Goal: Task Accomplishment & Management: Complete application form

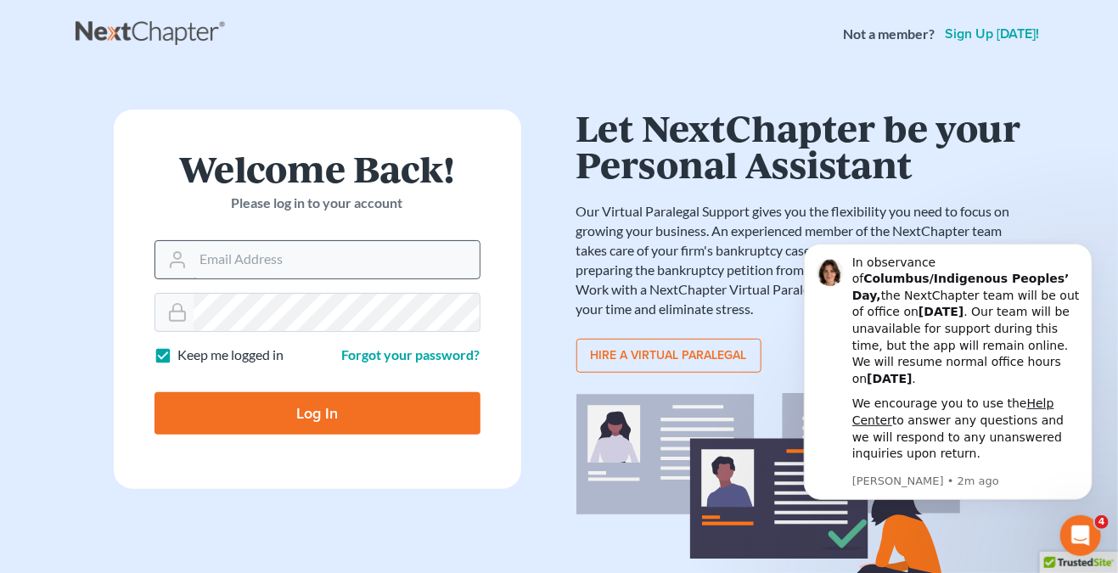
click at [297, 253] on input "Email Address" at bounding box center [337, 259] width 286 height 37
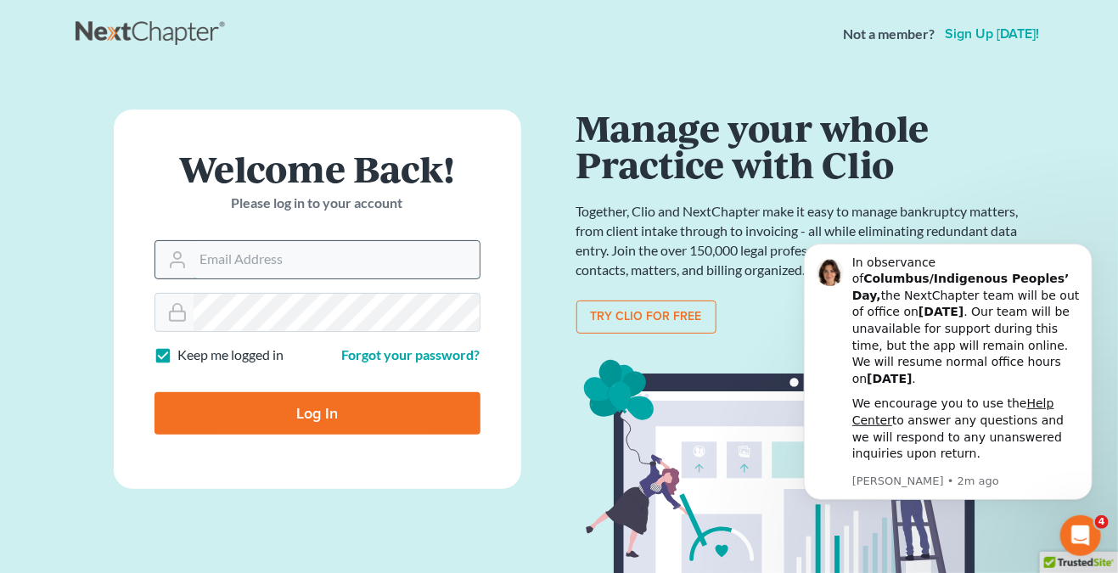
type input "[PERSON_NAME][EMAIL_ADDRESS][DOMAIN_NAME]"
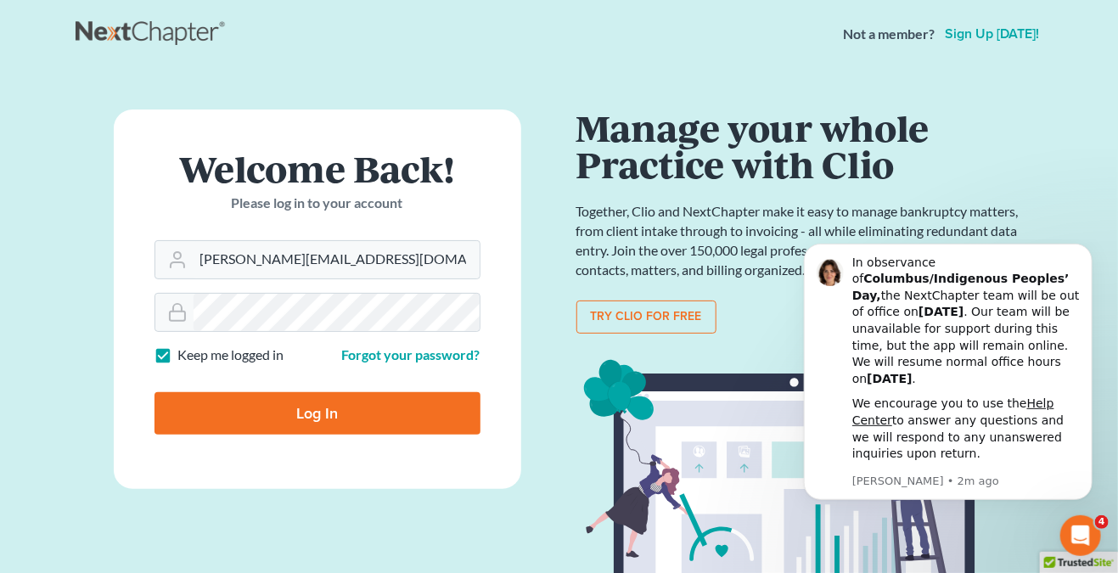
click at [287, 420] on input "Log In" at bounding box center [318, 413] width 326 height 42
type input "Thinking..."
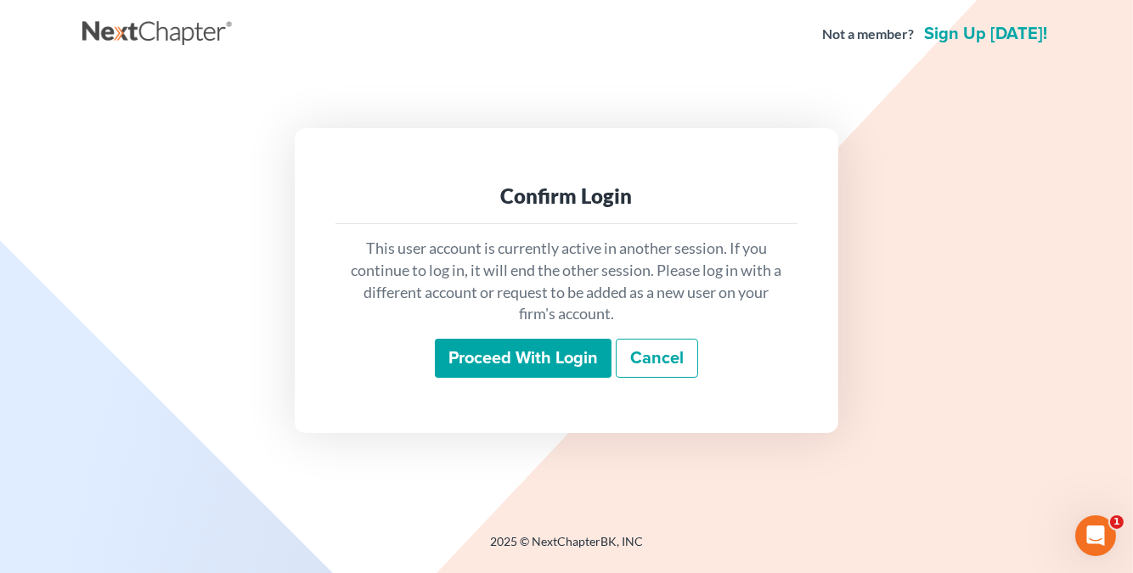
click at [516, 364] on input "Proceed with login" at bounding box center [523, 358] width 177 height 39
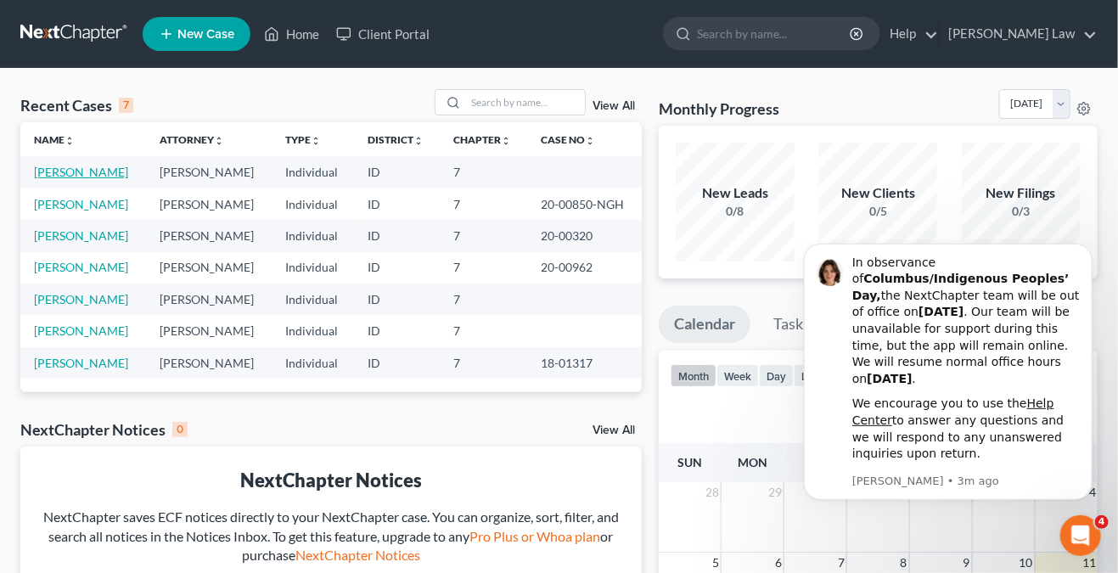
click at [82, 174] on link "Salinas, Jesse" at bounding box center [81, 172] width 94 height 14
select select "0"
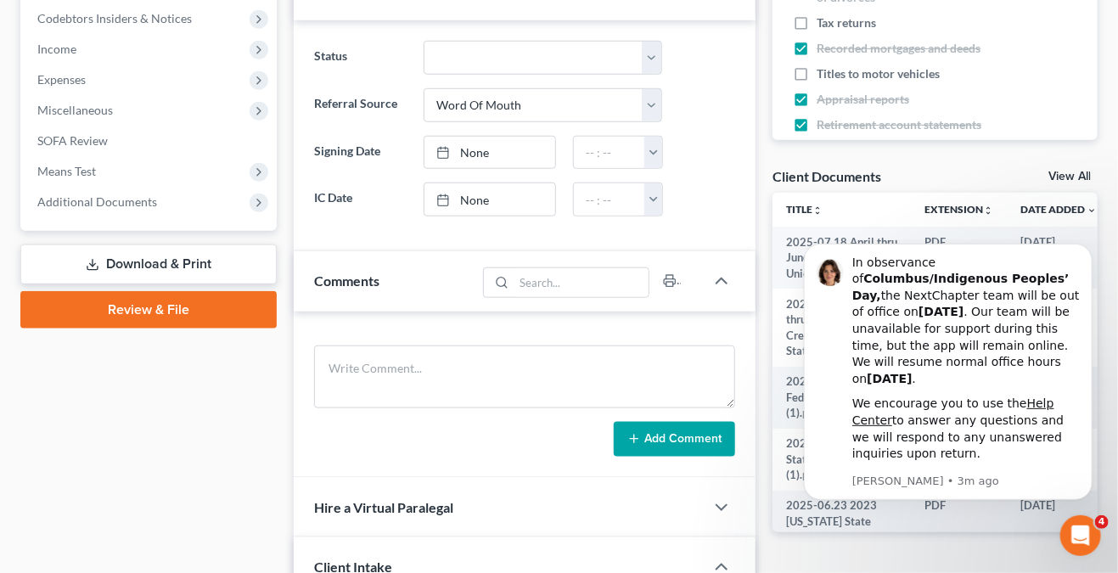
scroll to position [425, 0]
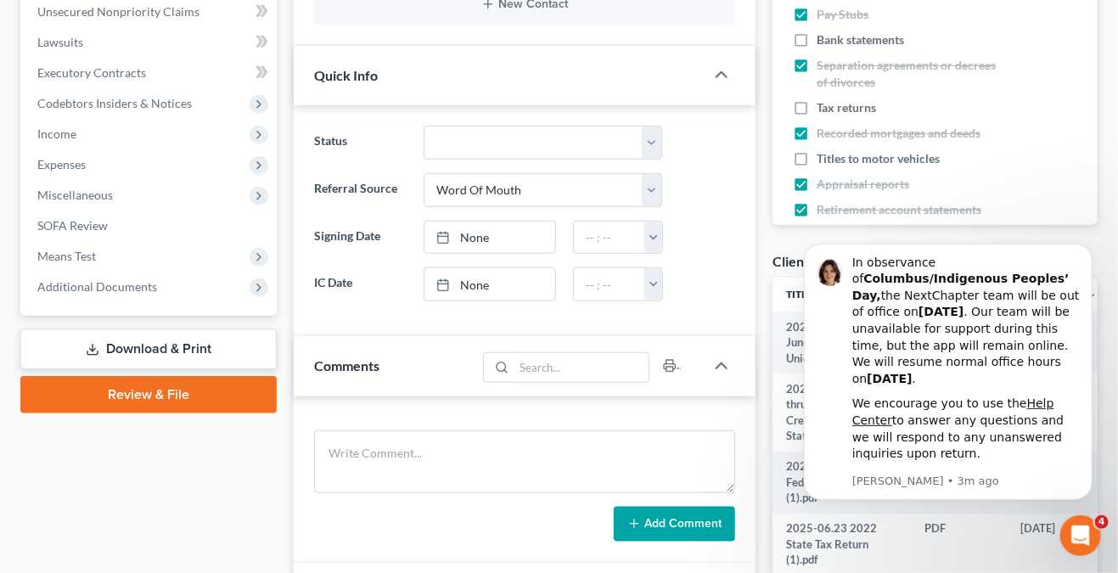
click at [163, 332] on link "Download & Print" at bounding box center [148, 350] width 256 height 40
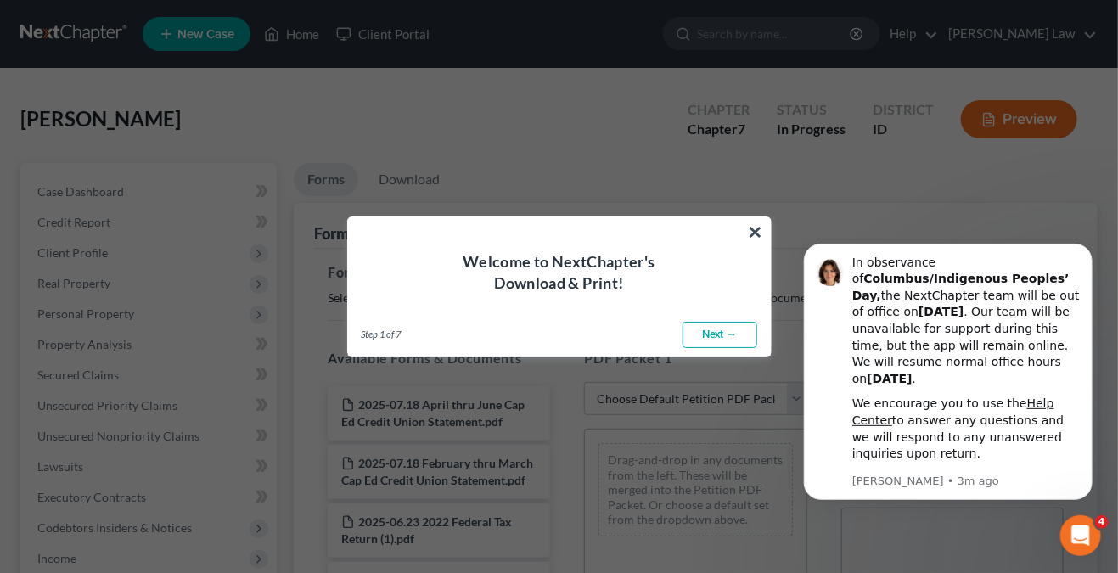
click at [701, 335] on link "Next →" at bounding box center [720, 335] width 75 height 27
select select "0"
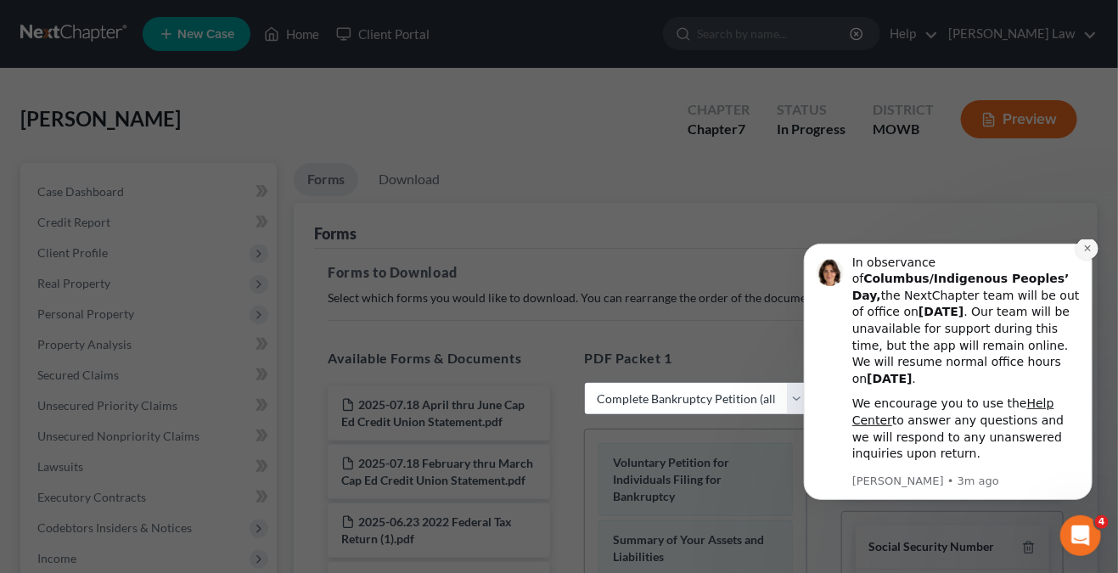
click at [1084, 252] on icon "Dismiss notification" at bounding box center [1087, 247] width 9 height 9
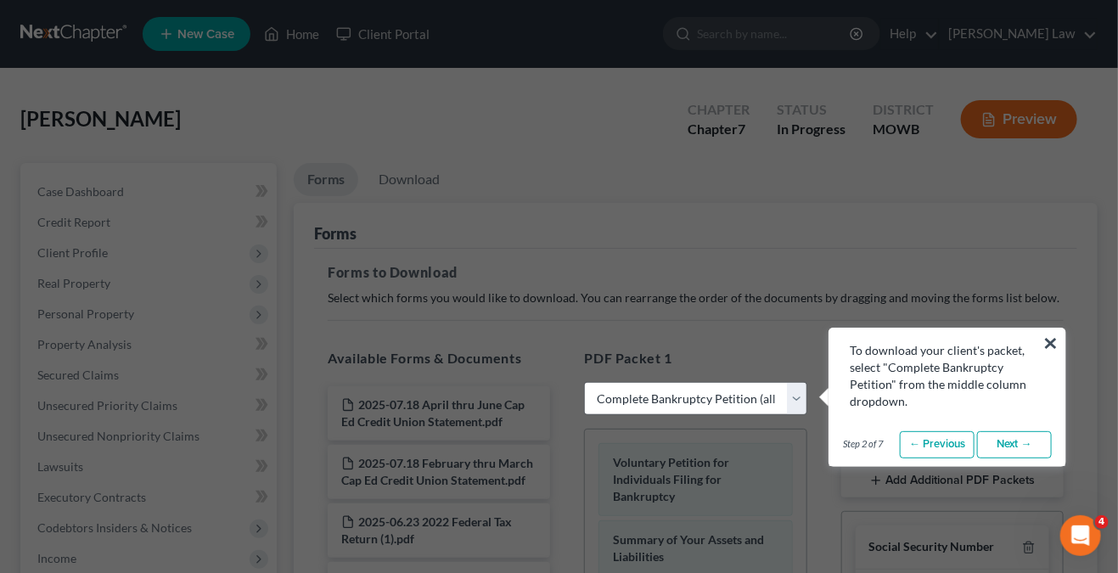
click at [1023, 450] on link "Next →" at bounding box center [1014, 444] width 75 height 27
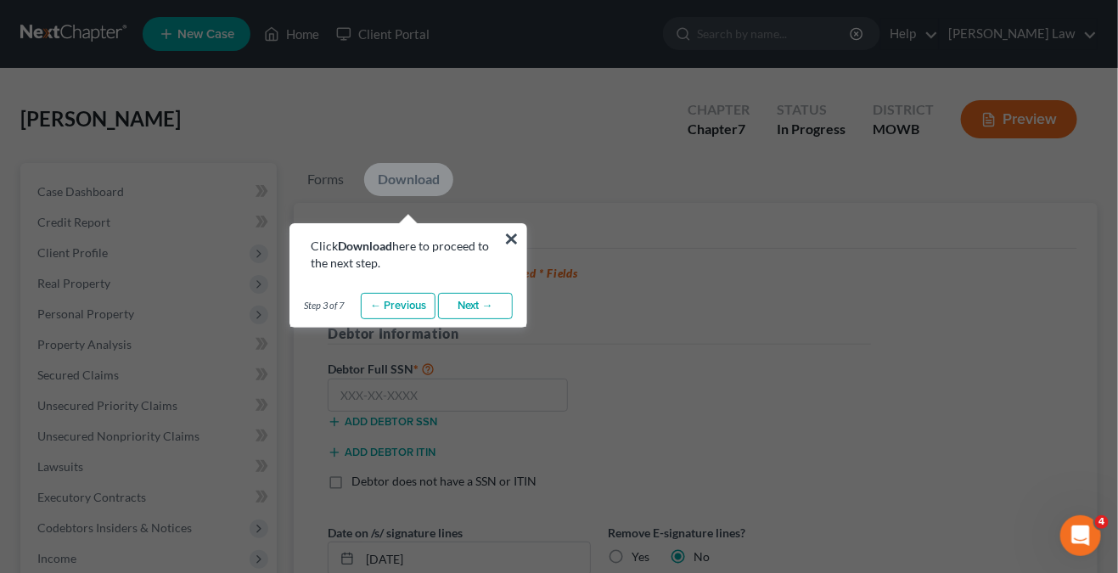
click at [465, 301] on link "Next →" at bounding box center [475, 306] width 75 height 27
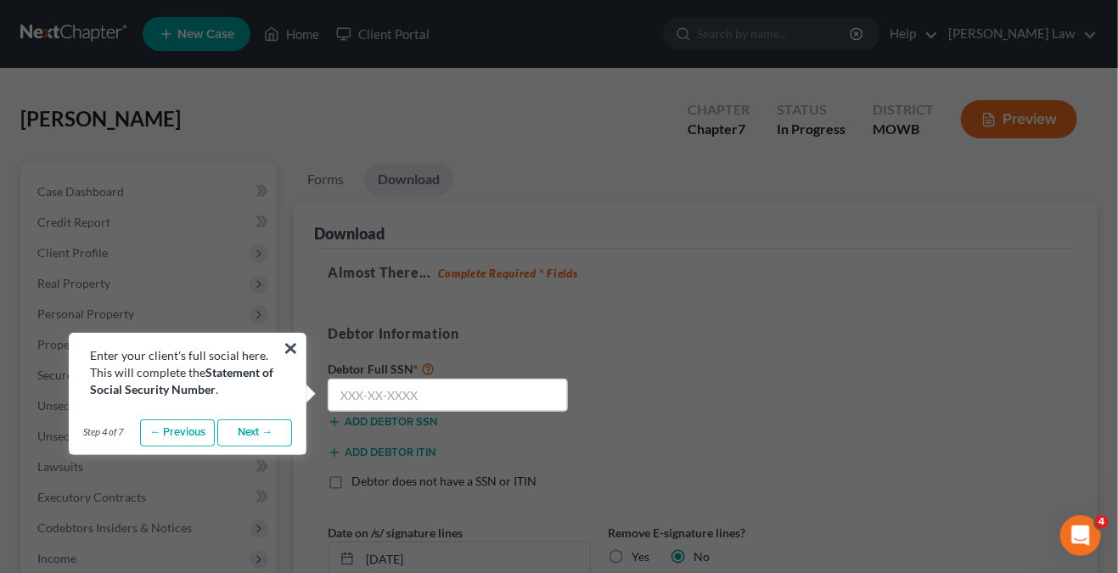
click at [257, 433] on link "Next →" at bounding box center [254, 433] width 75 height 27
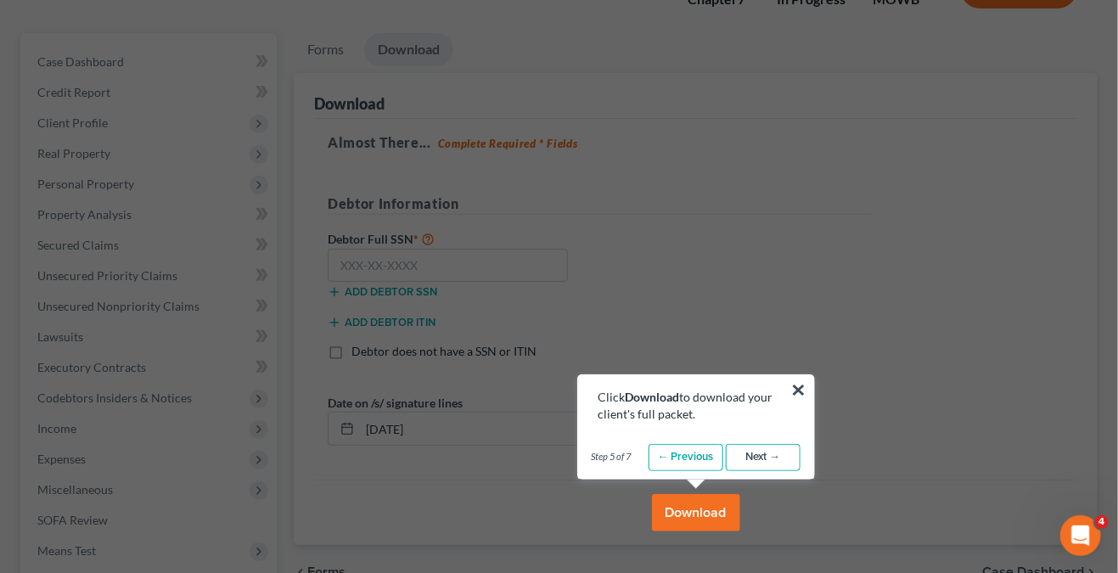
scroll to position [255, 0]
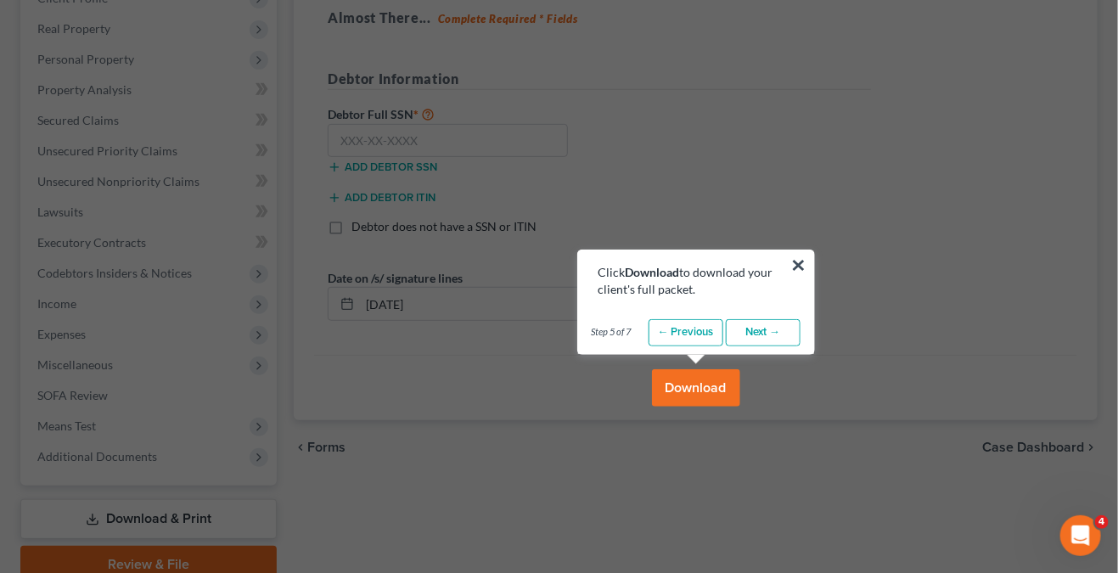
click at [769, 322] on link "Next →" at bounding box center [763, 332] width 75 height 27
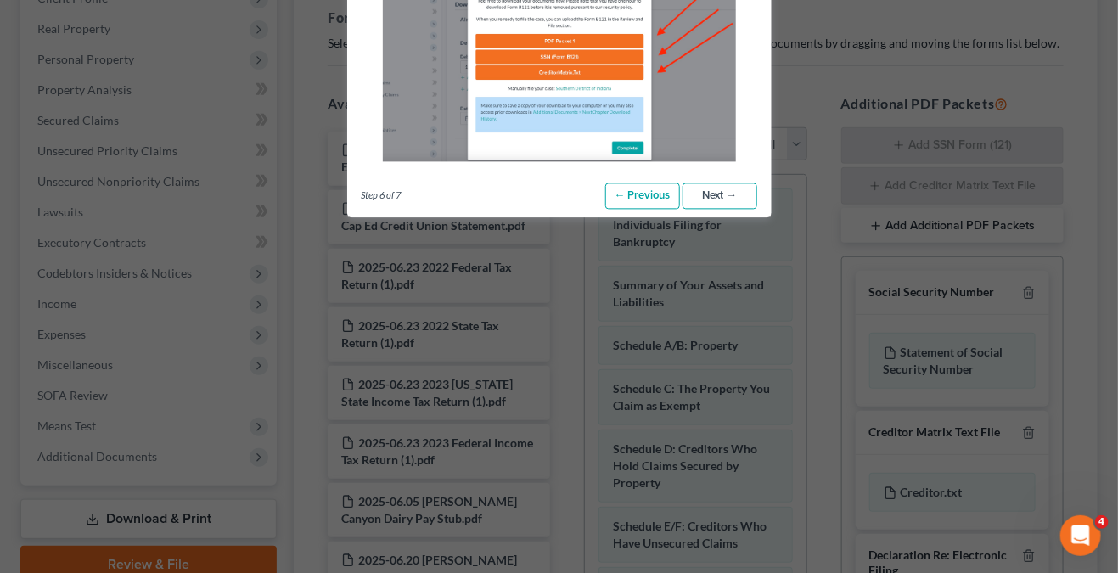
scroll to position [0, 0]
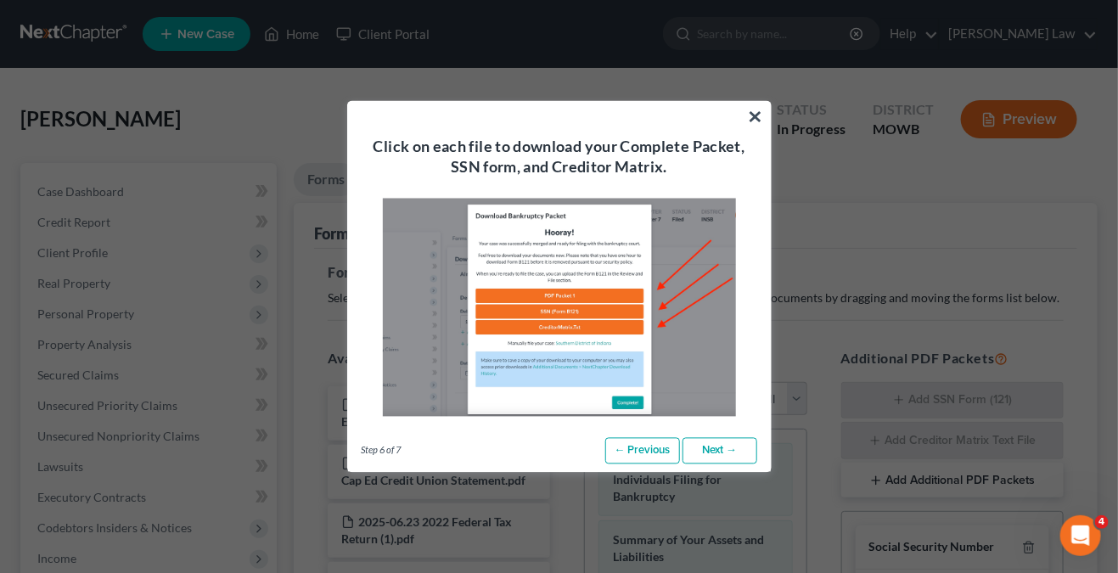
click at [724, 442] on link "Next →" at bounding box center [720, 450] width 75 height 27
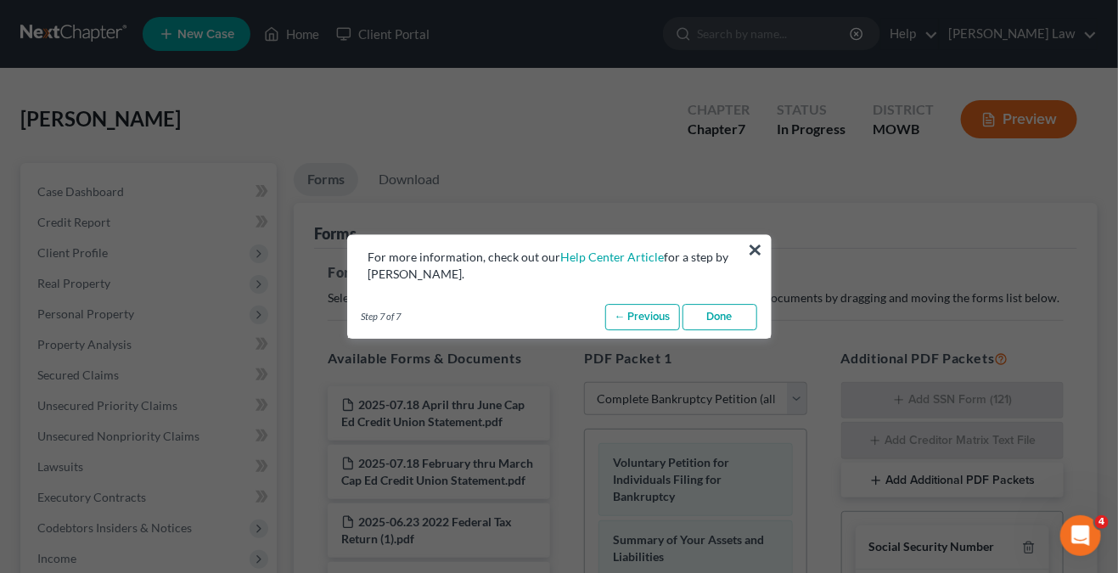
click at [726, 328] on link "Done" at bounding box center [720, 317] width 75 height 27
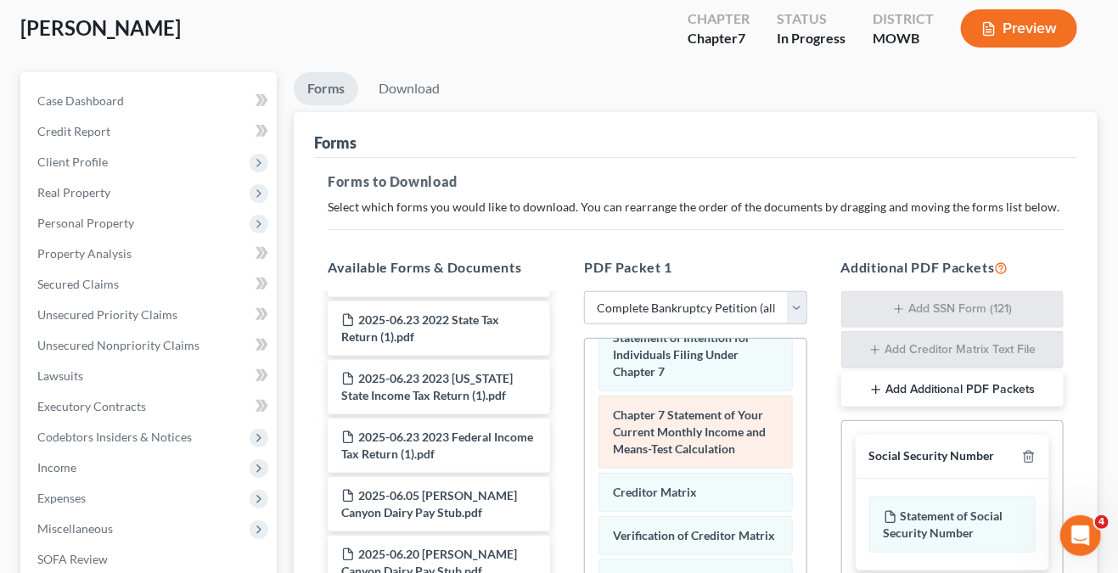
scroll to position [50, 0]
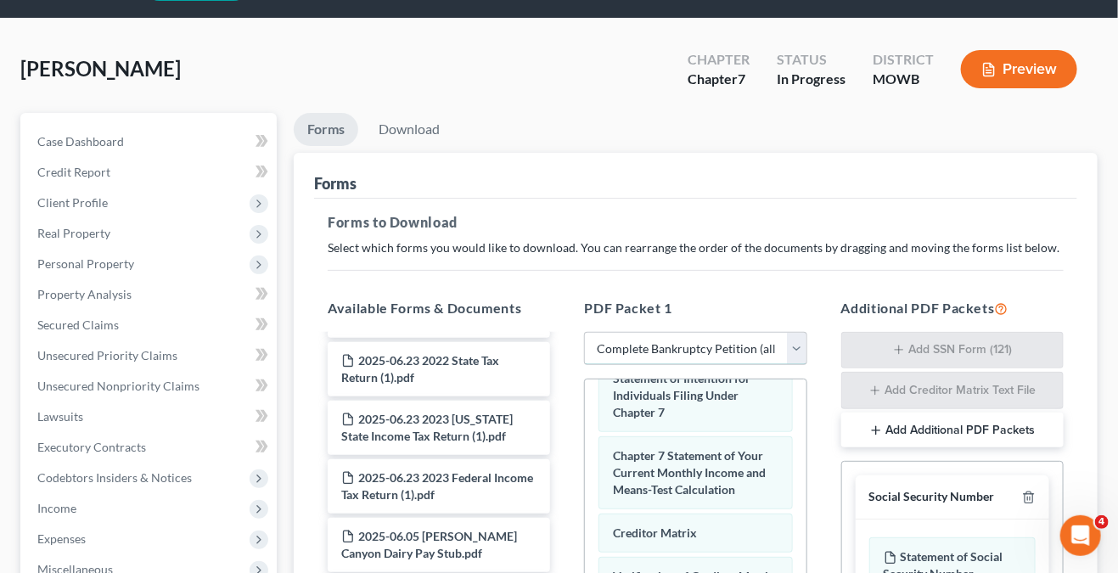
click at [705, 356] on select "Choose Default Petition PDF Packet Complete Bankruptcy Petition (all forms and …" at bounding box center [695, 349] width 222 height 34
click at [584, 332] on select "Choose Default Petition PDF Packet Complete Bankruptcy Petition (all forms and …" at bounding box center [695, 349] width 222 height 34
click at [408, 142] on link "Download" at bounding box center [409, 129] width 88 height 33
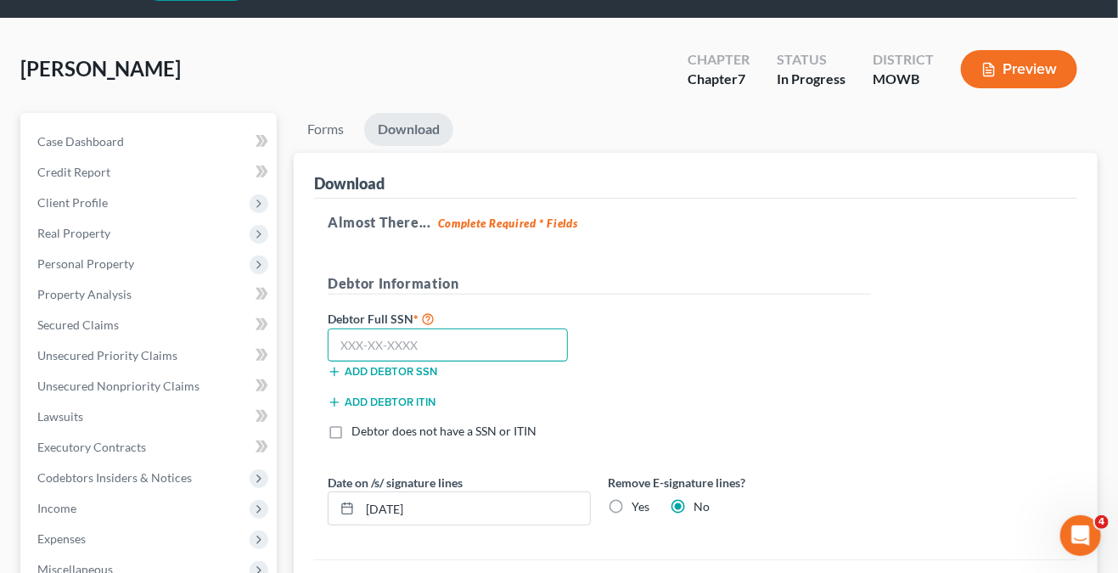
click at [428, 330] on input "text" at bounding box center [448, 346] width 240 height 34
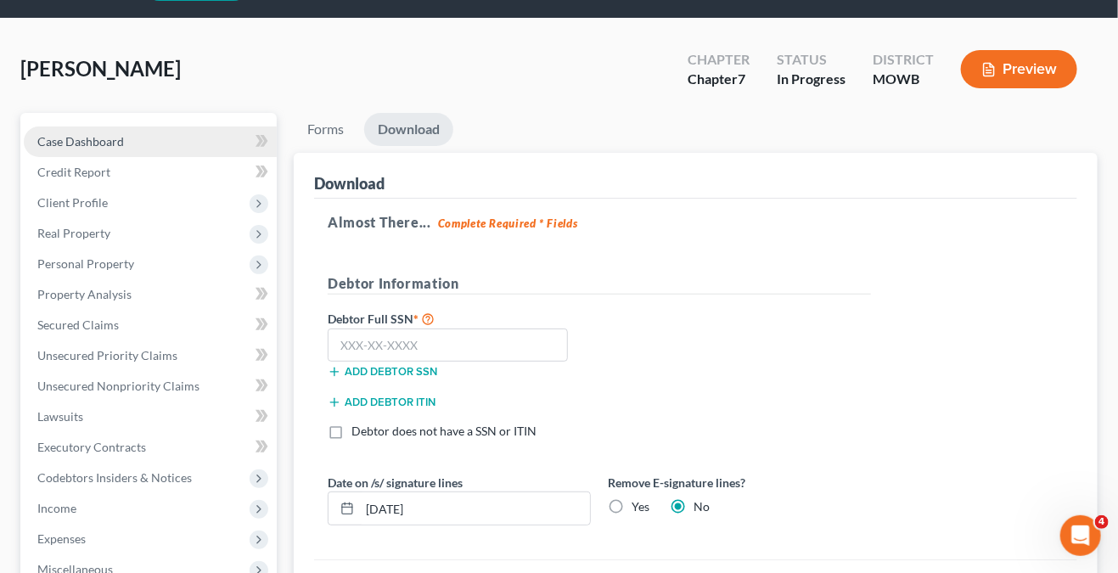
click at [179, 133] on link "Case Dashboard" at bounding box center [150, 142] width 253 height 31
select select "0"
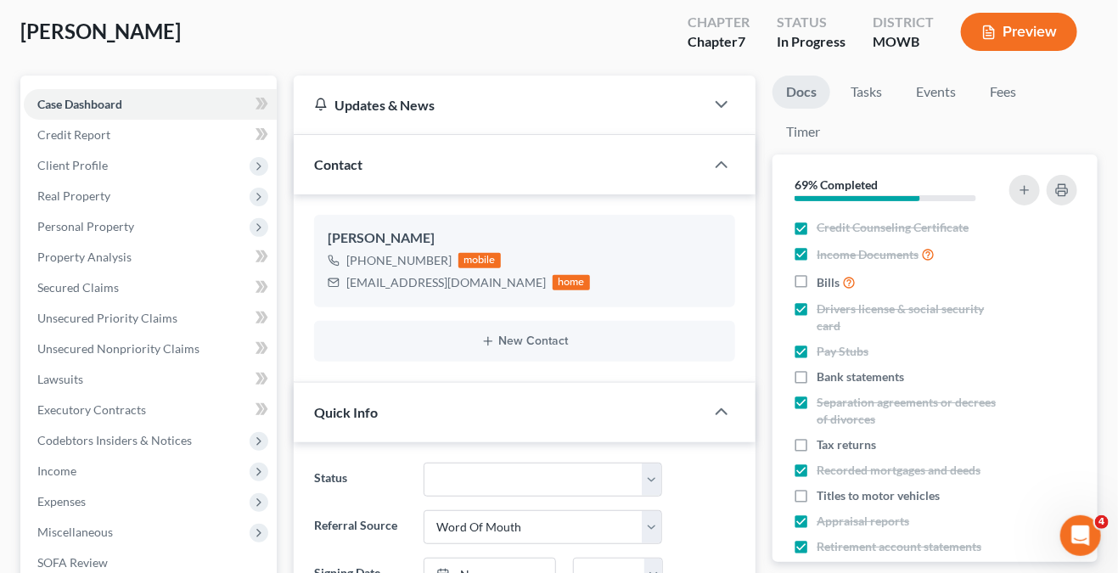
scroll to position [85, 0]
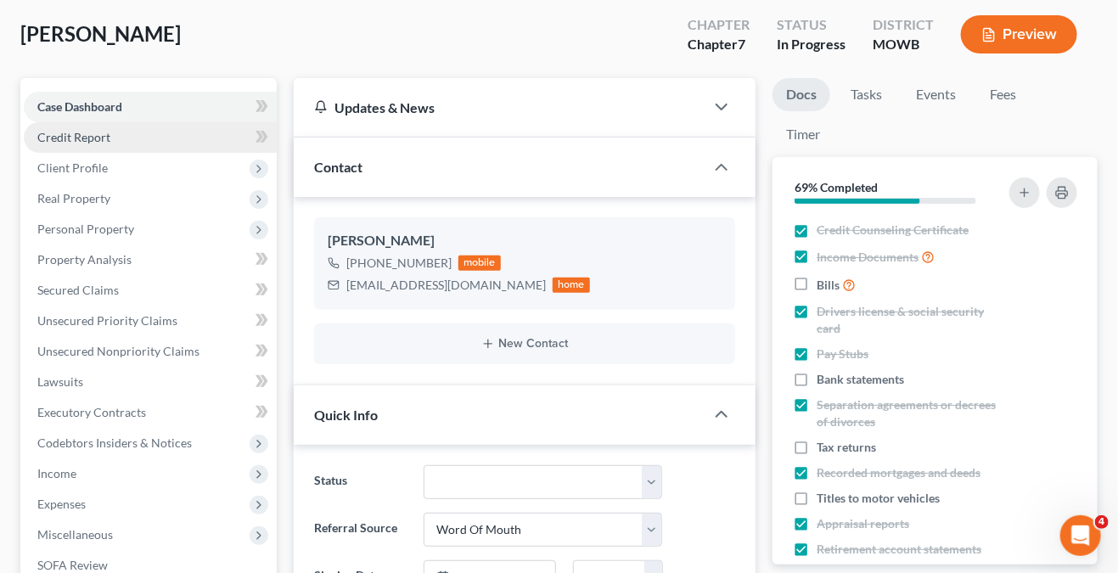
click at [115, 135] on link "Credit Report" at bounding box center [150, 137] width 253 height 31
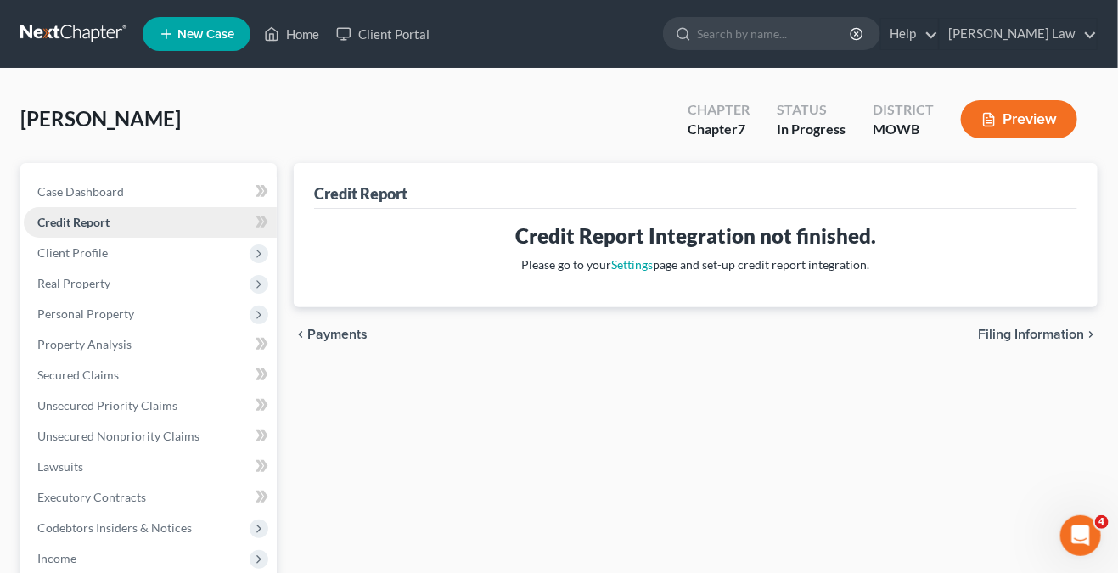
click at [104, 217] on span "Credit Report" at bounding box center [73, 222] width 72 height 14
click at [100, 262] on span "Client Profile" at bounding box center [150, 253] width 253 height 31
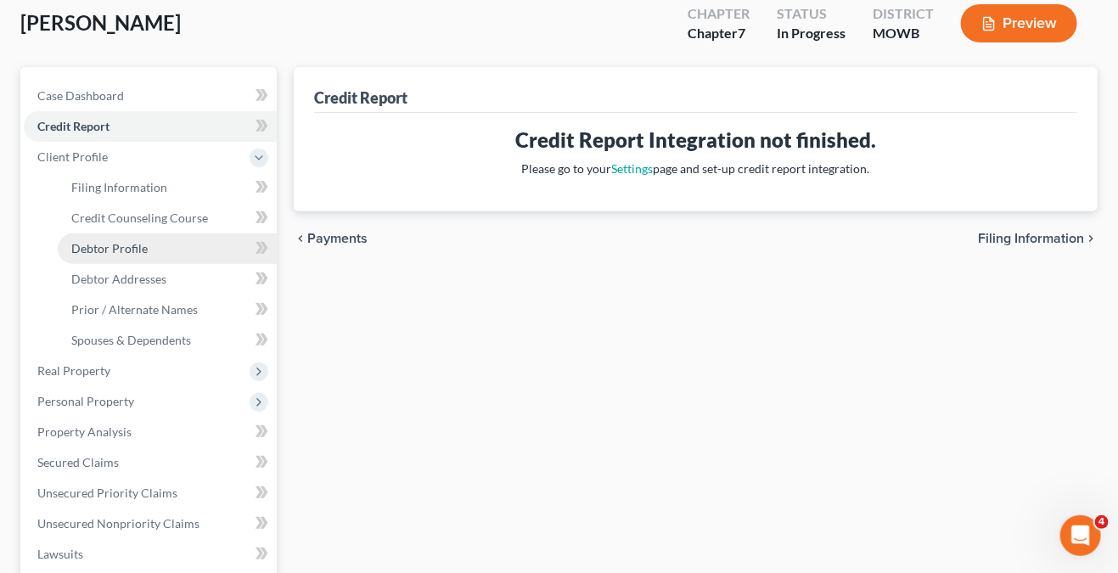
scroll to position [510, 0]
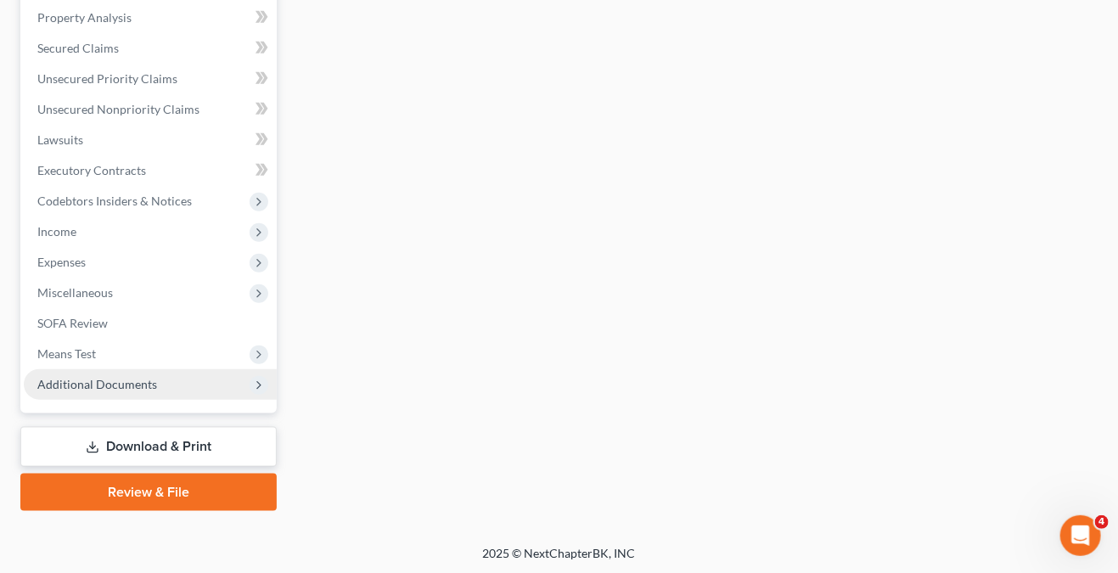
click at [138, 385] on span "Additional Documents" at bounding box center [97, 384] width 120 height 14
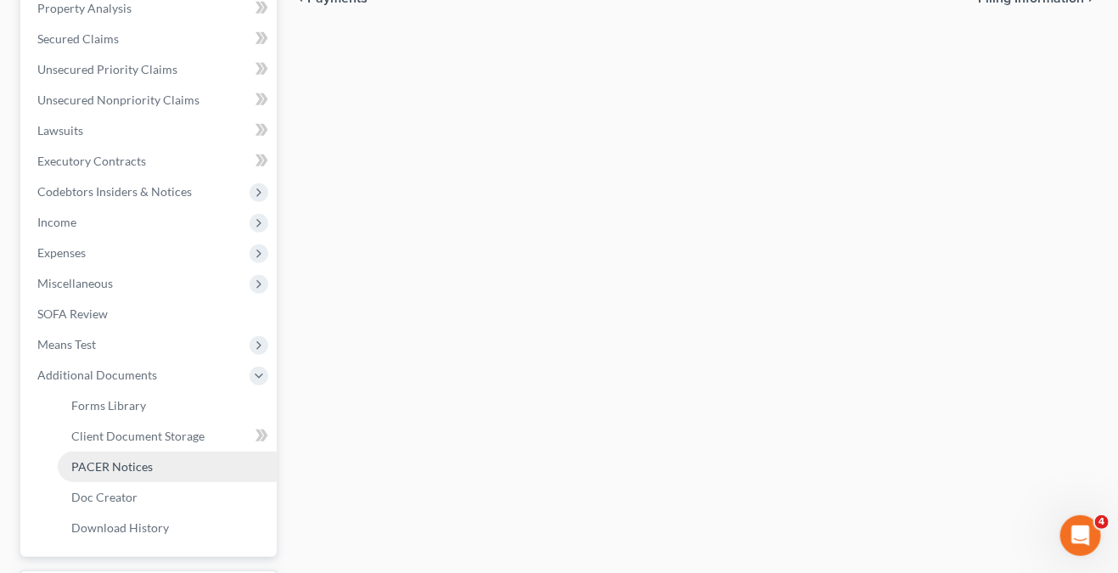
scroll to position [327, 0]
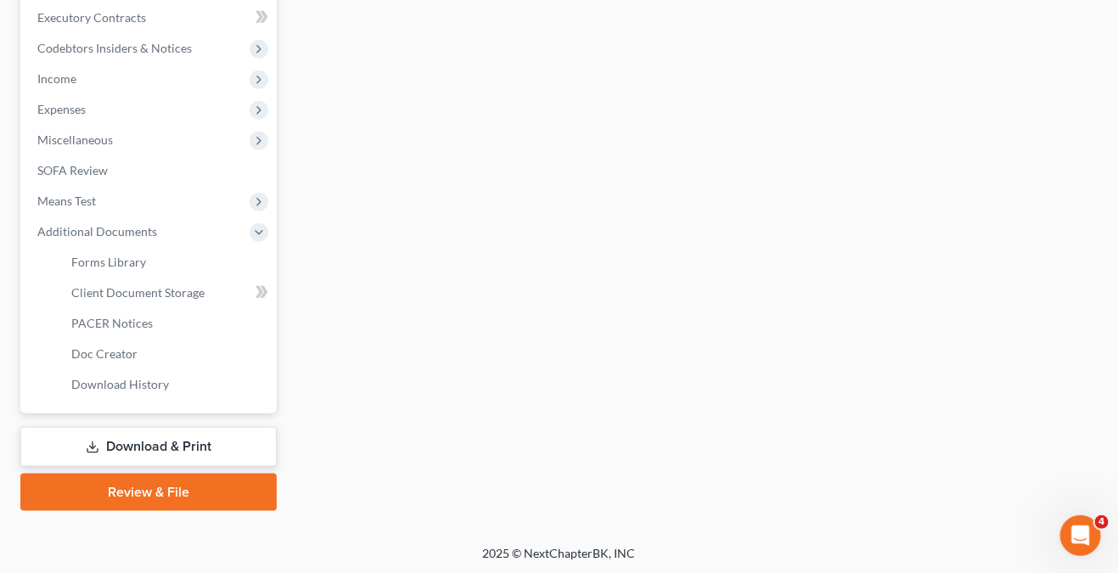
click at [182, 460] on link "Download & Print" at bounding box center [148, 447] width 256 height 40
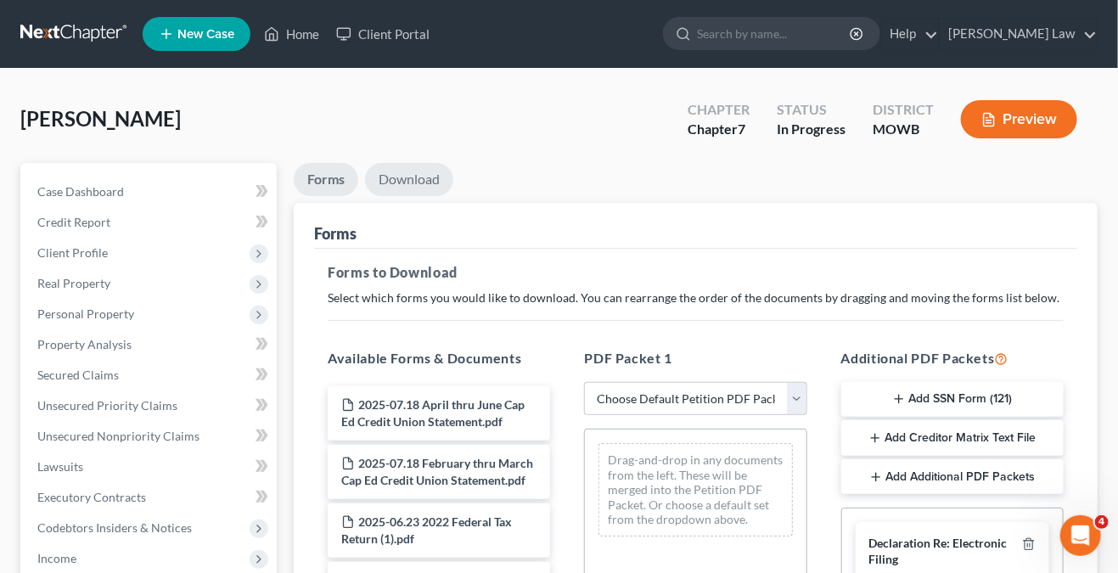
click at [440, 185] on link "Download" at bounding box center [409, 179] width 88 height 33
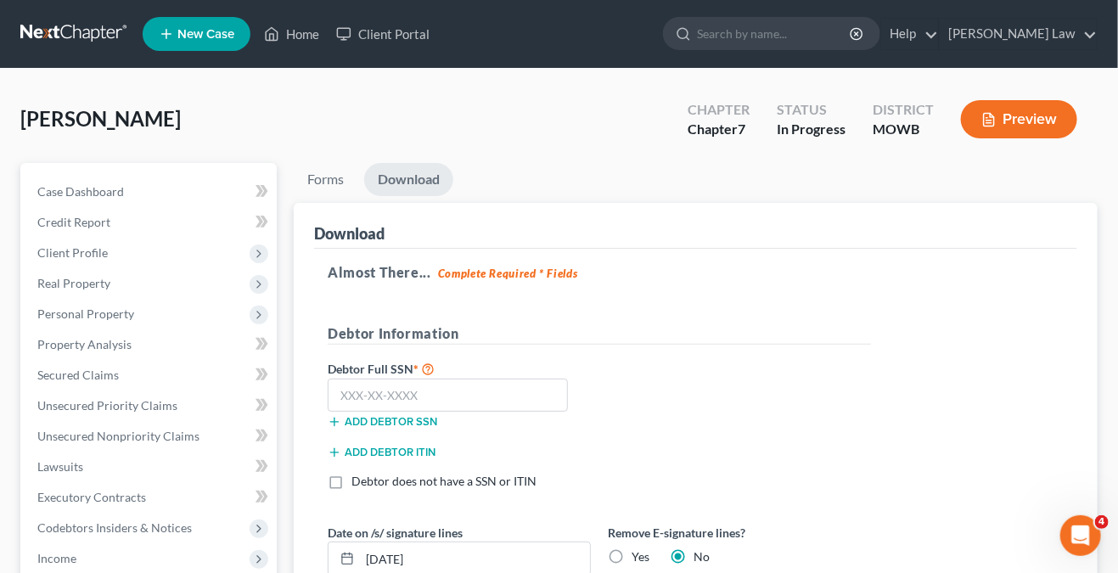
scroll to position [85, 0]
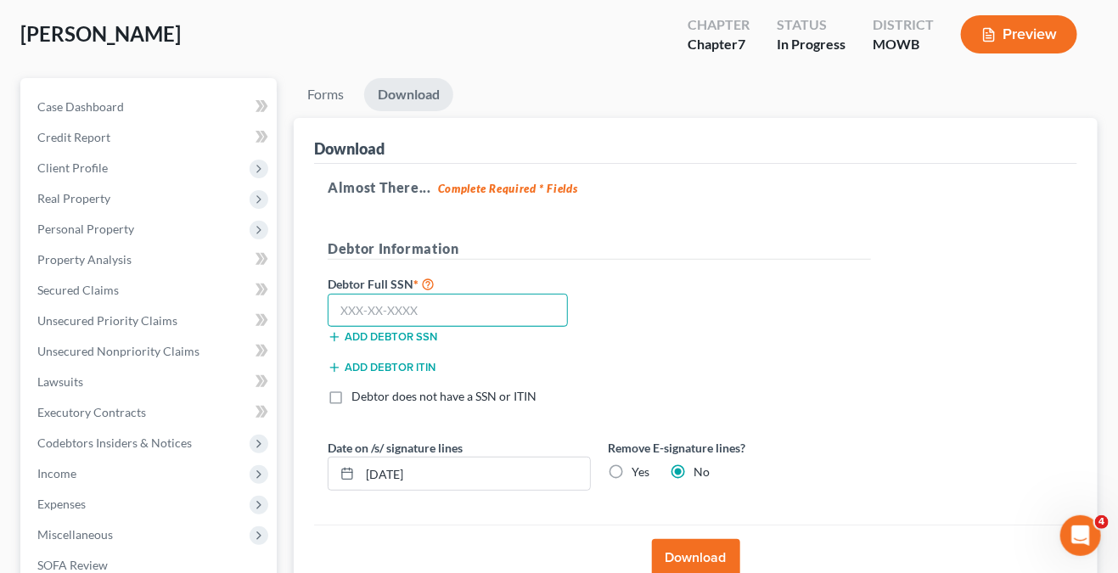
click at [508, 318] on input "text" at bounding box center [448, 311] width 240 height 34
type input "518-35-3941"
click at [632, 471] on label "Yes" at bounding box center [641, 472] width 18 height 17
click at [639, 471] on input "Yes" at bounding box center [644, 469] width 11 height 11
radio input "true"
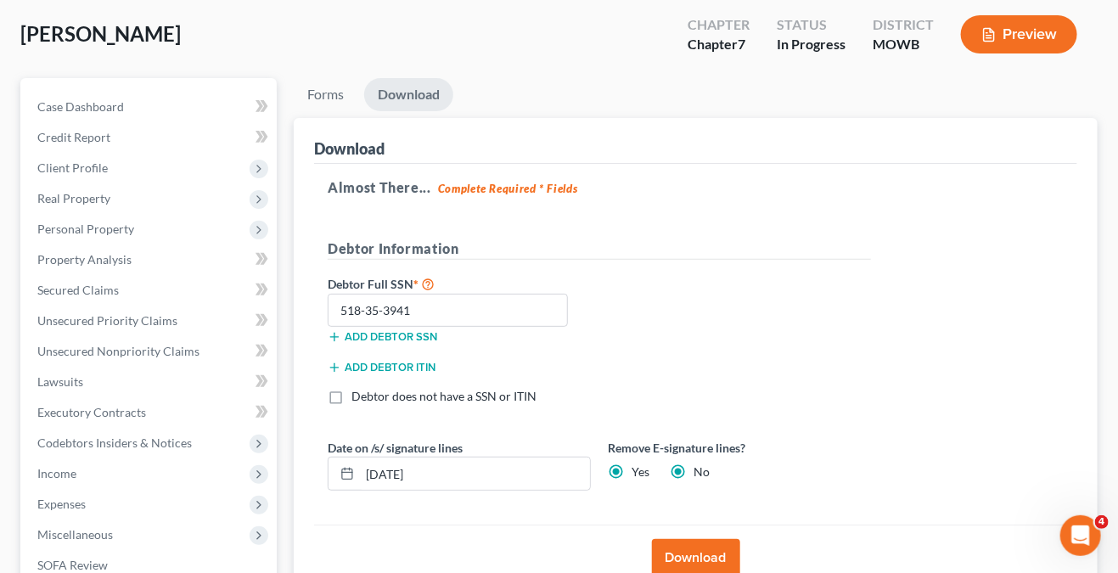
radio input "false"
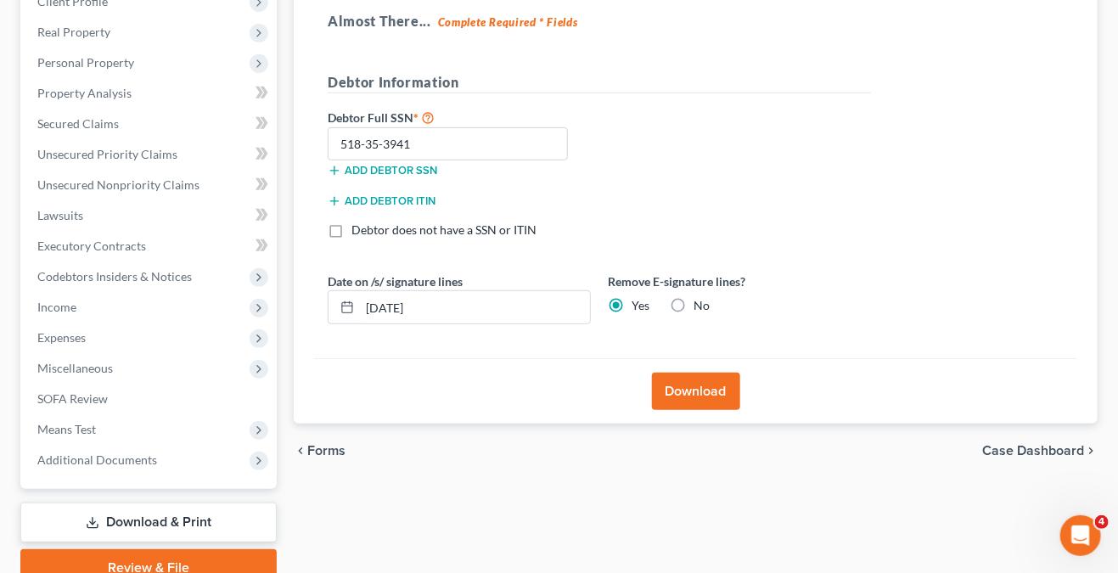
scroll to position [255, 0]
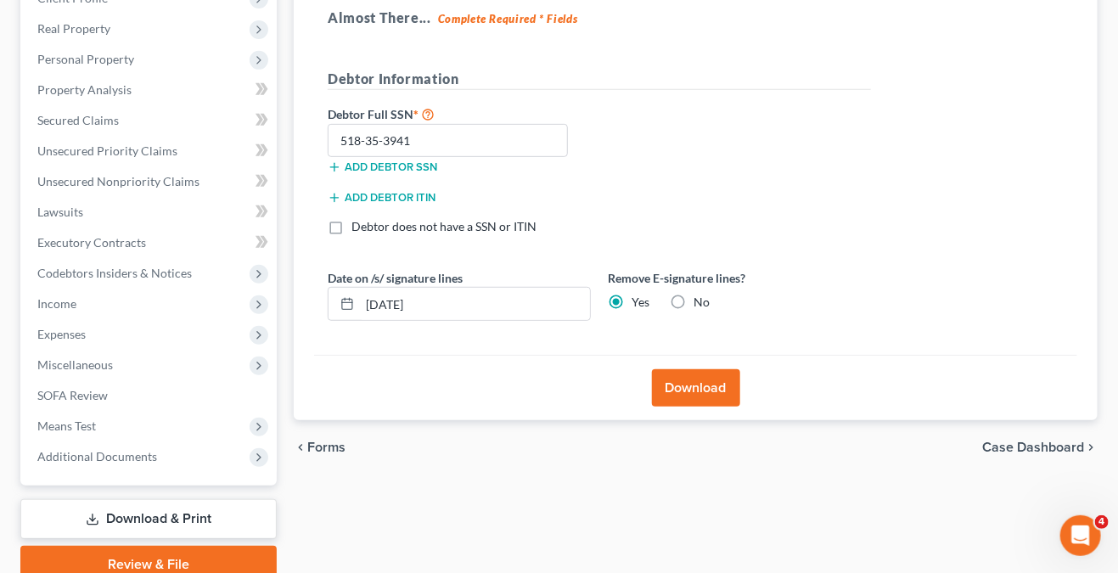
click at [712, 390] on button "Download" at bounding box center [696, 387] width 88 height 37
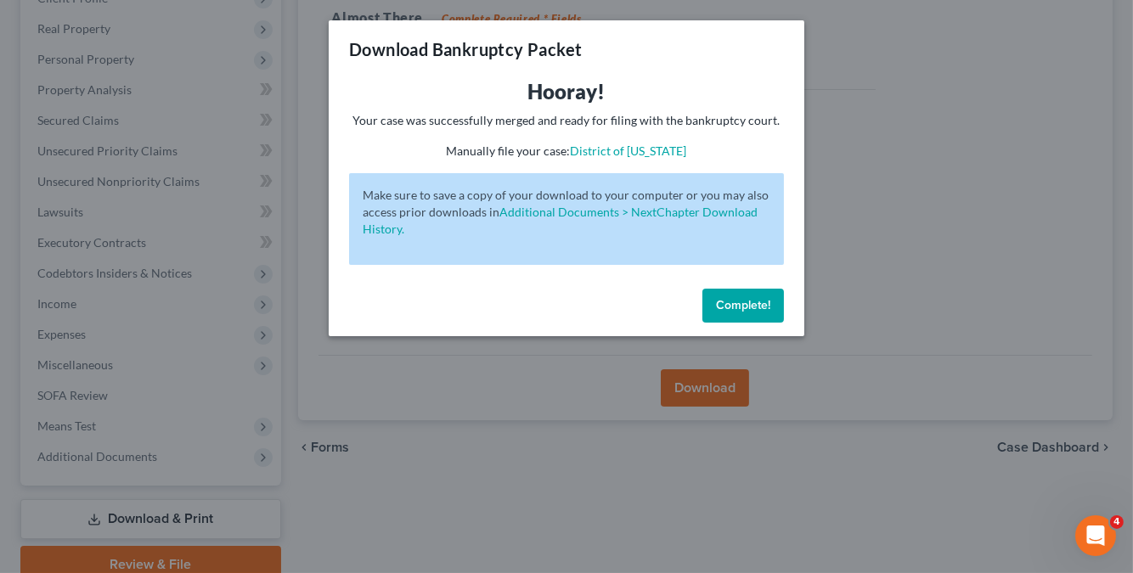
click at [758, 306] on span "Complete!" at bounding box center [743, 305] width 54 height 14
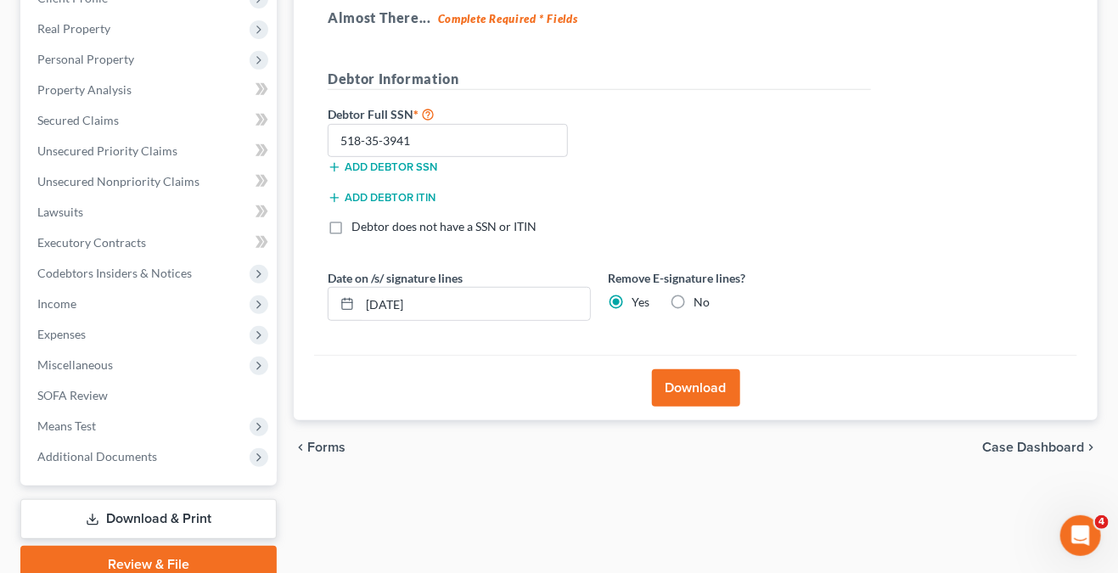
click at [708, 390] on button "Download" at bounding box center [696, 387] width 88 height 37
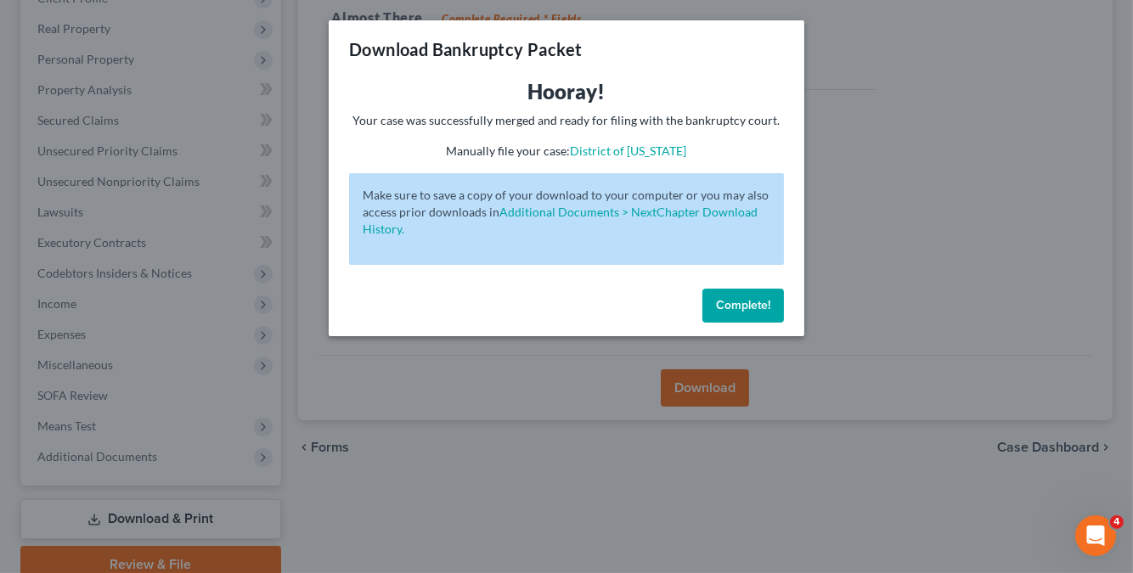
click at [761, 317] on button "Complete!" at bounding box center [743, 306] width 82 height 34
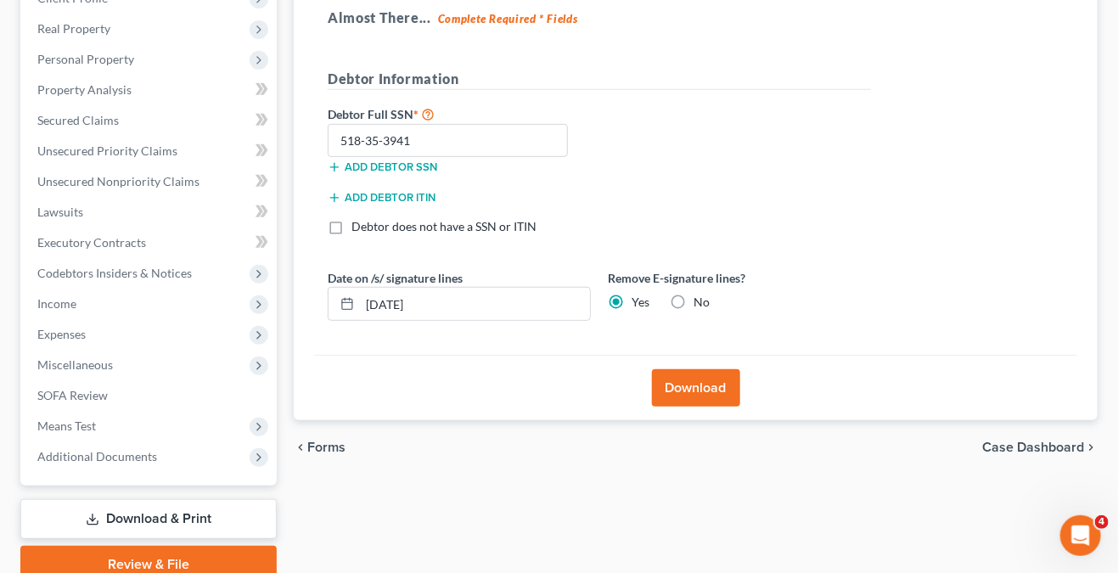
click at [689, 383] on button "Download" at bounding box center [696, 387] width 88 height 37
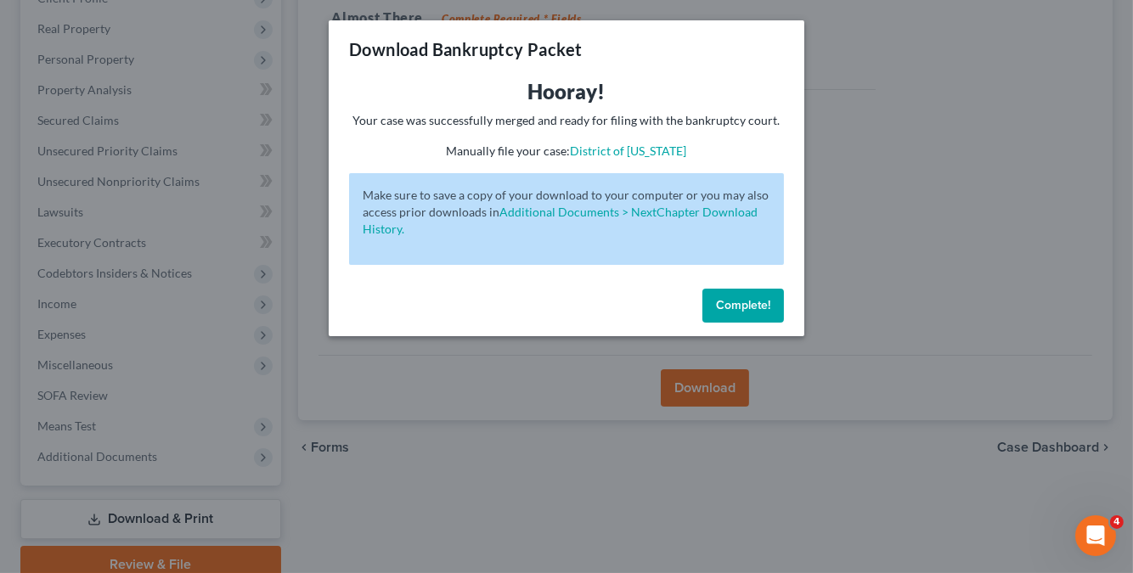
click at [754, 301] on span "Complete!" at bounding box center [743, 305] width 54 height 14
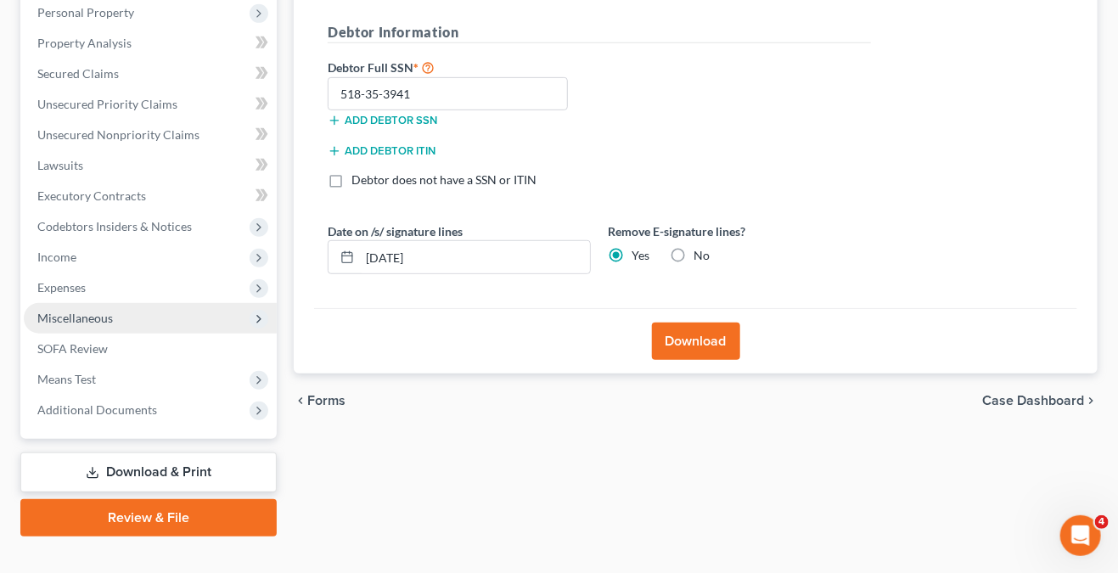
scroll to position [327, 0]
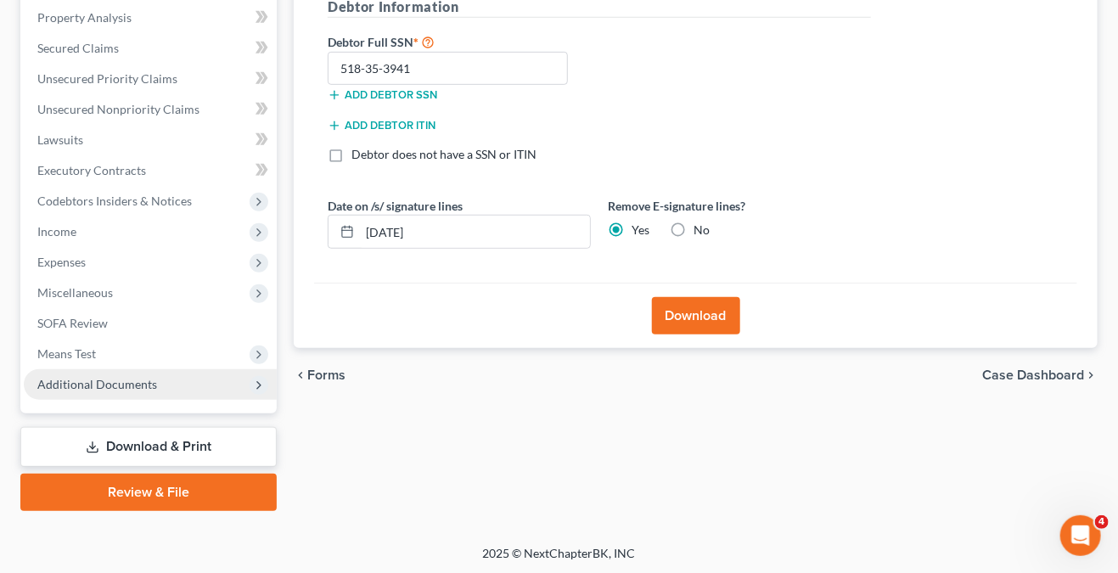
click at [149, 380] on span "Additional Documents" at bounding box center [97, 384] width 120 height 14
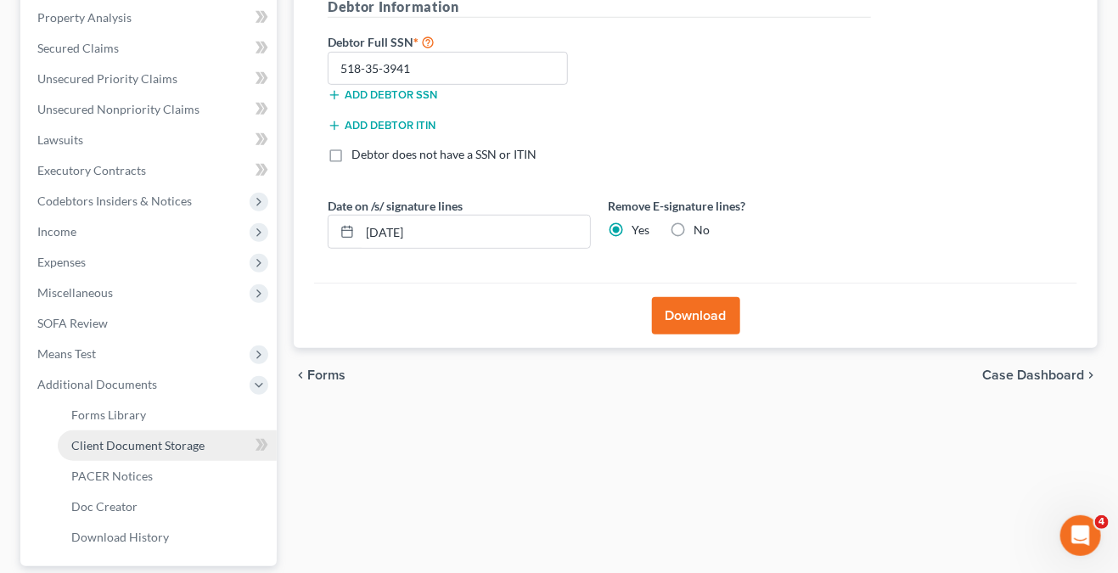
click at [176, 439] on span "Client Document Storage" at bounding box center [137, 445] width 133 height 14
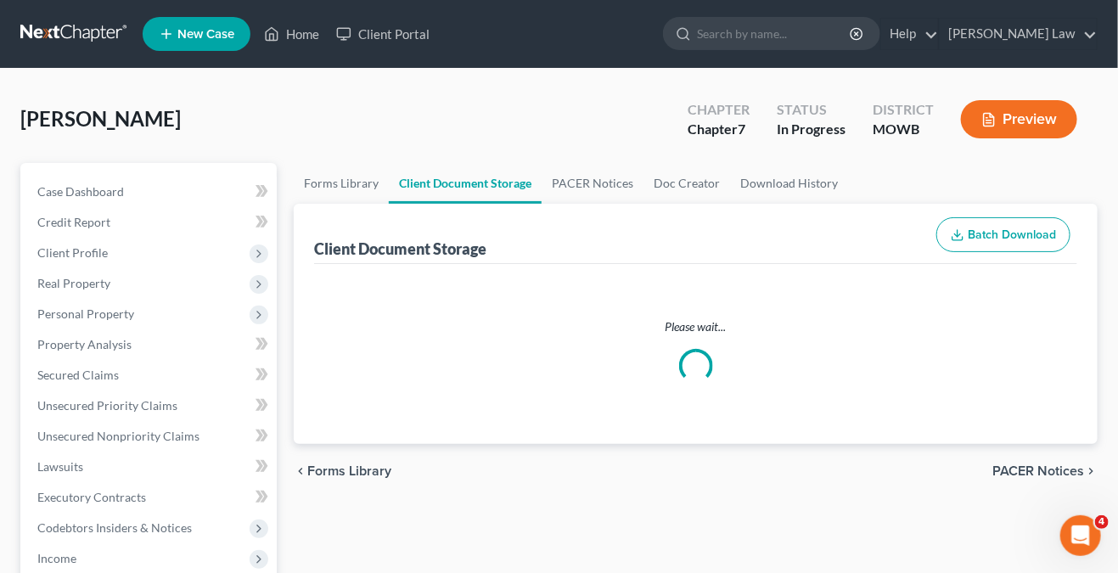
select select "5"
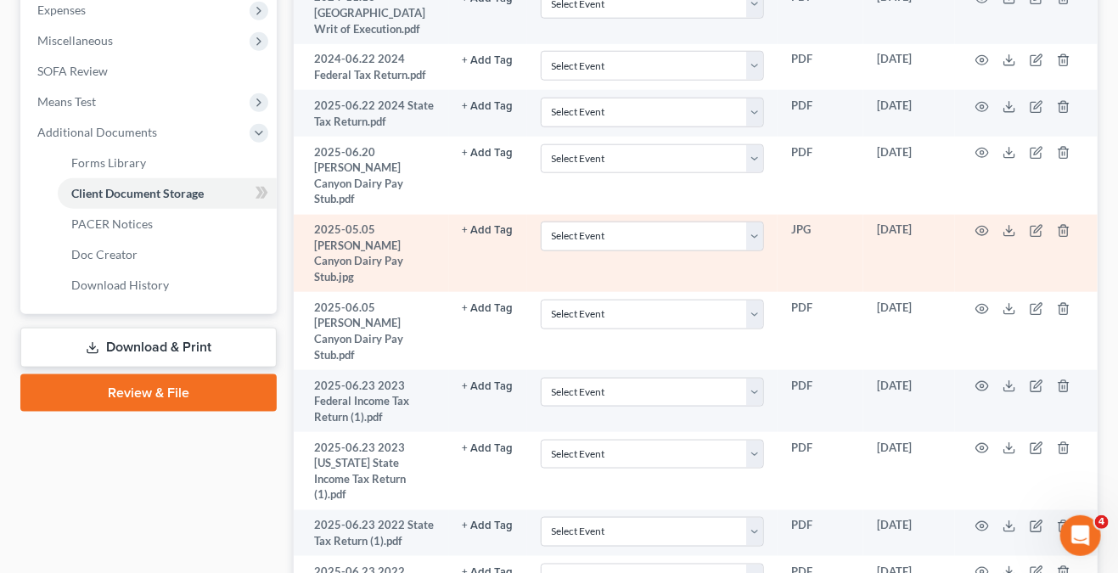
scroll to position [85, 0]
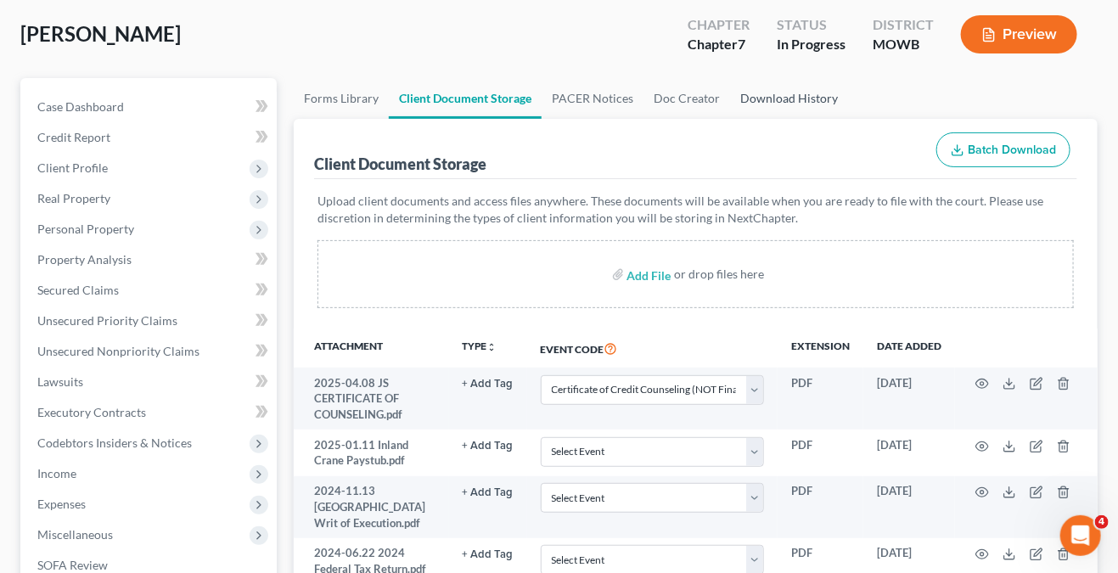
click at [799, 93] on link "Download History" at bounding box center [789, 98] width 118 height 41
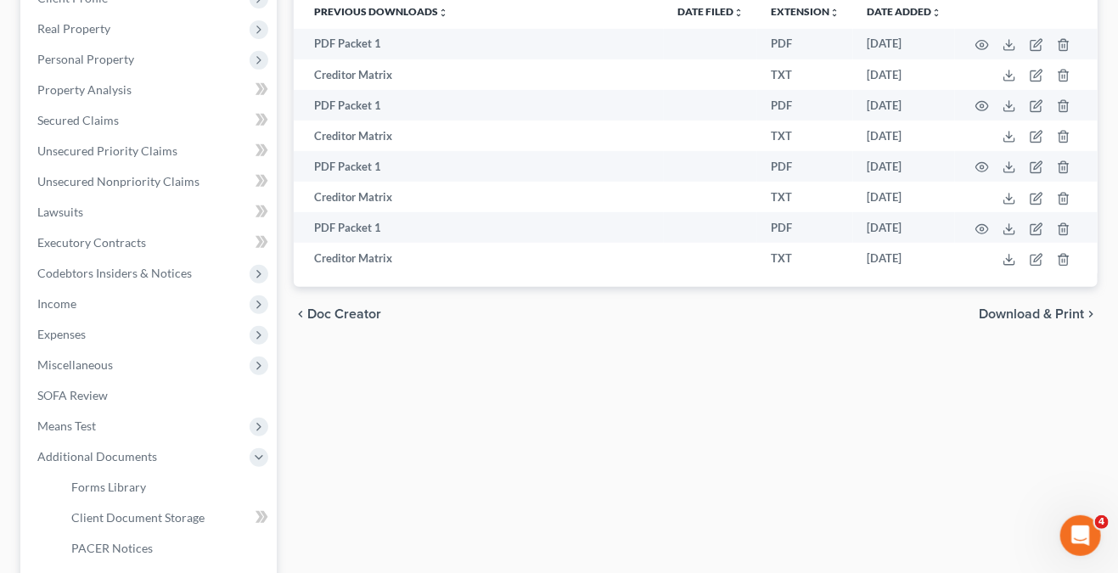
click at [1071, 314] on span "Download & Print" at bounding box center [1031, 314] width 105 height 14
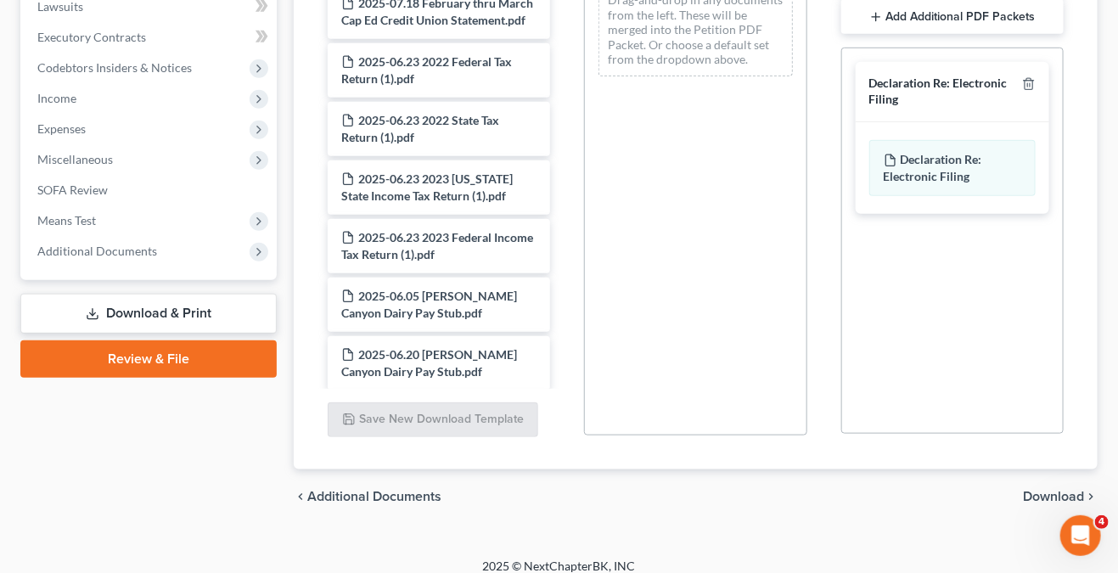
scroll to position [473, 0]
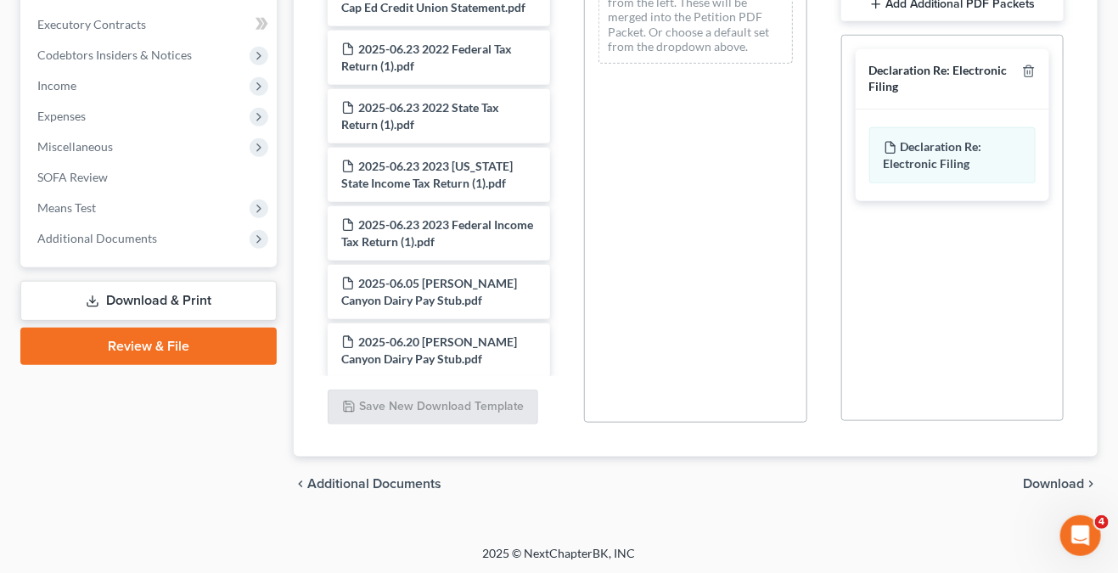
click at [382, 487] on span "Additional Documents" at bounding box center [374, 484] width 134 height 14
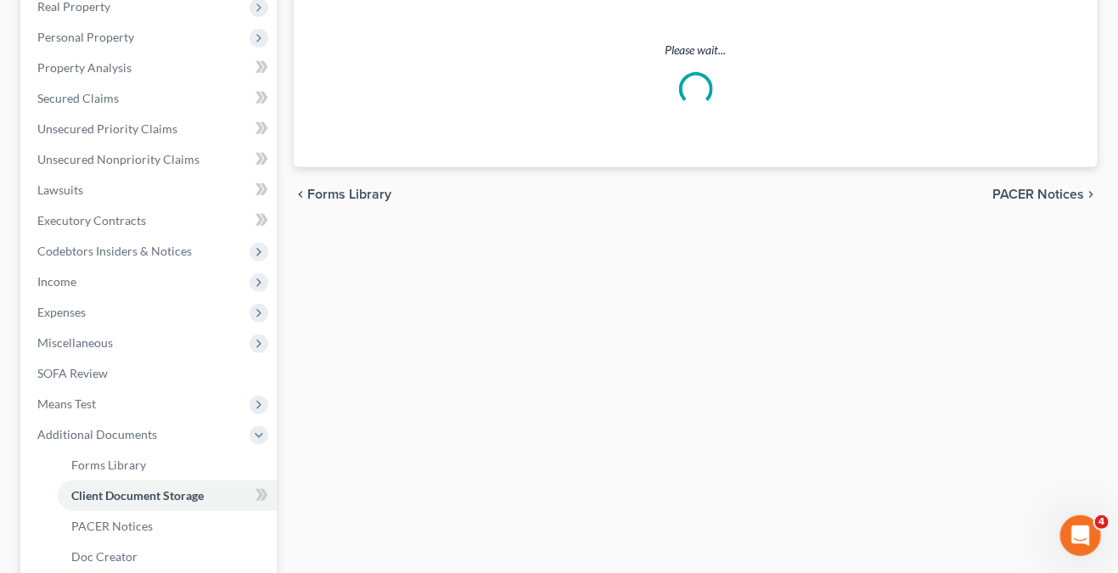
scroll to position [114, 0]
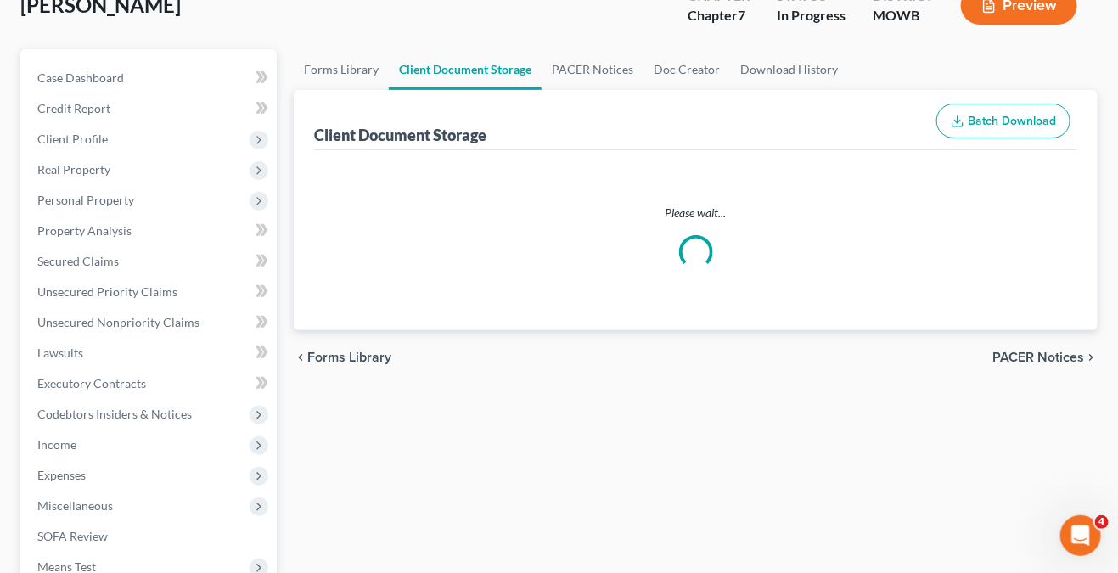
select select "5"
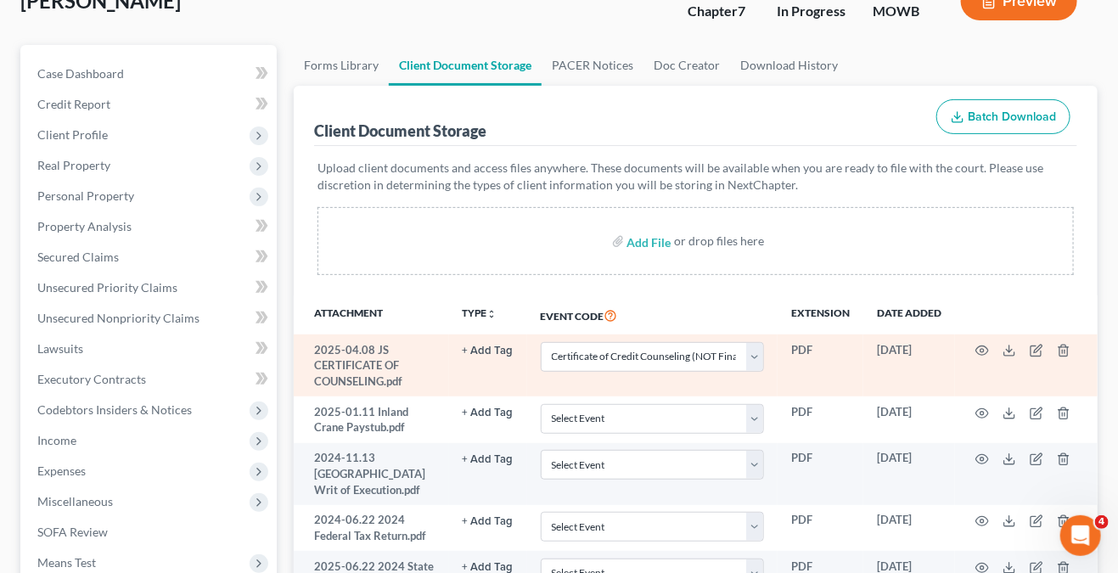
scroll to position [0, 0]
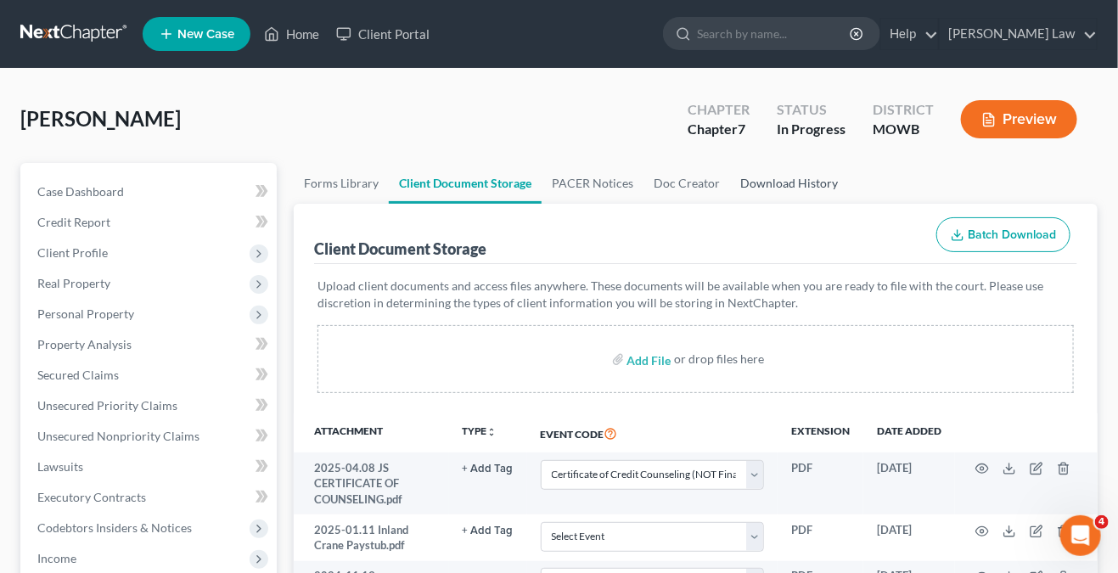
click at [803, 182] on link "Download History" at bounding box center [789, 183] width 118 height 41
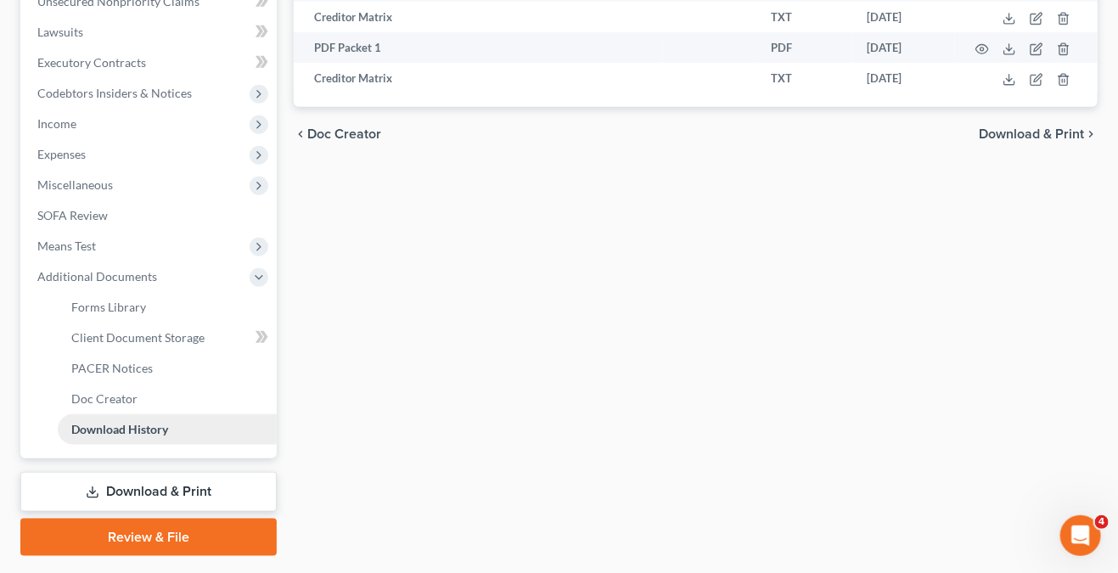
scroll to position [480, 0]
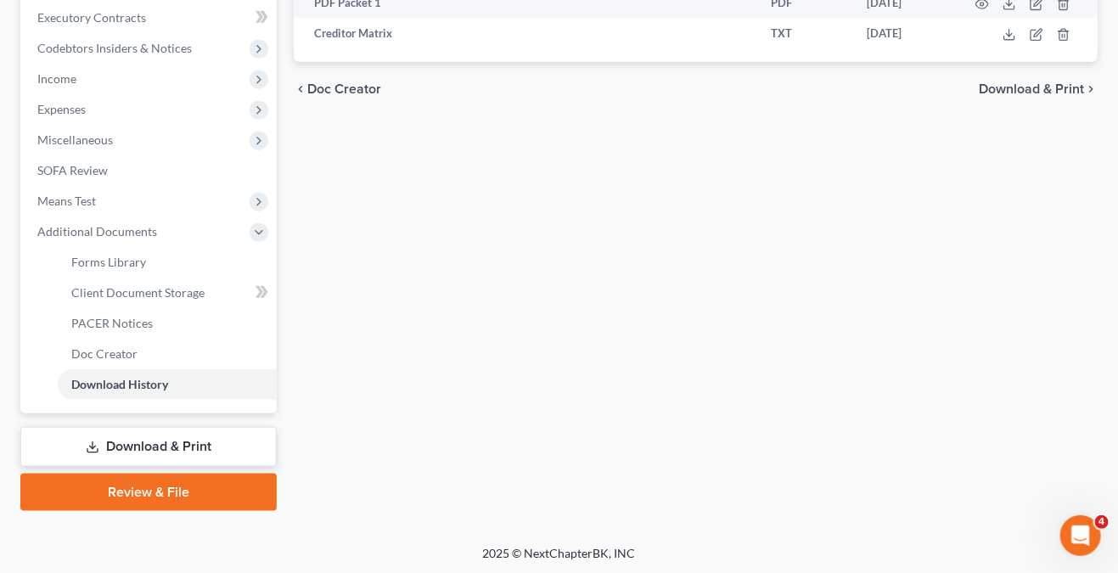
click at [160, 440] on link "Download & Print" at bounding box center [148, 447] width 256 height 40
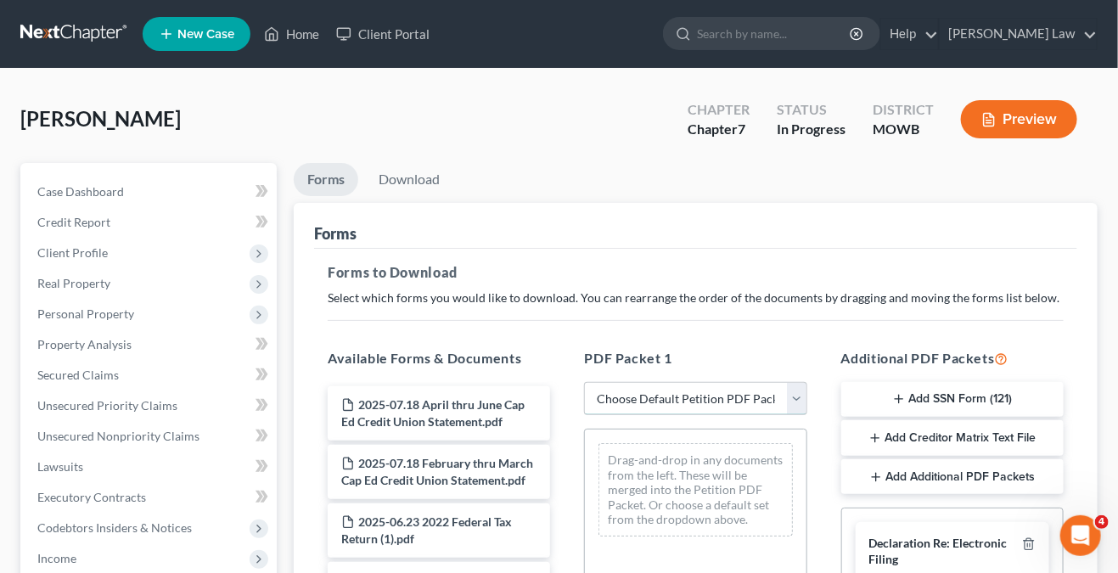
click at [662, 393] on select "Choose Default Petition PDF Packet Complete Bankruptcy Petition (all forms and …" at bounding box center [695, 399] width 222 height 34
select select "0"
click at [584, 382] on select "Choose Default Petition PDF Packet Complete Bankruptcy Petition (all forms and …" at bounding box center [695, 399] width 222 height 34
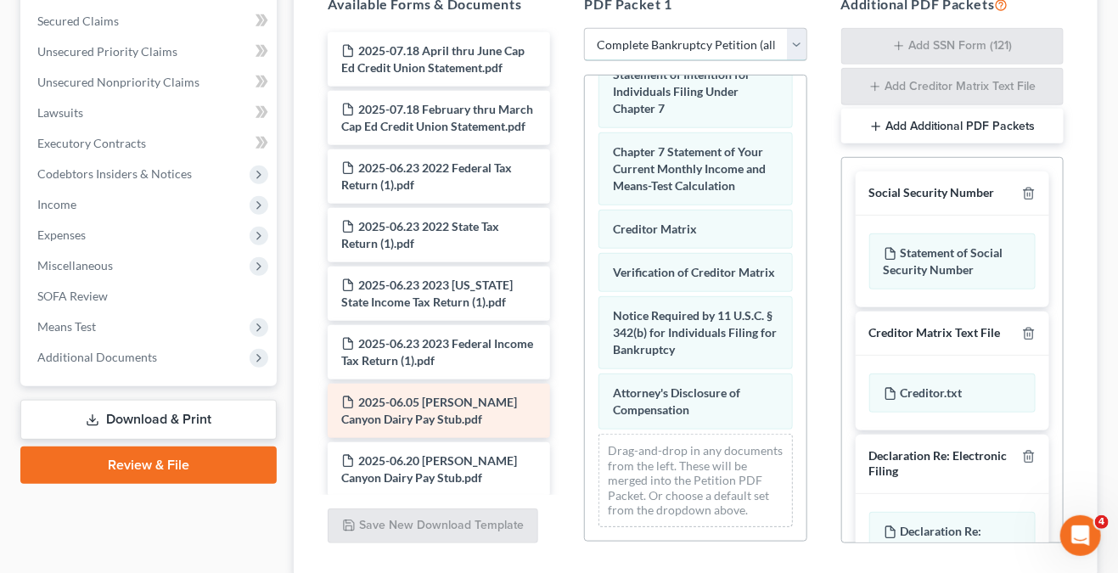
scroll to position [135, 0]
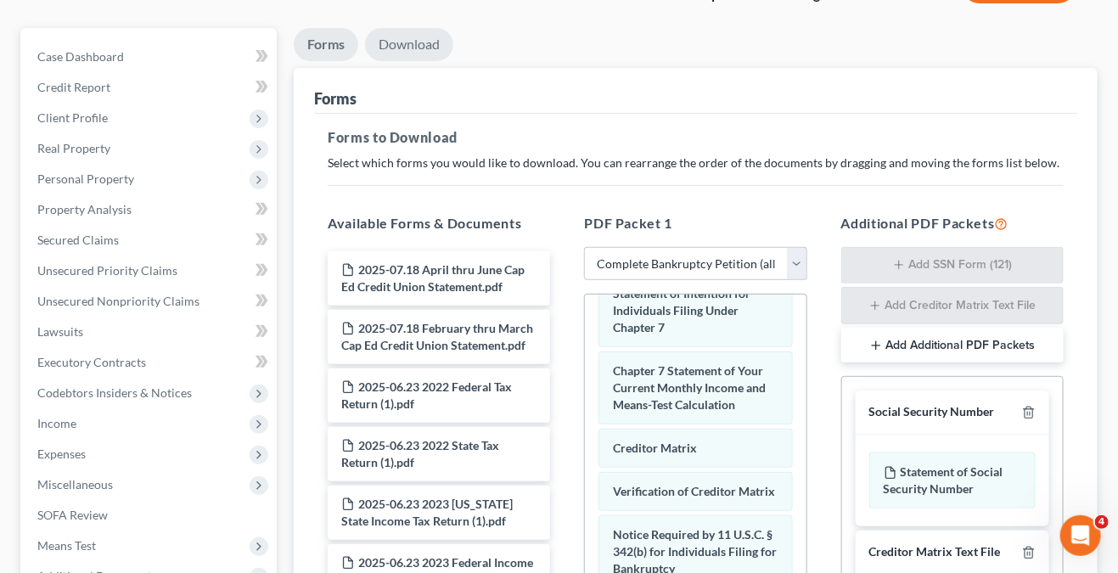
click at [396, 49] on link "Download" at bounding box center [409, 44] width 88 height 33
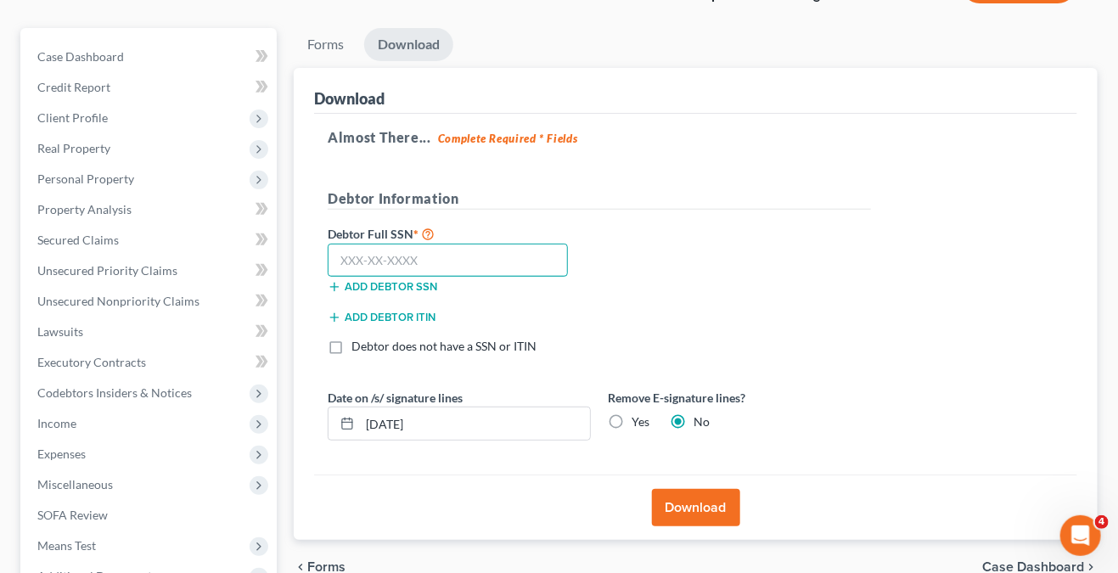
click at [436, 259] on input "text" at bounding box center [448, 261] width 240 height 34
type input "518-35-3941"
click at [632, 416] on label "Yes" at bounding box center [641, 422] width 18 height 17
click at [639, 416] on input "Yes" at bounding box center [644, 419] width 11 height 11
radio input "true"
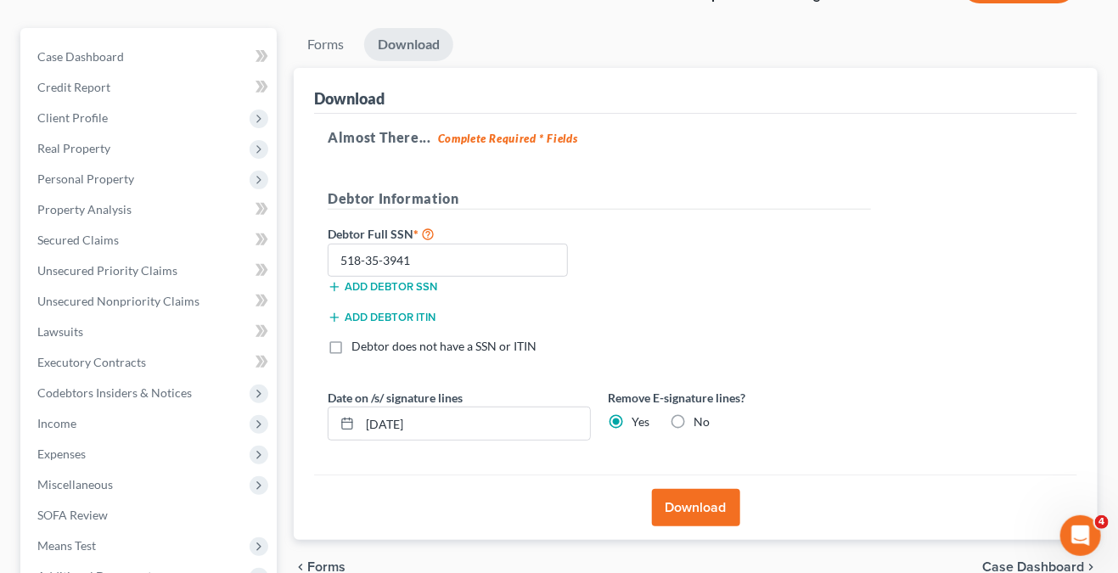
click at [692, 508] on button "Download" at bounding box center [696, 507] width 88 height 37
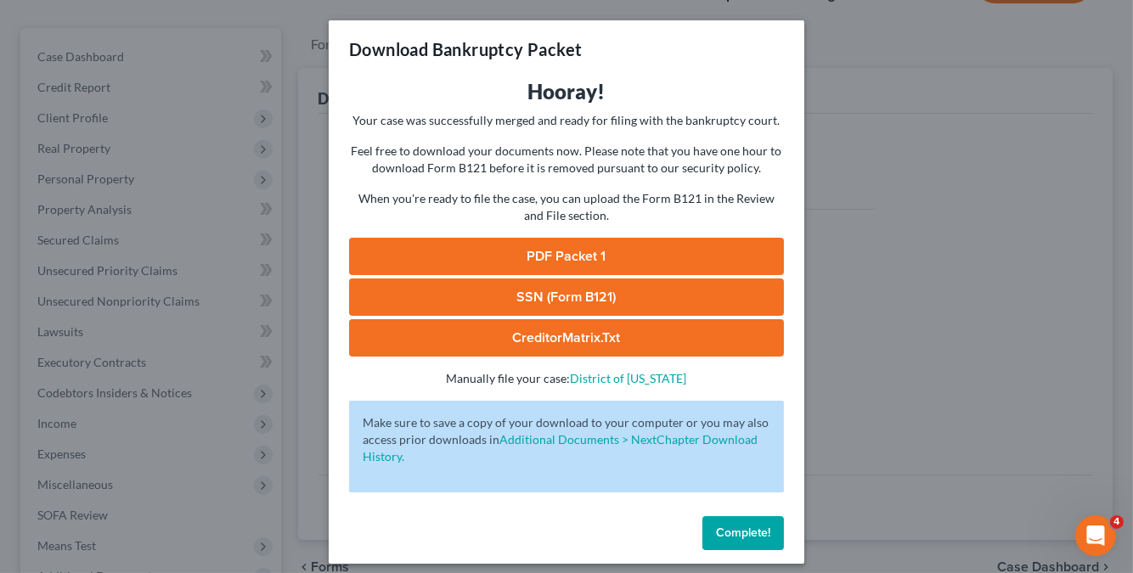
click at [545, 249] on link "PDF Packet 1" at bounding box center [566, 256] width 435 height 37
click at [638, 296] on link "SSN (Form B121)" at bounding box center [566, 297] width 435 height 37
click at [651, 339] on link "CreditorMatrix.txt" at bounding box center [566, 337] width 435 height 37
click at [619, 262] on link "PDF Packet 1" at bounding box center [566, 256] width 435 height 37
click at [743, 537] on span "Complete!" at bounding box center [743, 533] width 54 height 14
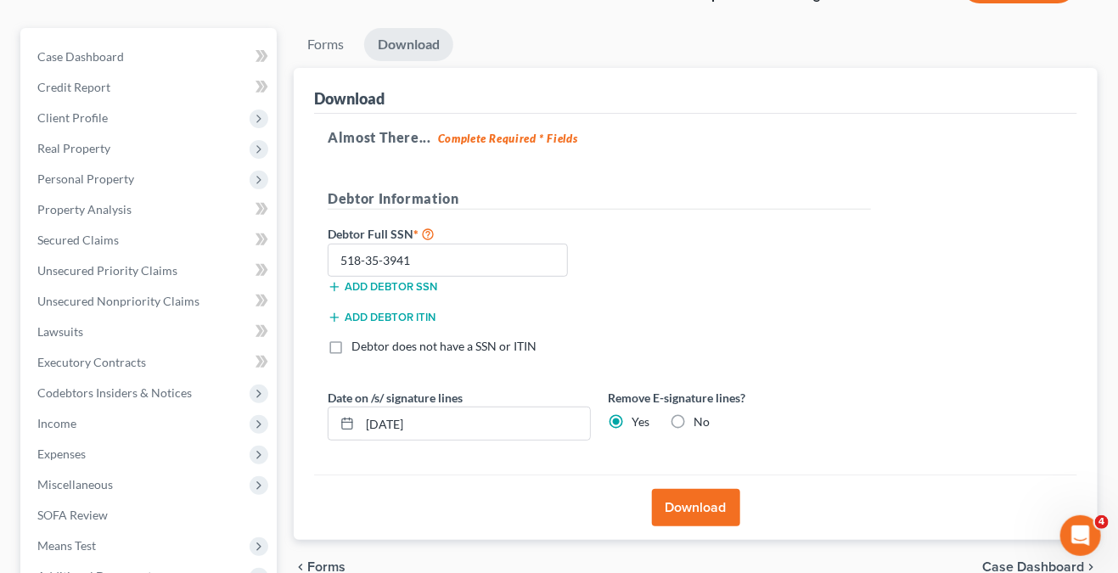
click at [694, 422] on label "No" at bounding box center [702, 422] width 16 height 17
click at [701, 422] on input "No" at bounding box center [706, 419] width 11 height 11
radio input "true"
radio input "false"
click at [694, 492] on button "Download" at bounding box center [696, 507] width 88 height 37
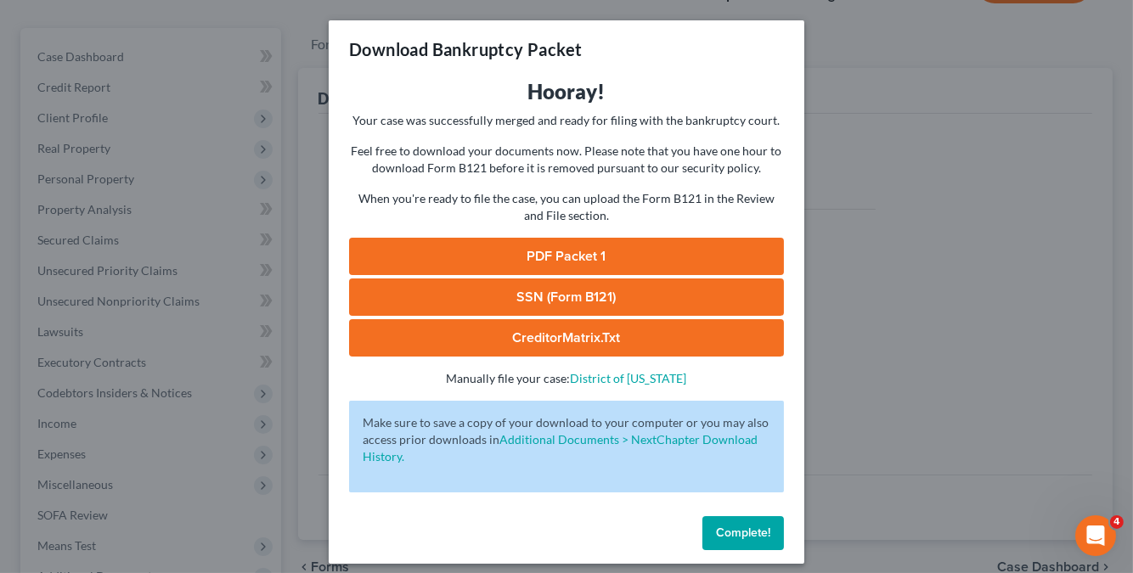
click at [751, 531] on span "Complete!" at bounding box center [743, 533] width 54 height 14
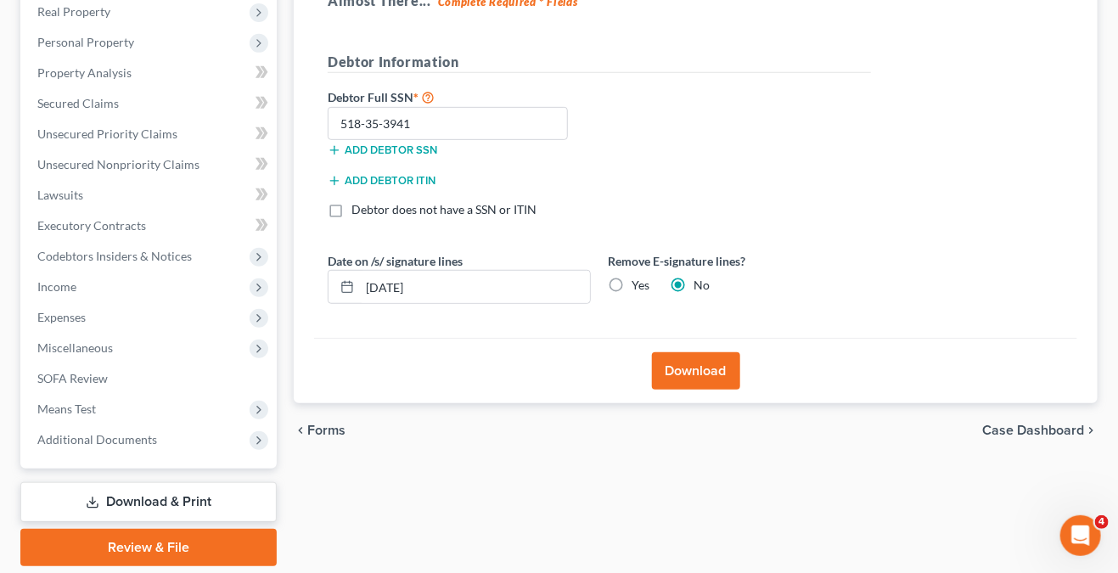
scroll to position [242, 0]
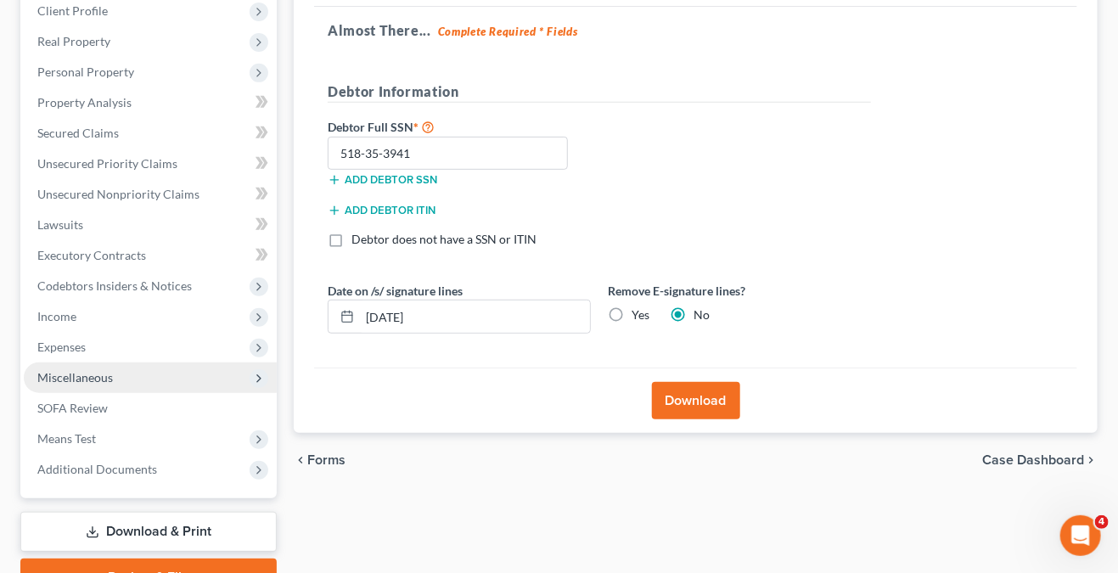
click at [132, 367] on span "Miscellaneous" at bounding box center [150, 378] width 253 height 31
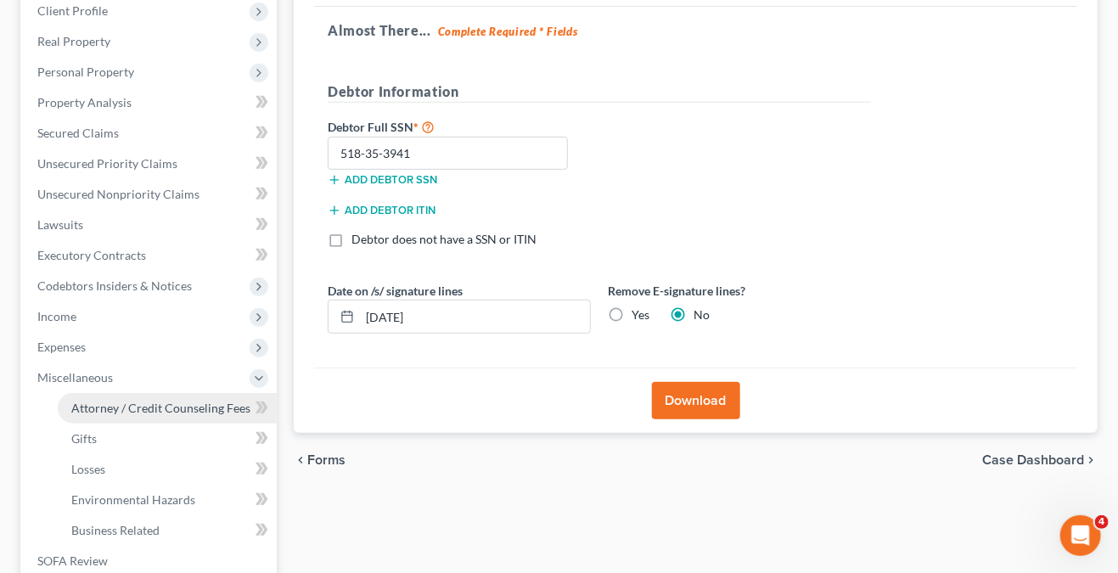
click at [238, 401] on span "Attorney / Credit Counseling Fees" at bounding box center [160, 408] width 179 height 14
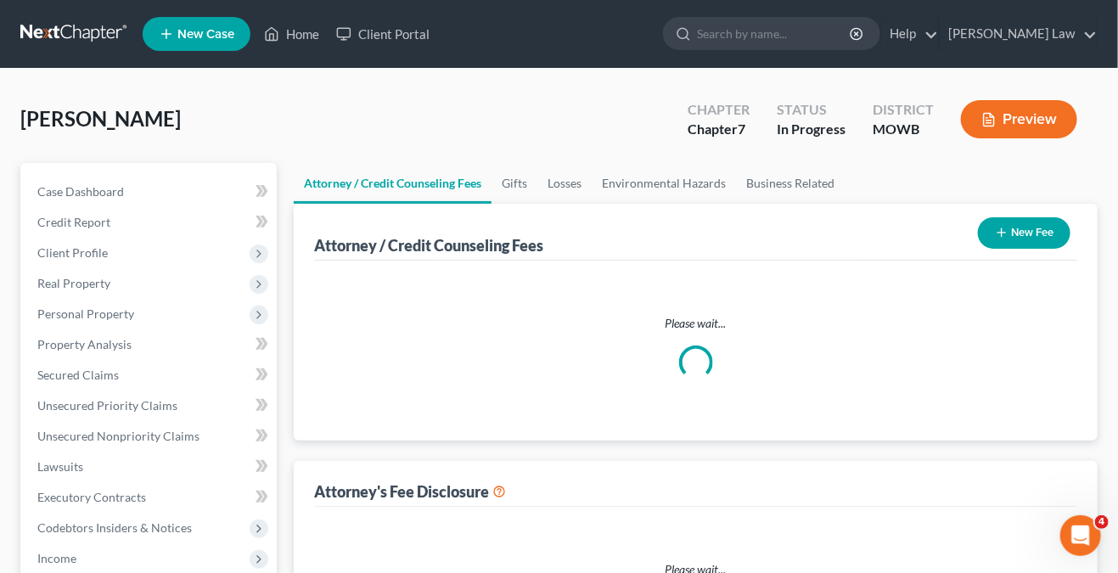
select select "0"
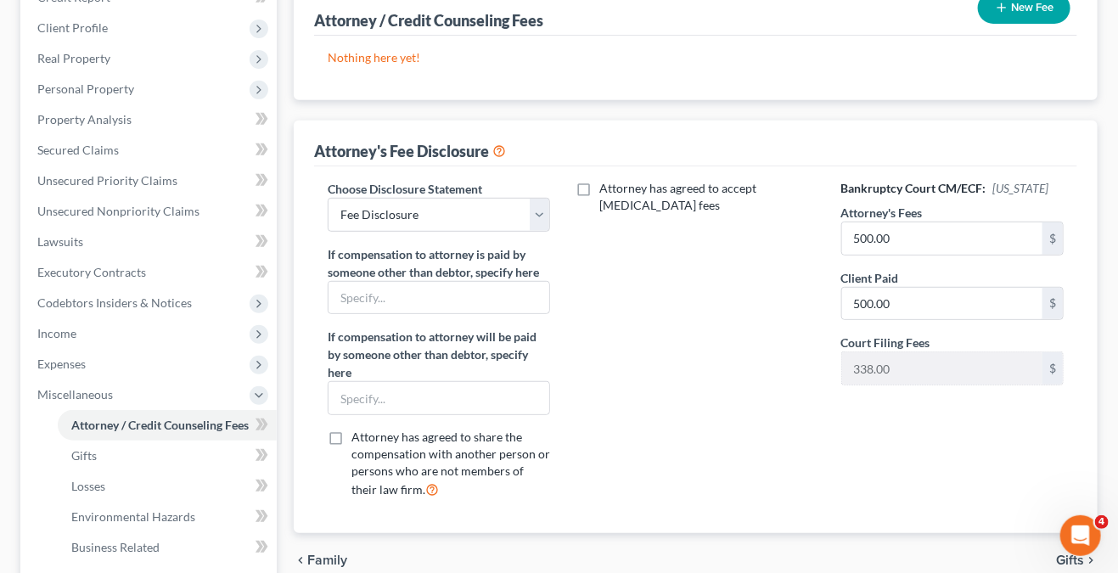
scroll to position [255, 0]
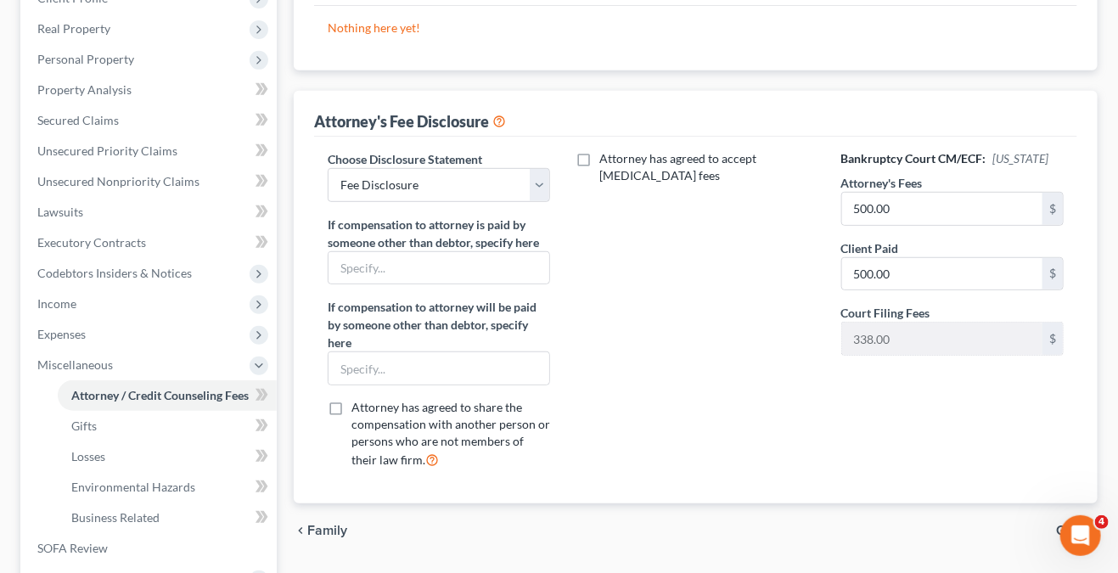
click at [600, 155] on label "Attorney has agreed to accept retainer fees" at bounding box center [708, 167] width 216 height 34
click at [606, 155] on input "Attorney has agreed to accept retainer fees" at bounding box center [611, 155] width 11 height 11
checkbox input "true"
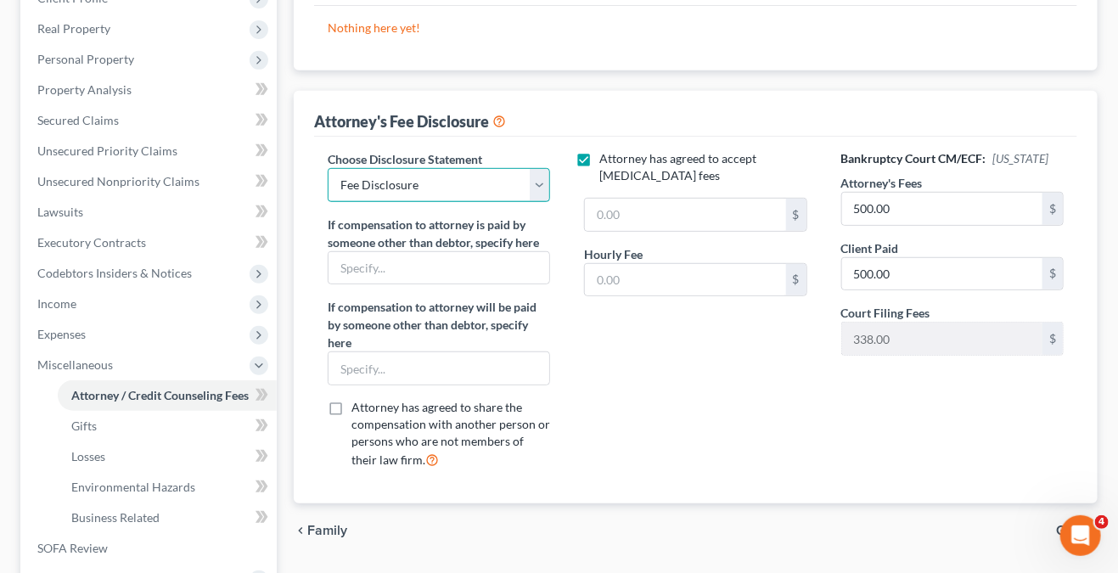
click at [541, 189] on select "Select Fee Disclosure" at bounding box center [439, 185] width 222 height 34
click at [707, 217] on input "text" at bounding box center [685, 215] width 200 height 32
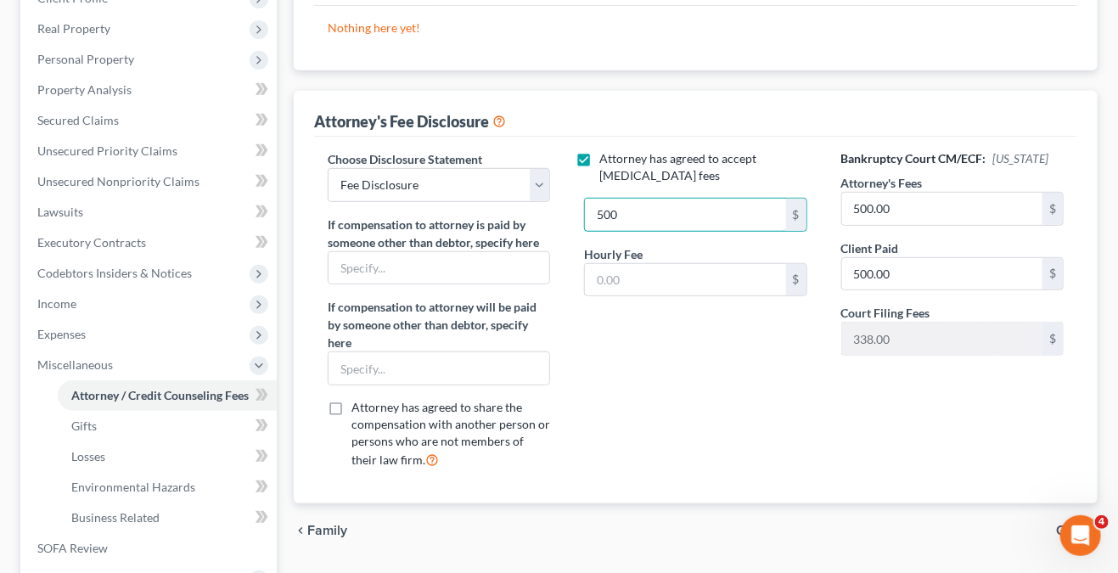
type input "500"
click at [823, 367] on div "Attorney has agreed to accept retainer fees 500 $ Hourly Fee $" at bounding box center [695, 316] width 256 height 333
click at [600, 155] on label "Attorney has agreed to accept retainer fees" at bounding box center [708, 167] width 216 height 34
click at [606, 155] on input "Attorney has agreed to accept retainer fees" at bounding box center [611, 155] width 11 height 11
checkbox input "false"
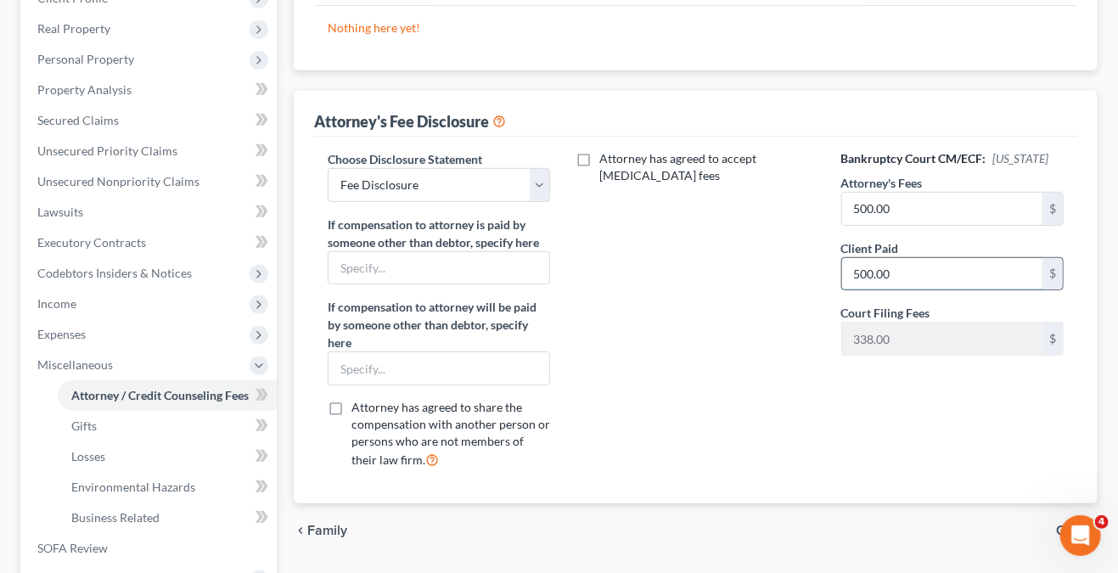
click at [1003, 275] on input "500.00" at bounding box center [942, 274] width 200 height 32
click at [981, 276] on input "500.00" at bounding box center [942, 274] width 200 height 32
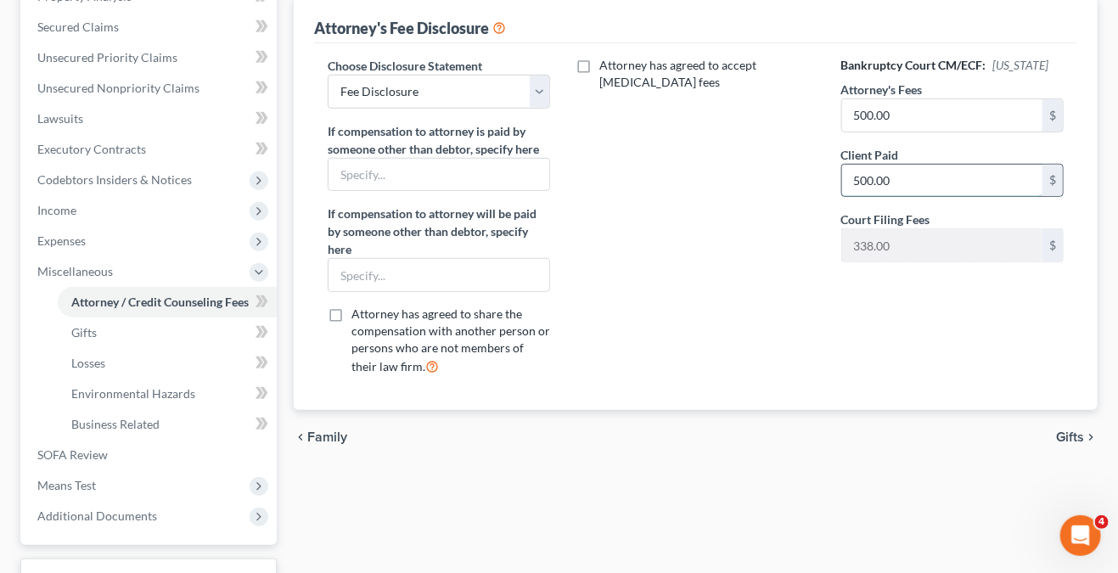
scroll to position [480, 0]
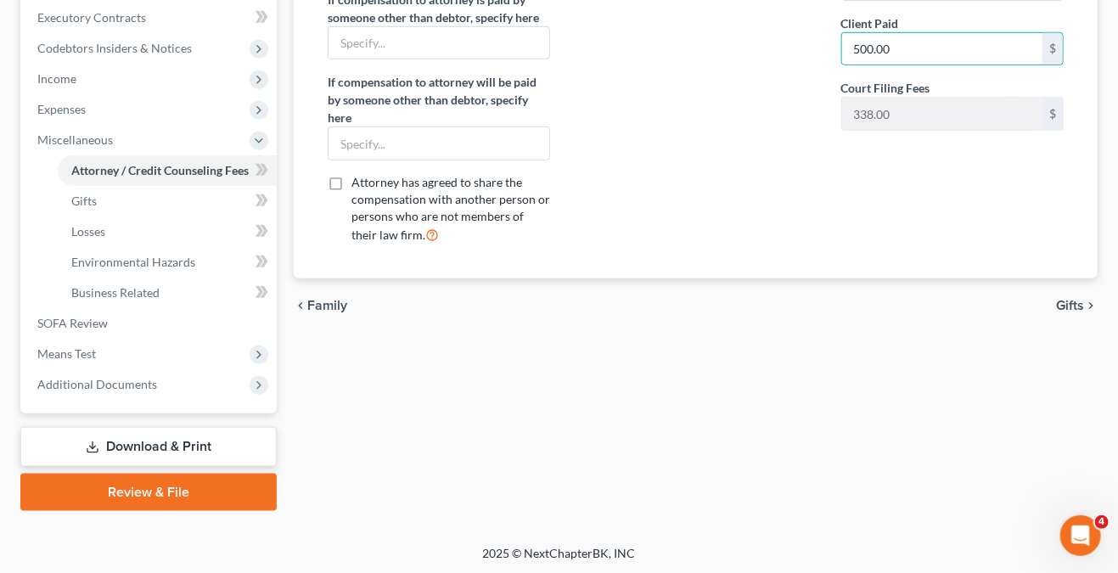
click at [1051, 358] on div "Attorney / Credit Counseling Fees Gifts Losses Environmental Hazards Business R…" at bounding box center [695, 97] width 821 height 828
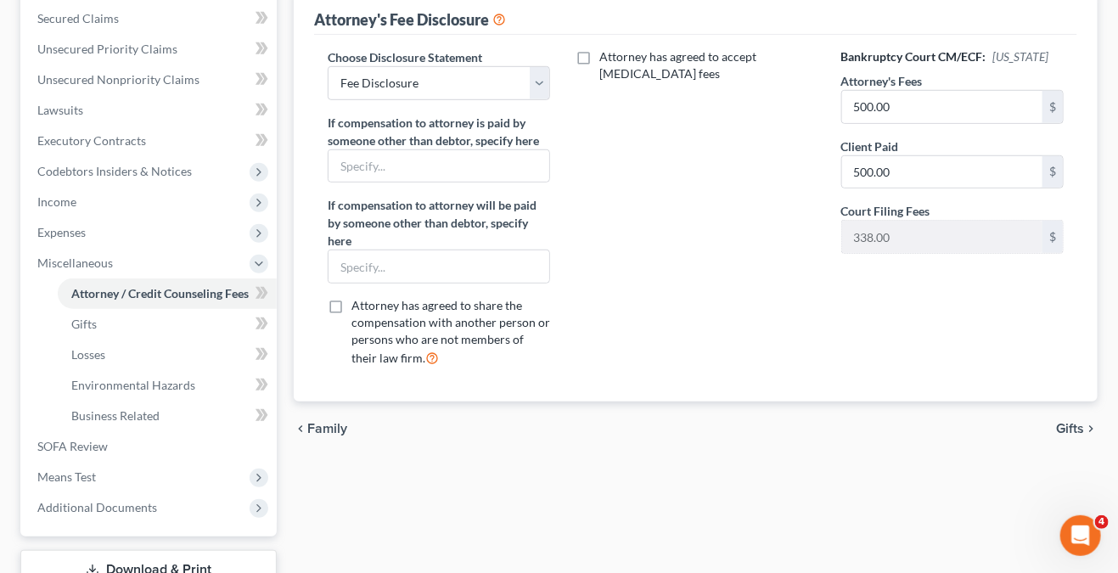
scroll to position [225, 0]
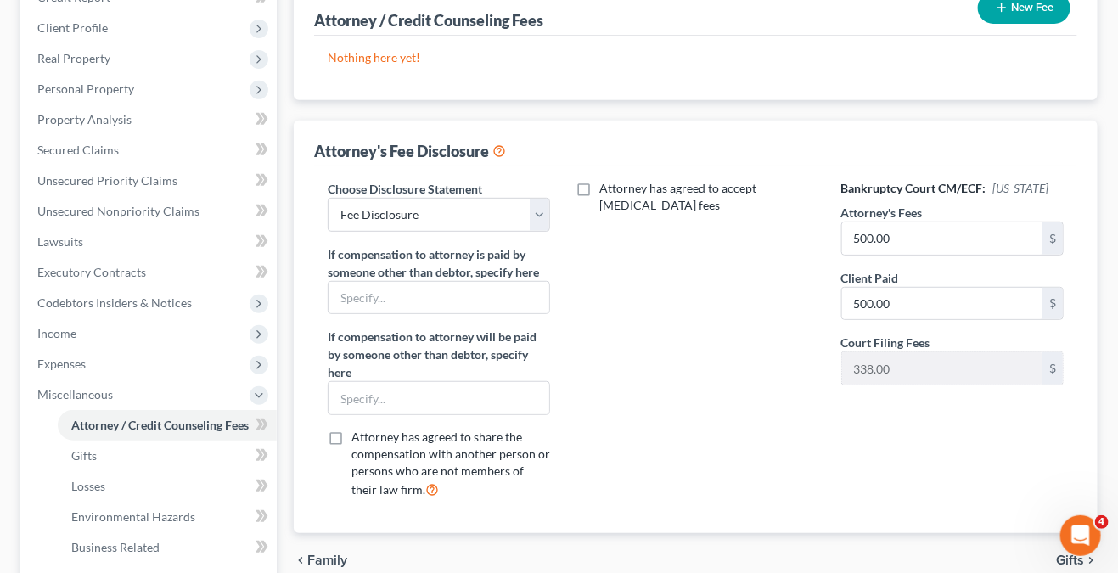
click at [506, 152] on icon at bounding box center [500, 150] width 14 height 16
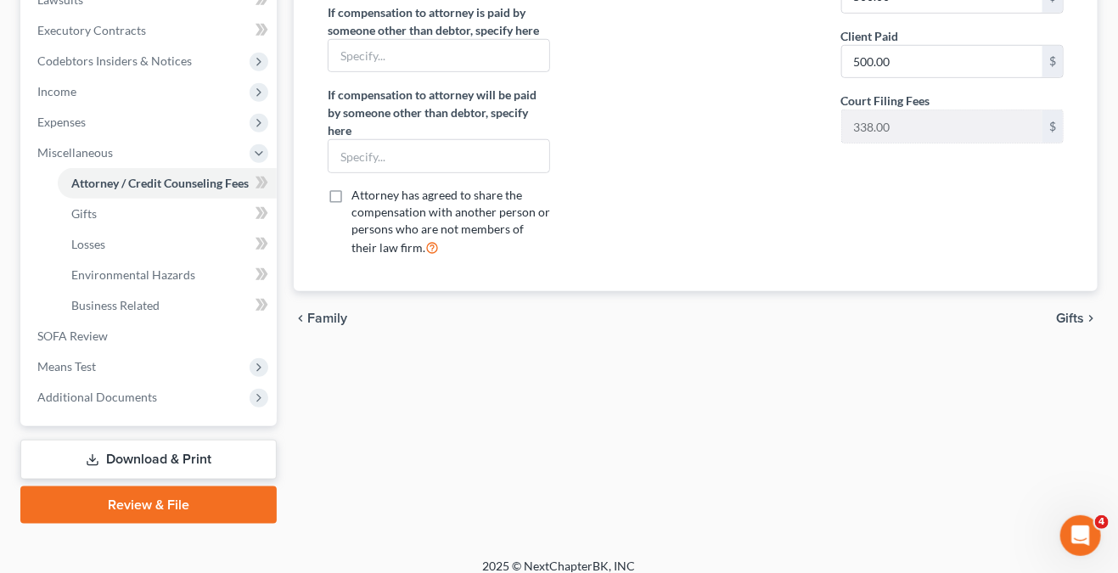
scroll to position [480, 0]
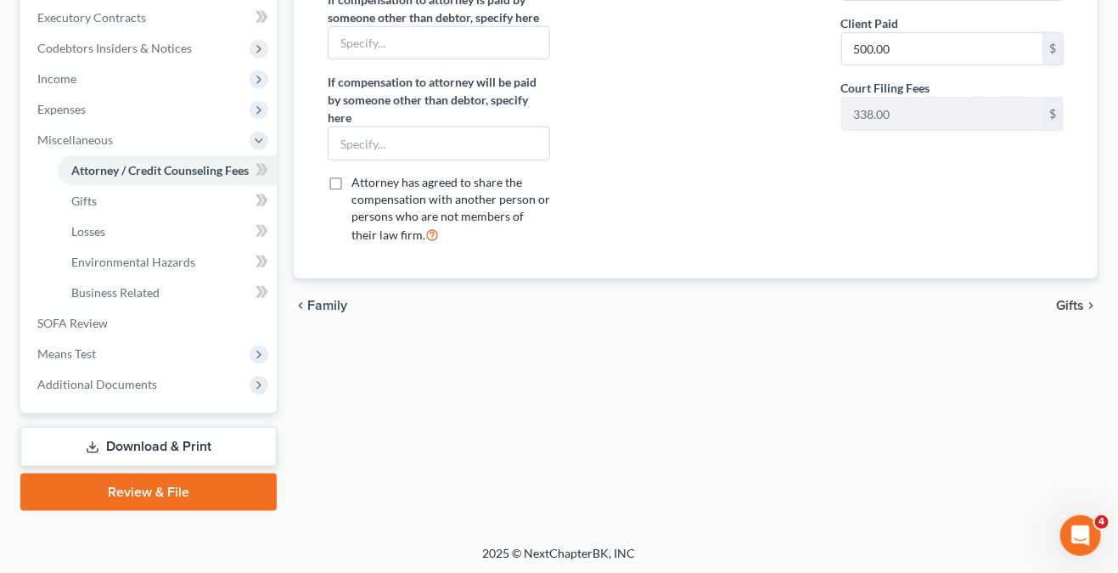
click at [1084, 306] on icon "chevron_right" at bounding box center [1091, 306] width 14 height 14
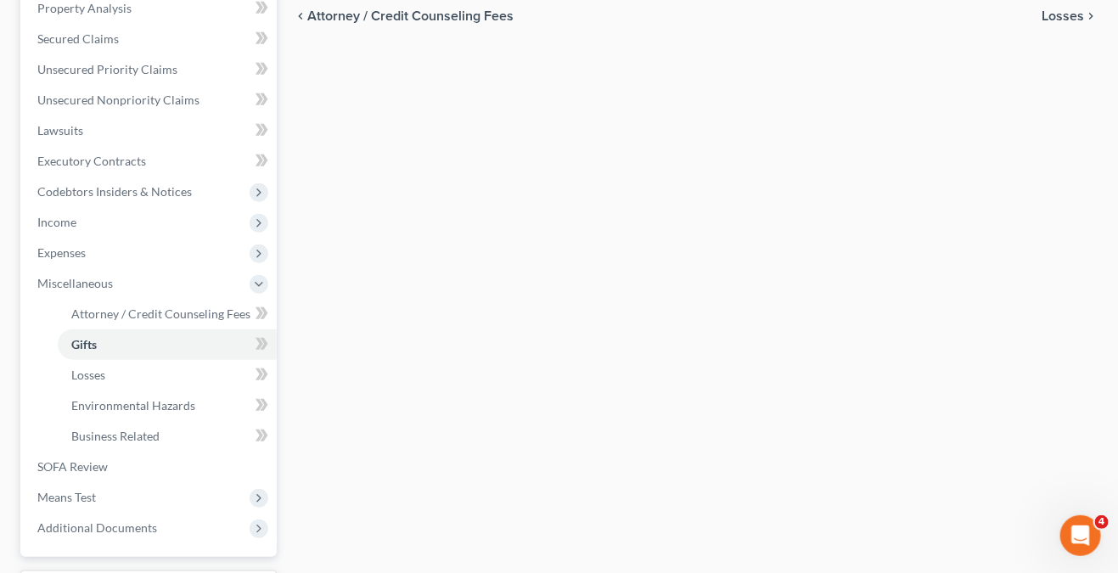
scroll to position [340, 0]
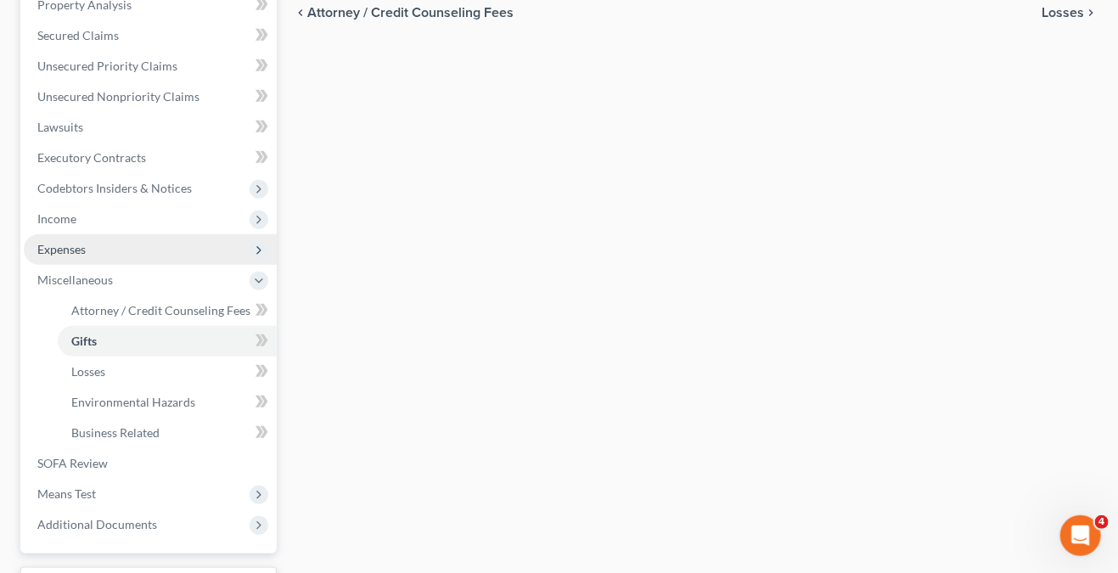
click at [137, 239] on span "Expenses" at bounding box center [150, 249] width 253 height 31
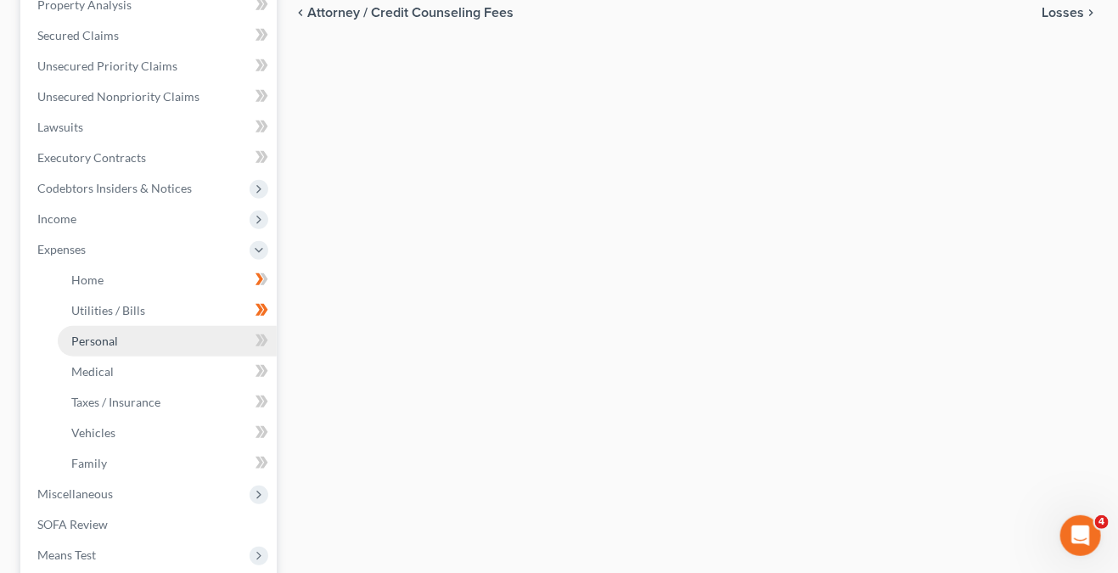
click at [234, 334] on link "Personal" at bounding box center [167, 341] width 219 height 31
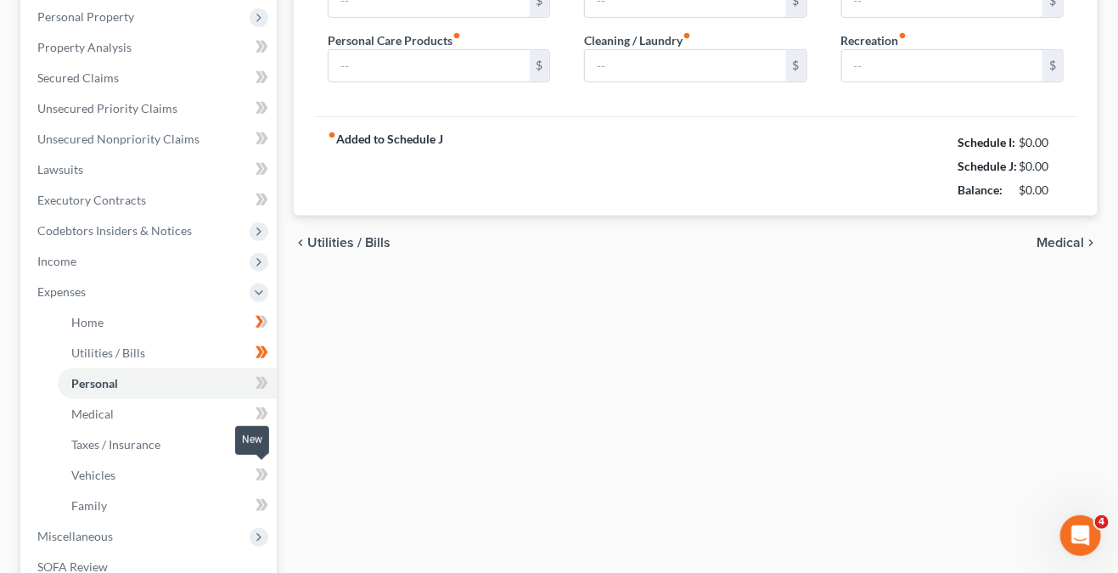
type input "200.00"
type input "150.00"
type input "160.00"
type input "0.00"
type input "200.00"
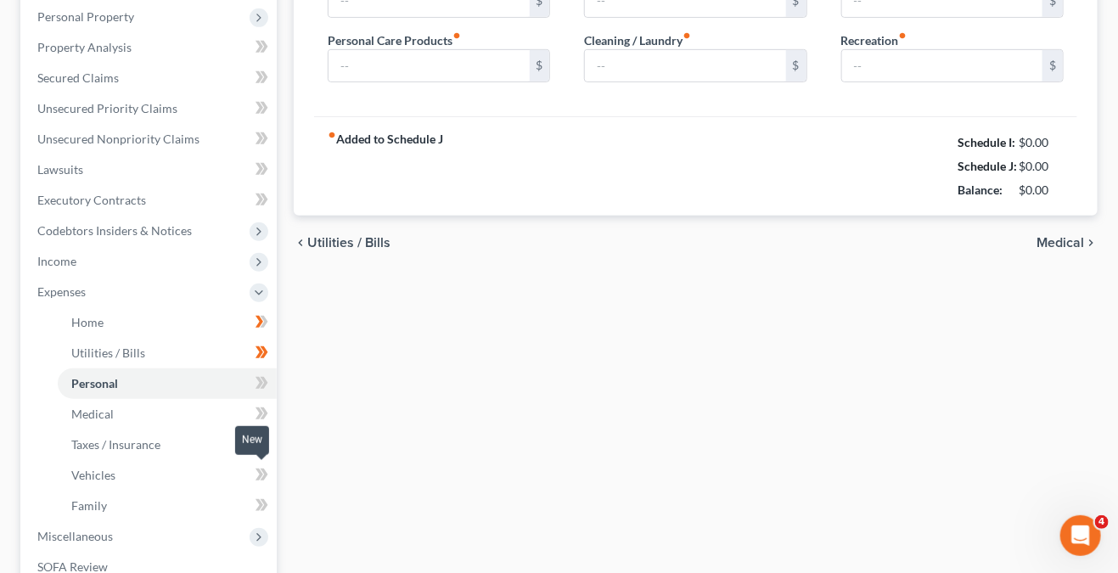
type input "200.00"
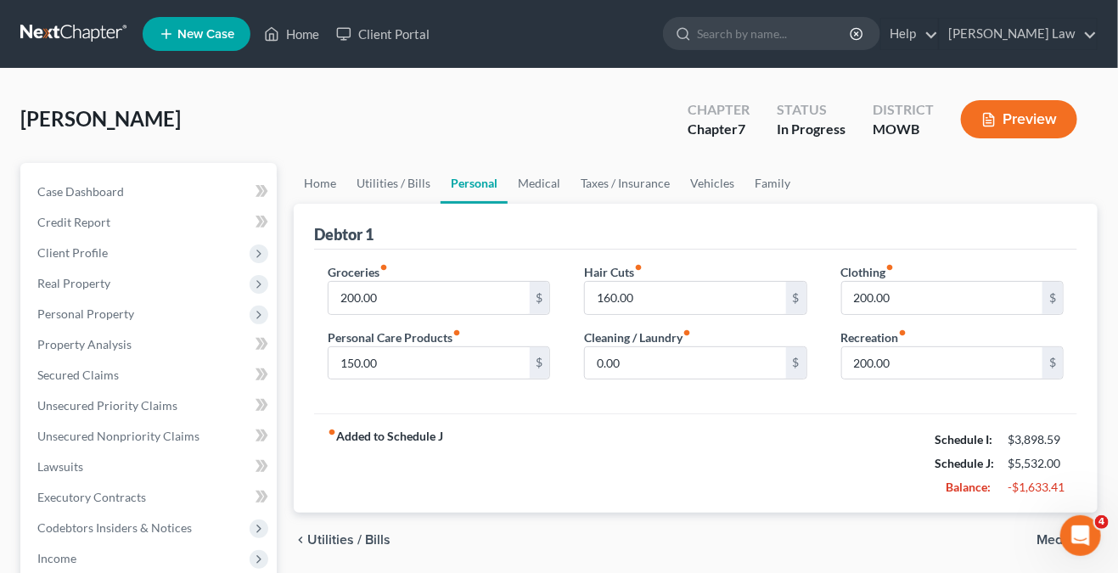
click at [387, 263] on icon "fiber_manual_record" at bounding box center [384, 267] width 8 height 8
click at [386, 266] on icon "fiber_manual_record" at bounding box center [384, 267] width 8 height 8
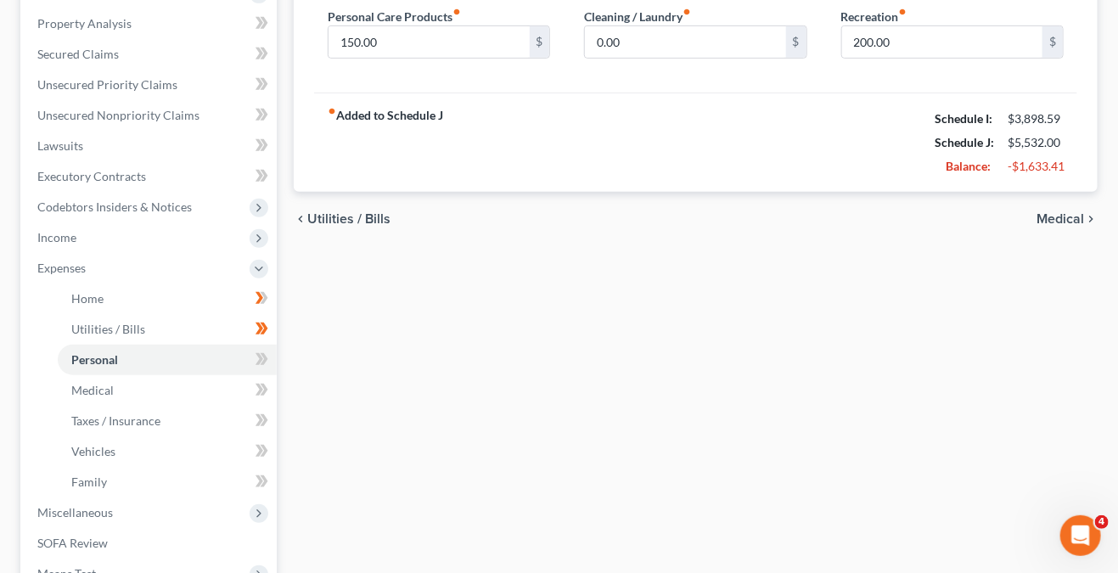
scroll to position [425, 0]
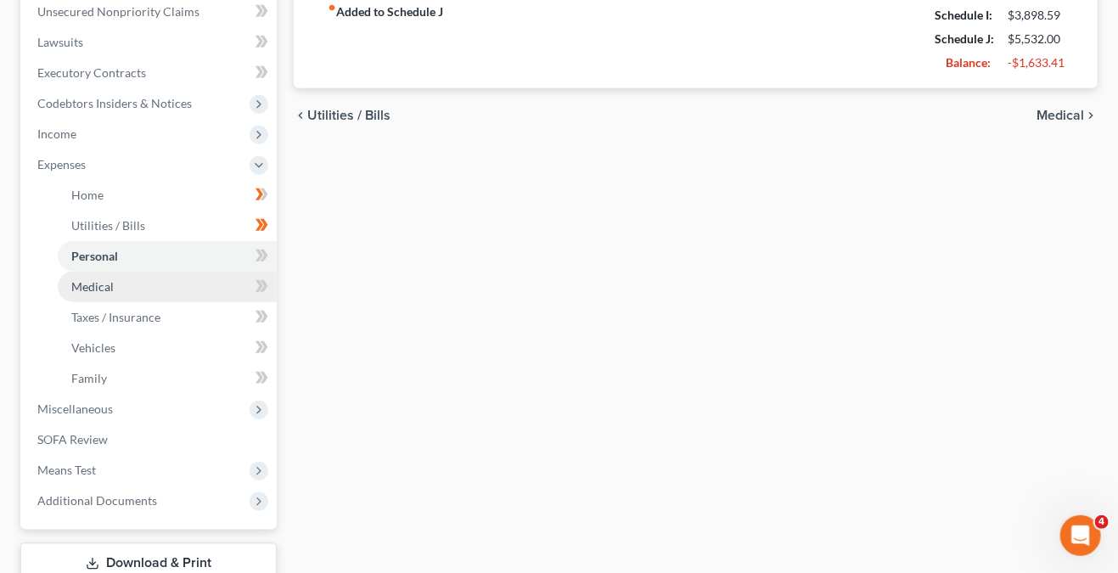
click at [233, 290] on link "Medical" at bounding box center [167, 287] width 219 height 31
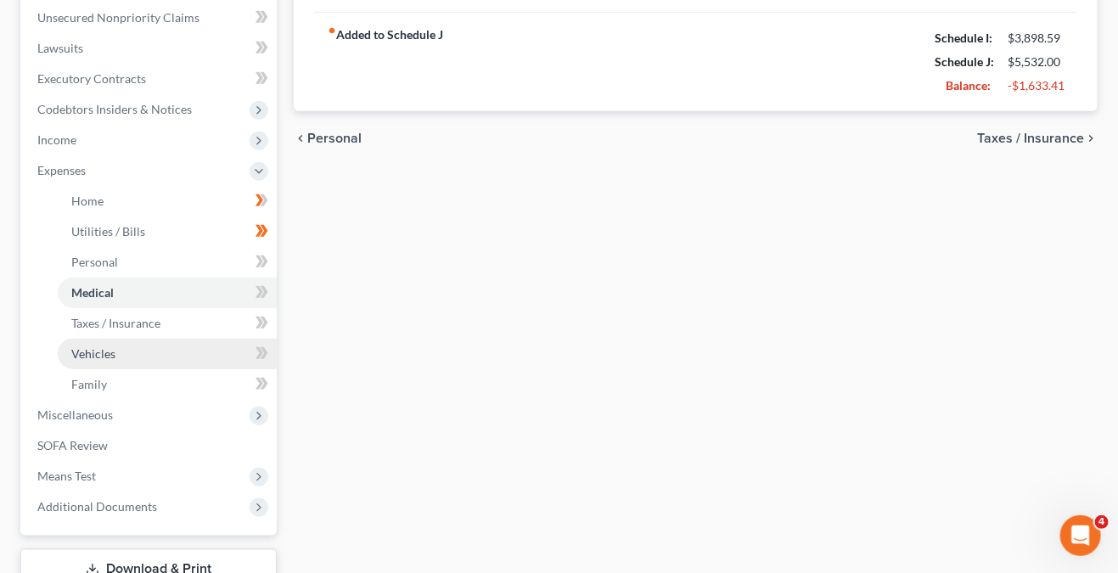
scroll to position [425, 0]
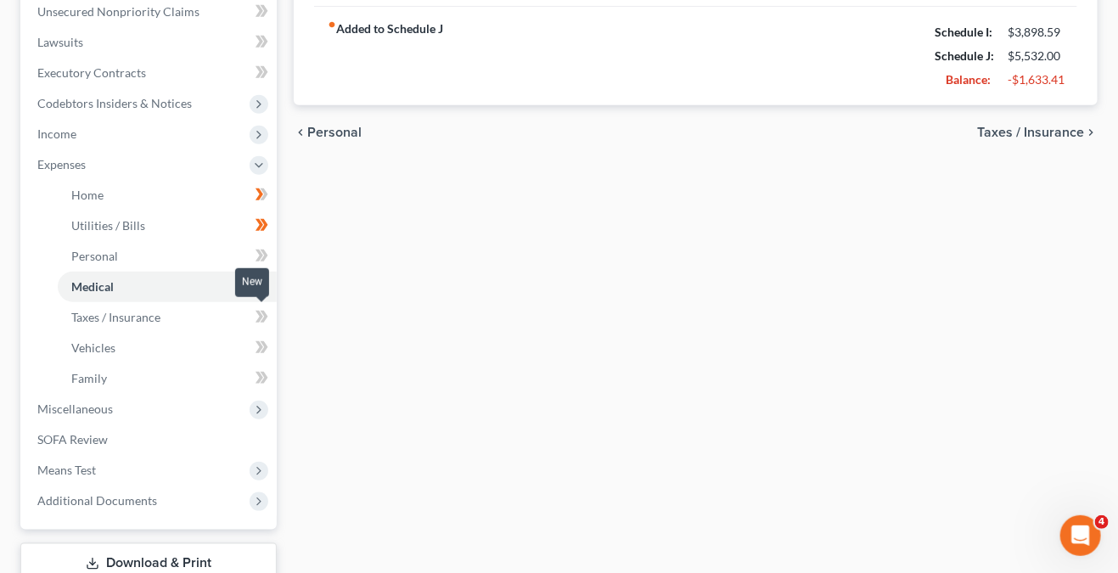
click at [247, 316] on span at bounding box center [262, 319] width 30 height 25
click at [163, 318] on link "Taxes / Insurance" at bounding box center [167, 317] width 219 height 31
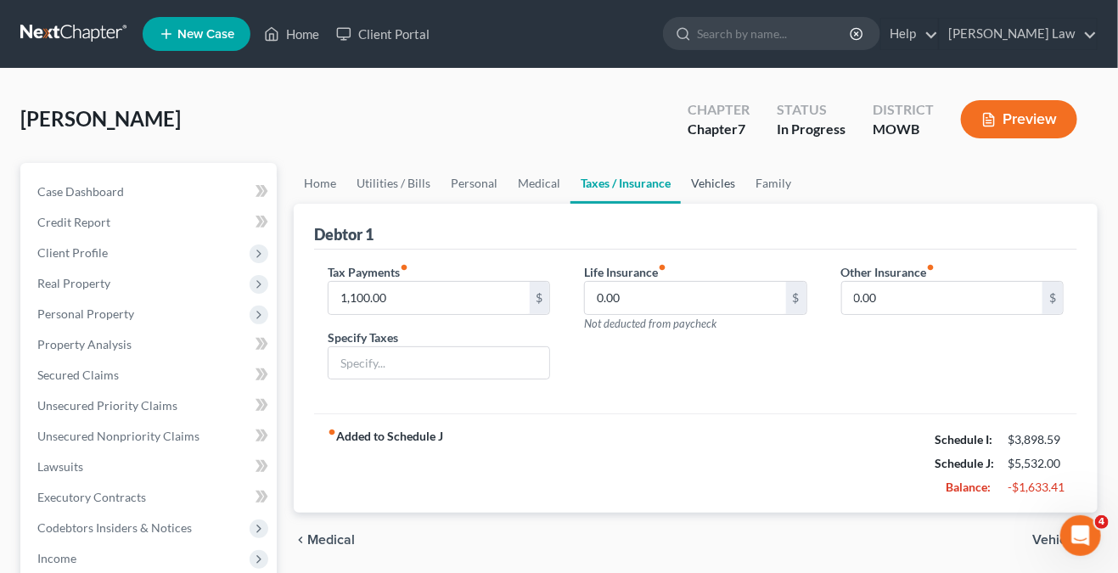
click at [730, 188] on link "Vehicles" at bounding box center [713, 183] width 65 height 41
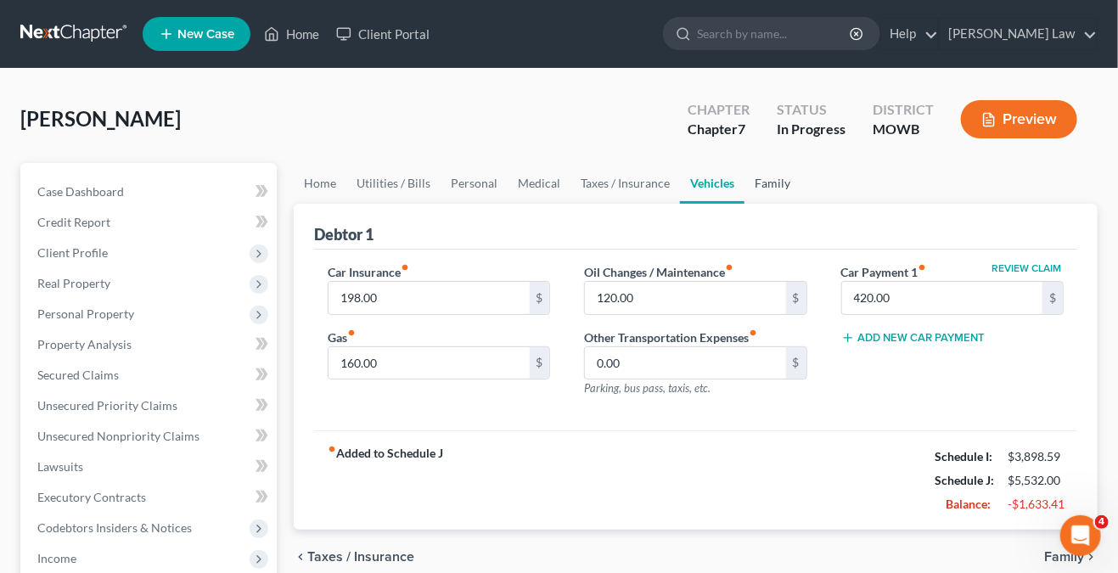
click at [759, 186] on link "Family" at bounding box center [773, 183] width 56 height 41
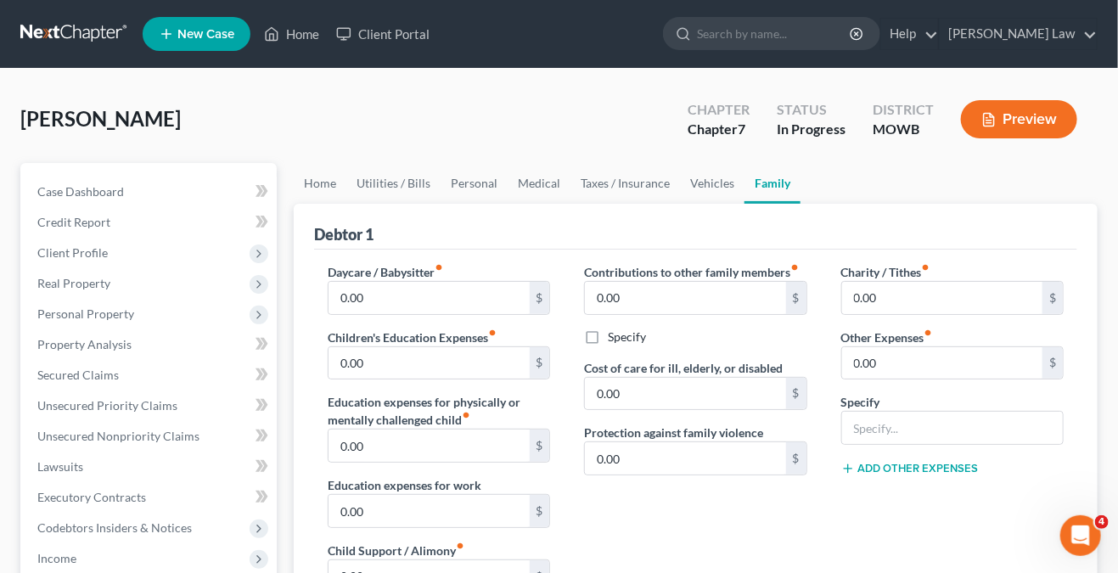
click at [311, 178] on link "Home" at bounding box center [320, 183] width 53 height 41
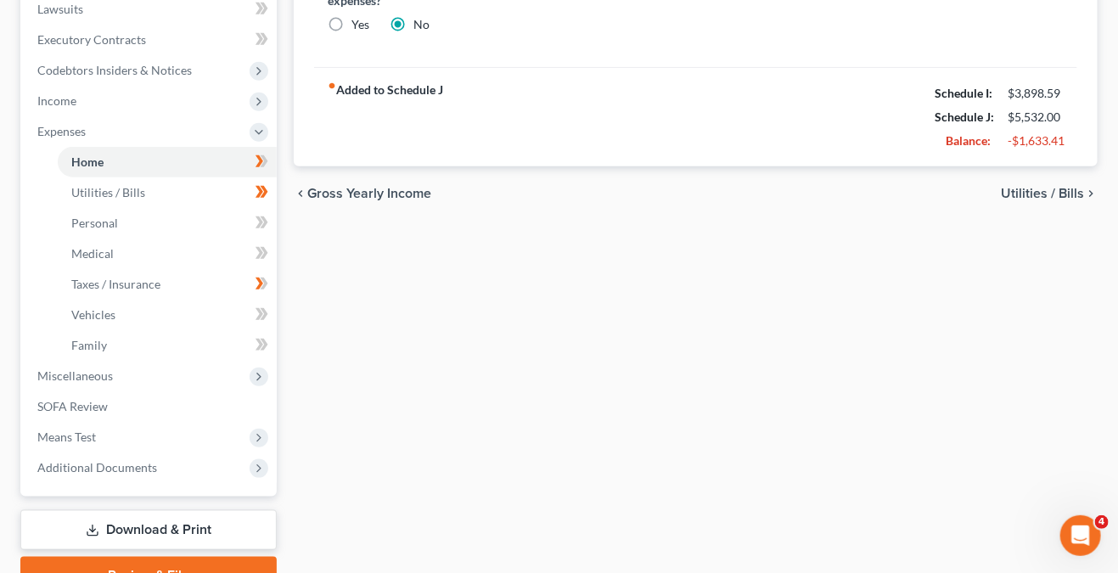
scroll to position [510, 0]
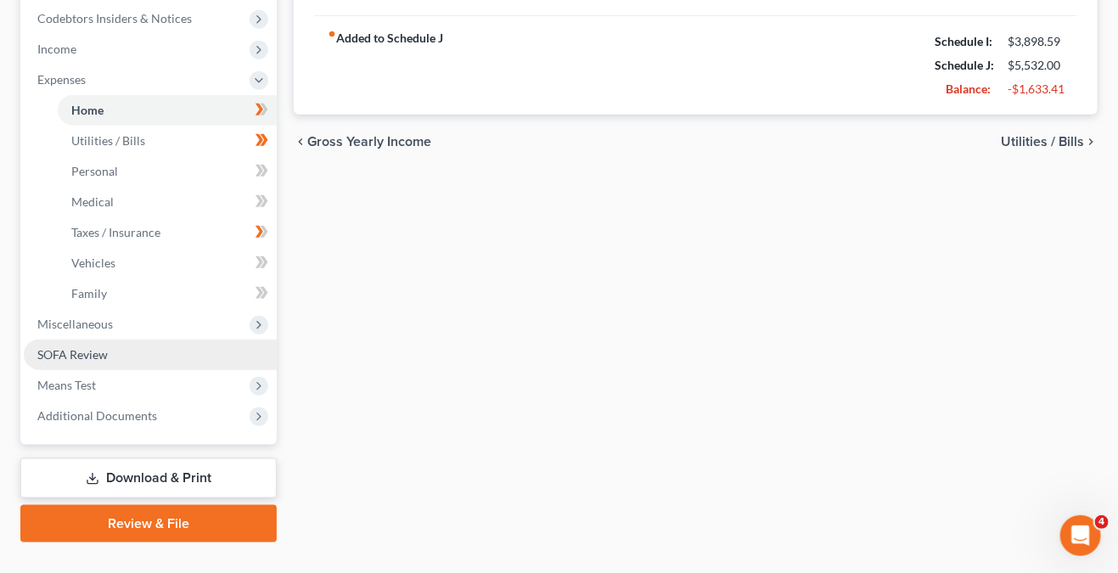
click at [228, 364] on link "SOFA Review" at bounding box center [150, 355] width 253 height 31
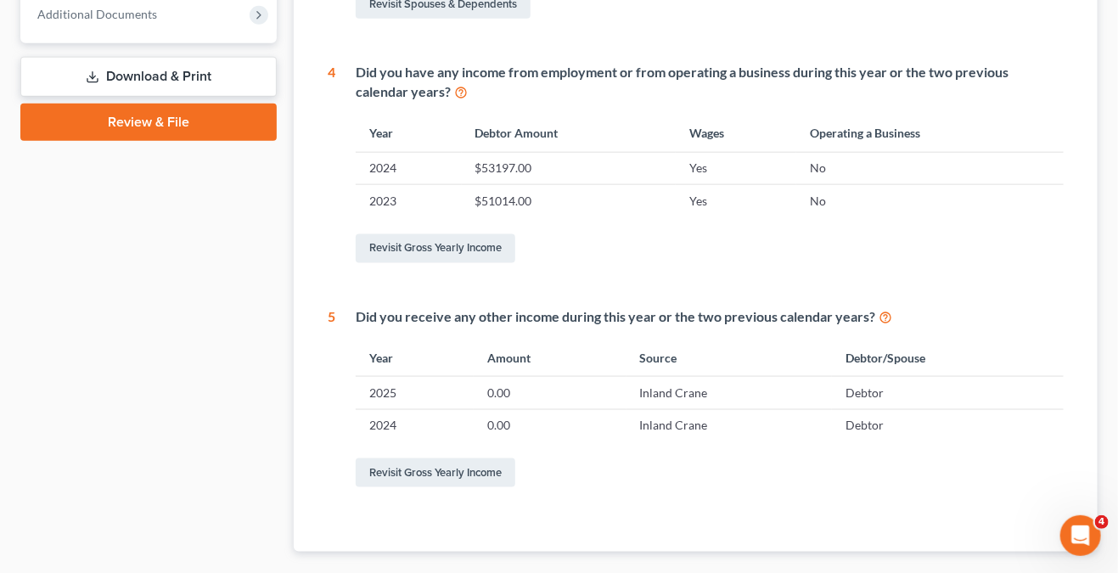
scroll to position [792, 0]
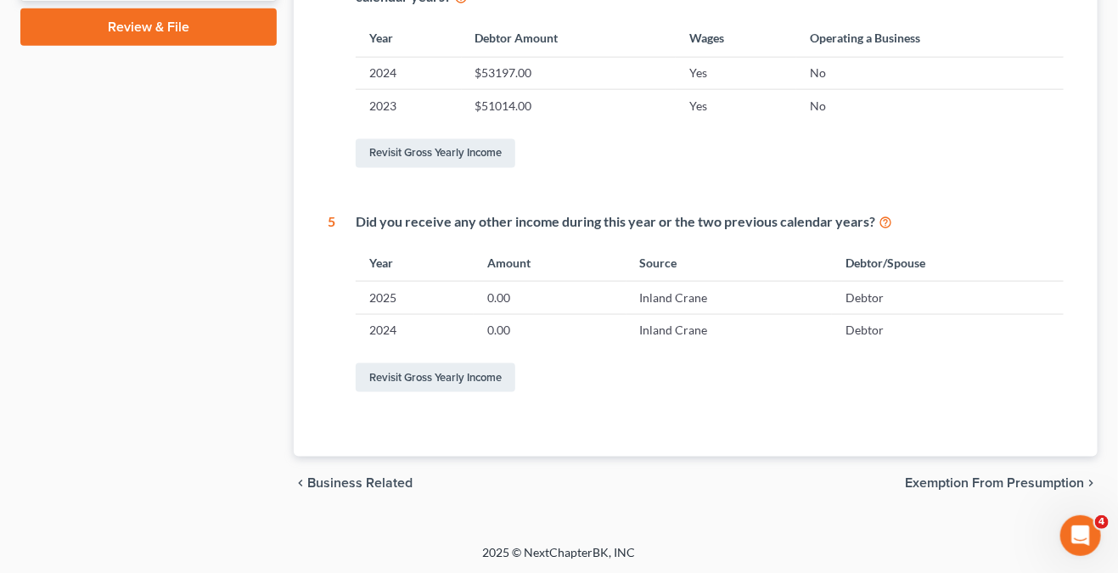
click at [989, 477] on span "Exemption from Presumption" at bounding box center [994, 484] width 179 height 14
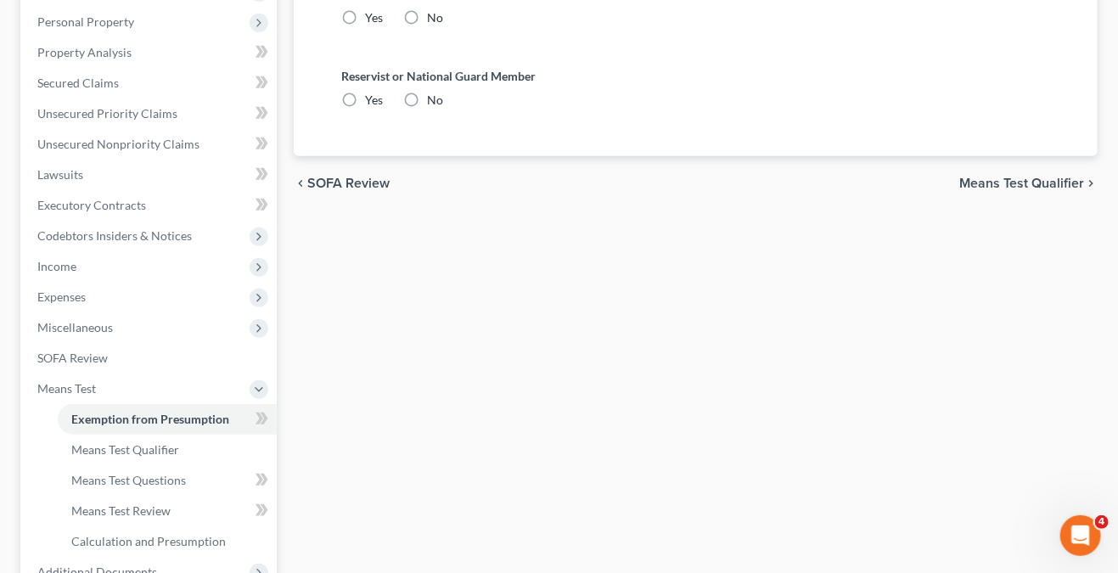
radio input "true"
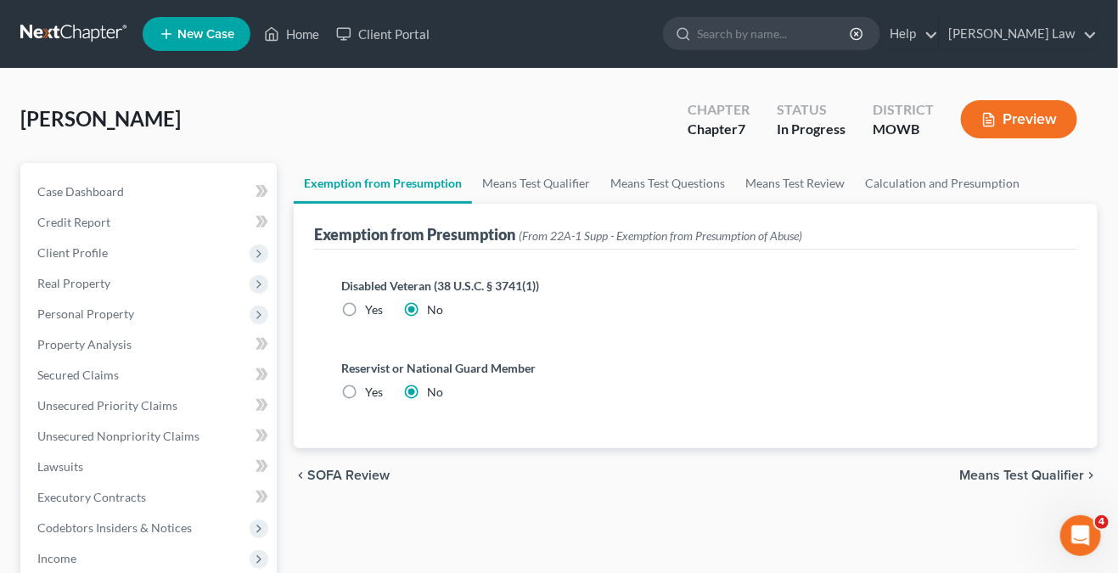
click at [992, 470] on span "Means Test Qualifier" at bounding box center [1022, 476] width 125 height 14
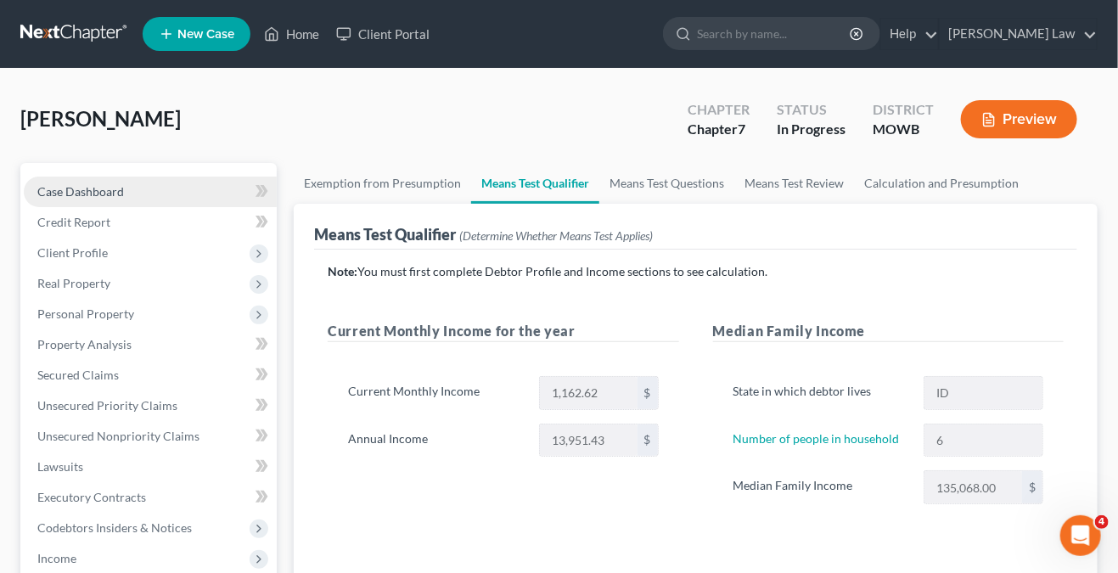
click at [93, 198] on link "Case Dashboard" at bounding box center [150, 192] width 253 height 31
select select "0"
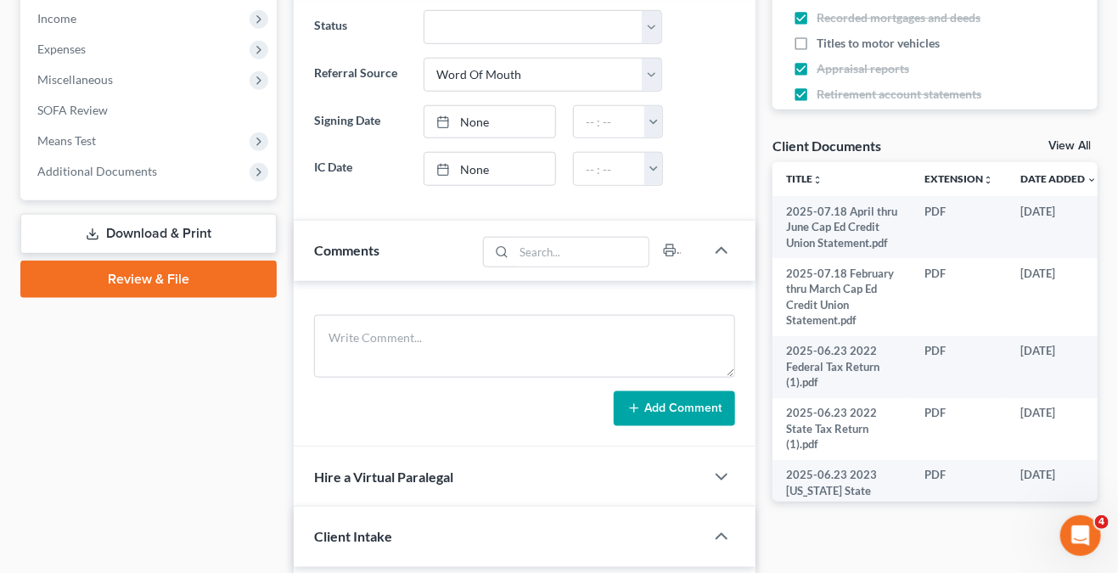
scroll to position [594, 0]
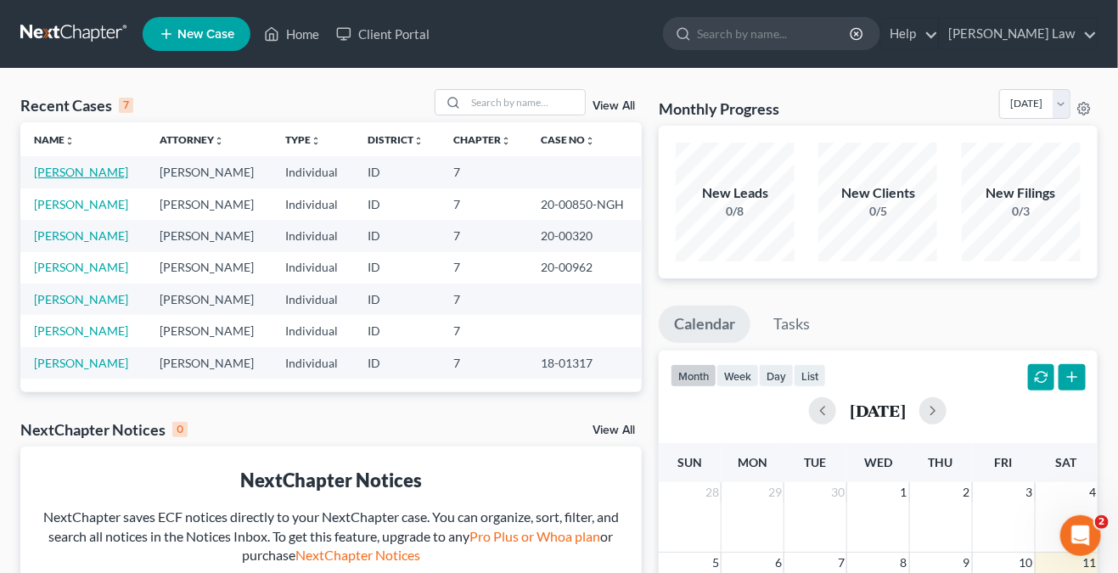
click at [81, 172] on link "Salinas, Jesse" at bounding box center [81, 172] width 94 height 14
select select "0"
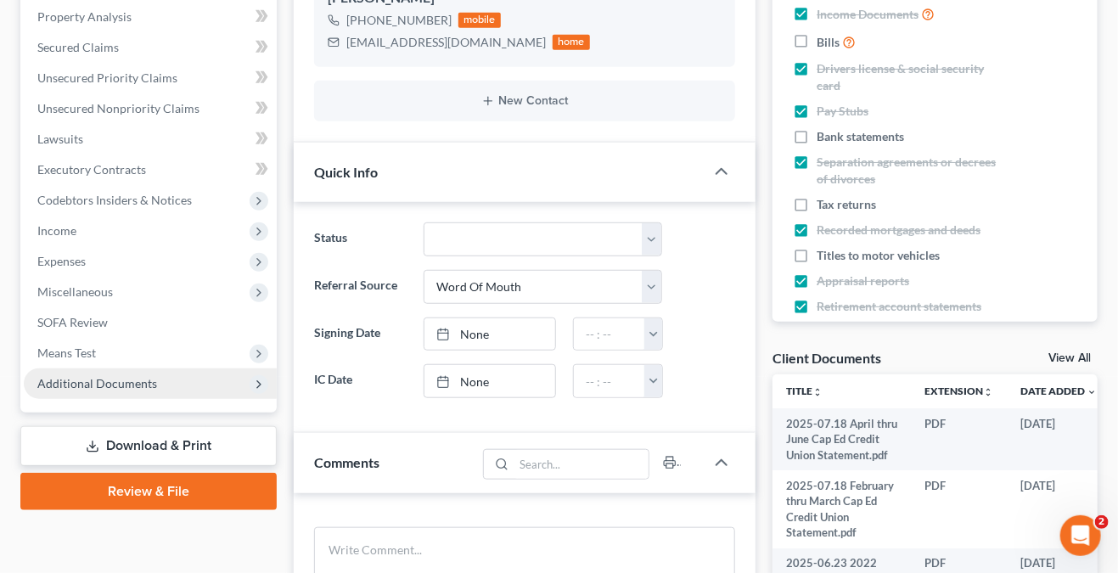
scroll to position [340, 0]
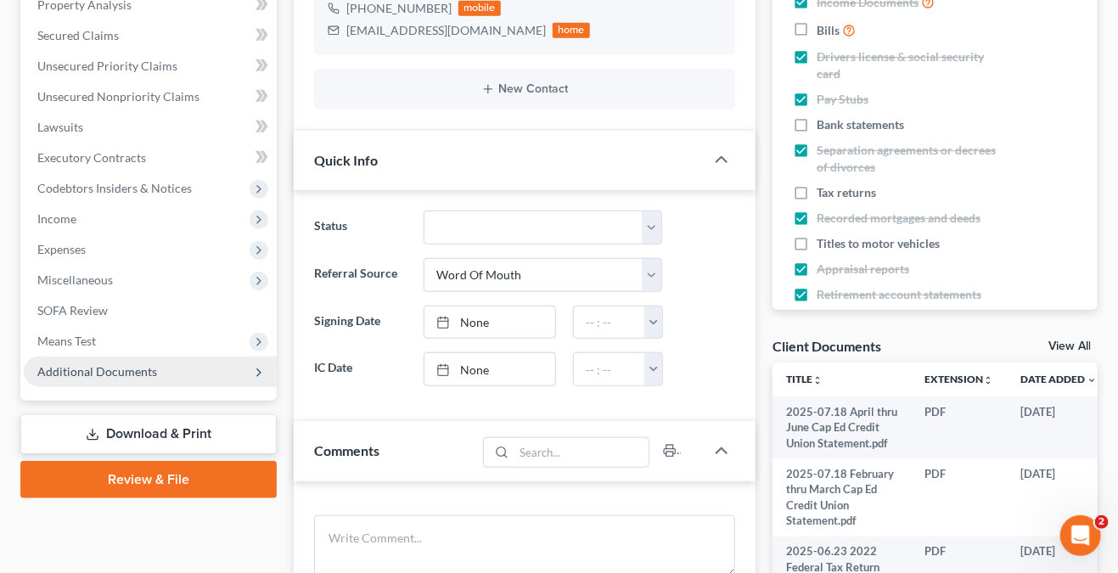
click at [213, 380] on span "Additional Documents" at bounding box center [150, 372] width 253 height 31
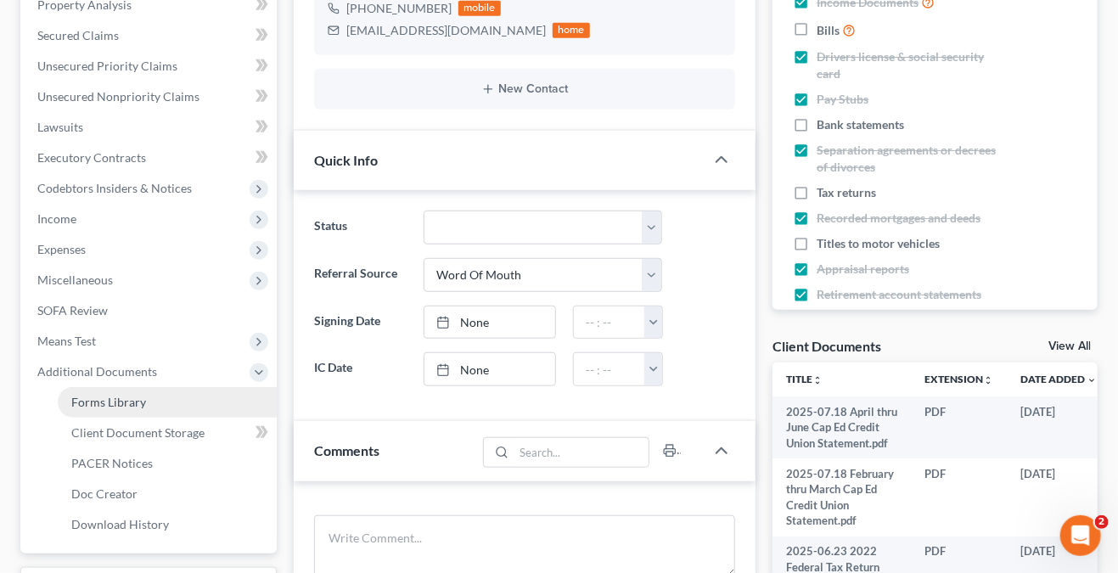
click at [205, 397] on link "Forms Library" at bounding box center [167, 402] width 219 height 31
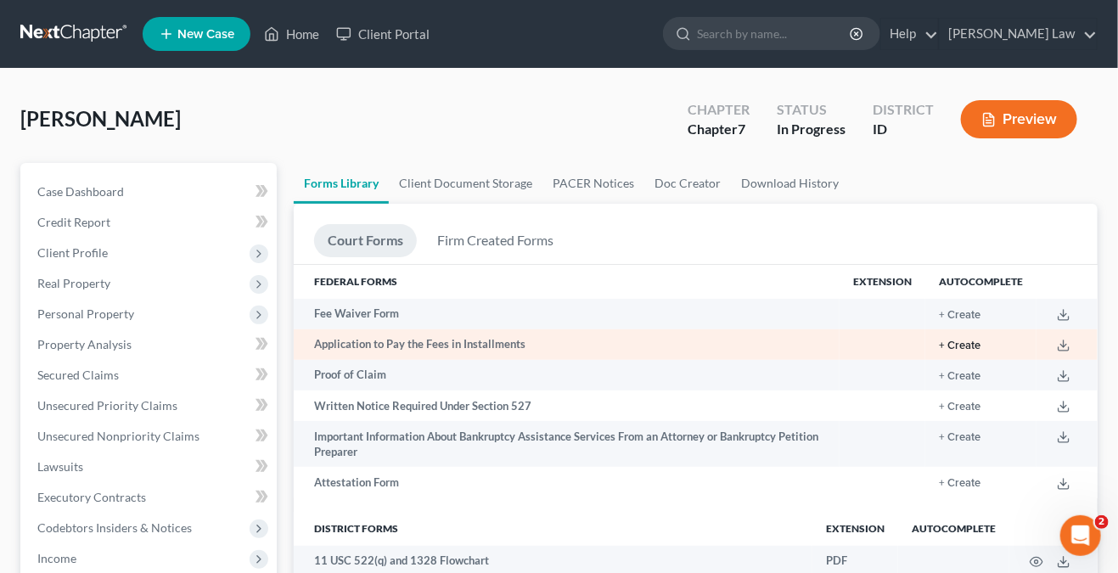
click at [960, 341] on button "+ Create" at bounding box center [960, 346] width 42 height 11
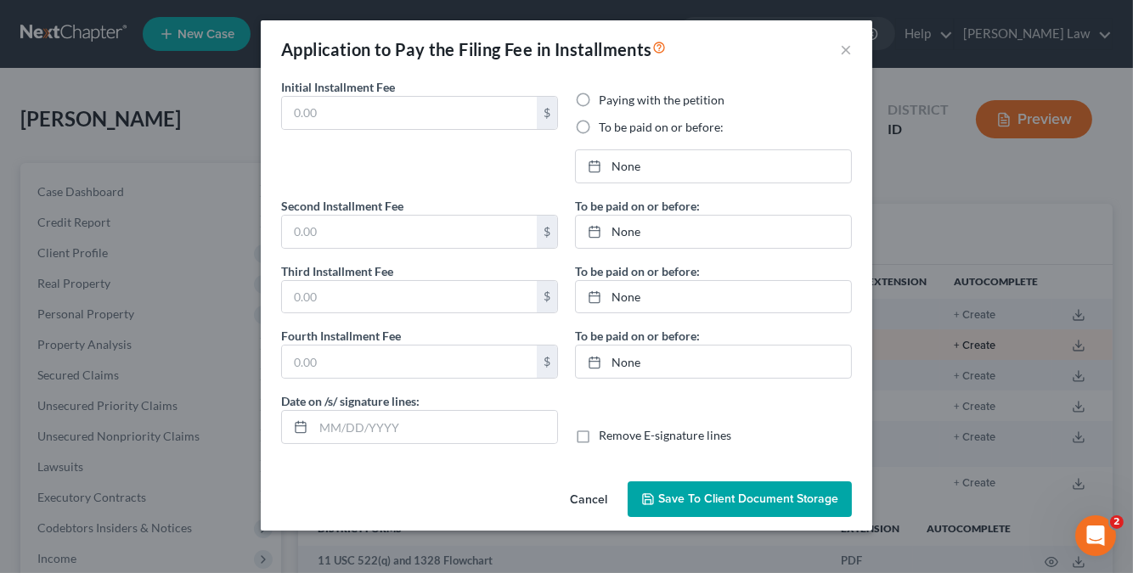
type input "84.50"
radio input "true"
type input "84.50"
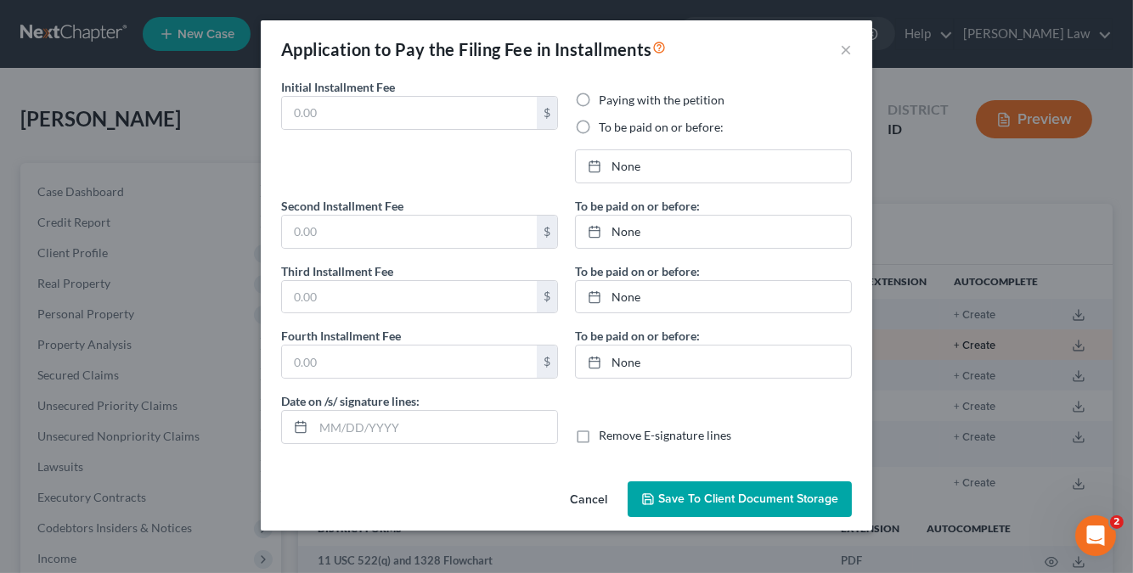
type input "3/5/2025"
type input "10/11/2025"
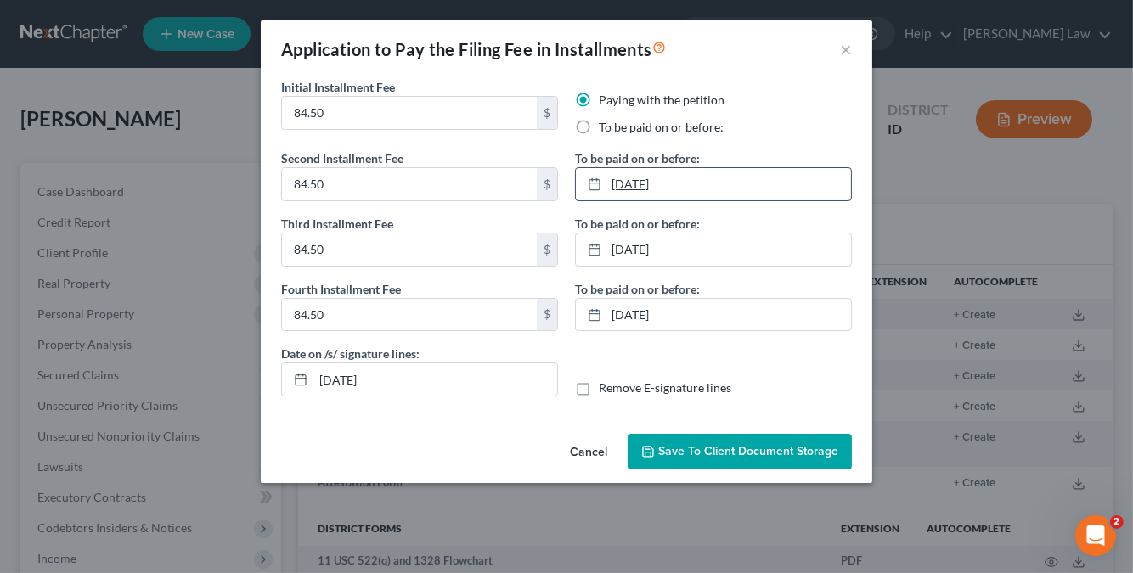
click at [724, 191] on link "3/5/2025" at bounding box center [713, 184] width 275 height 32
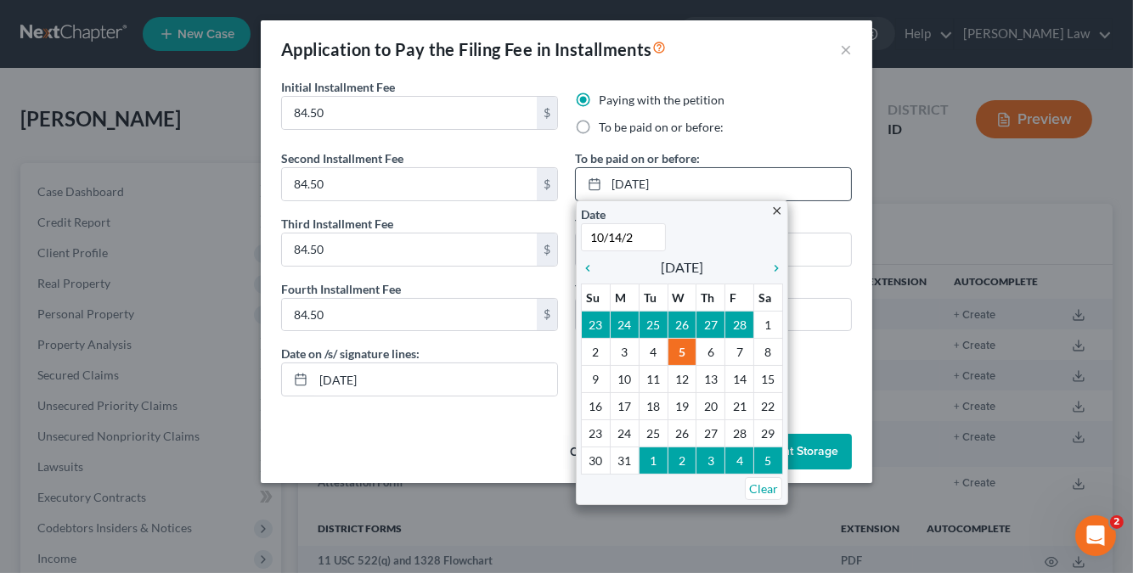
type input "10/14/25"
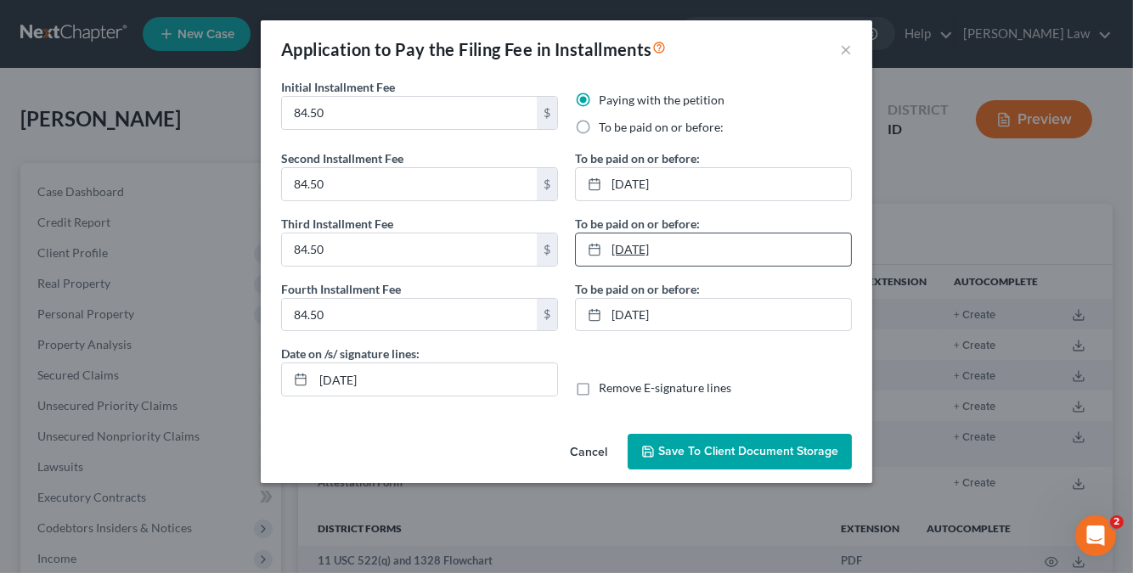
click at [701, 245] on link "3/12/2025" at bounding box center [713, 250] width 275 height 32
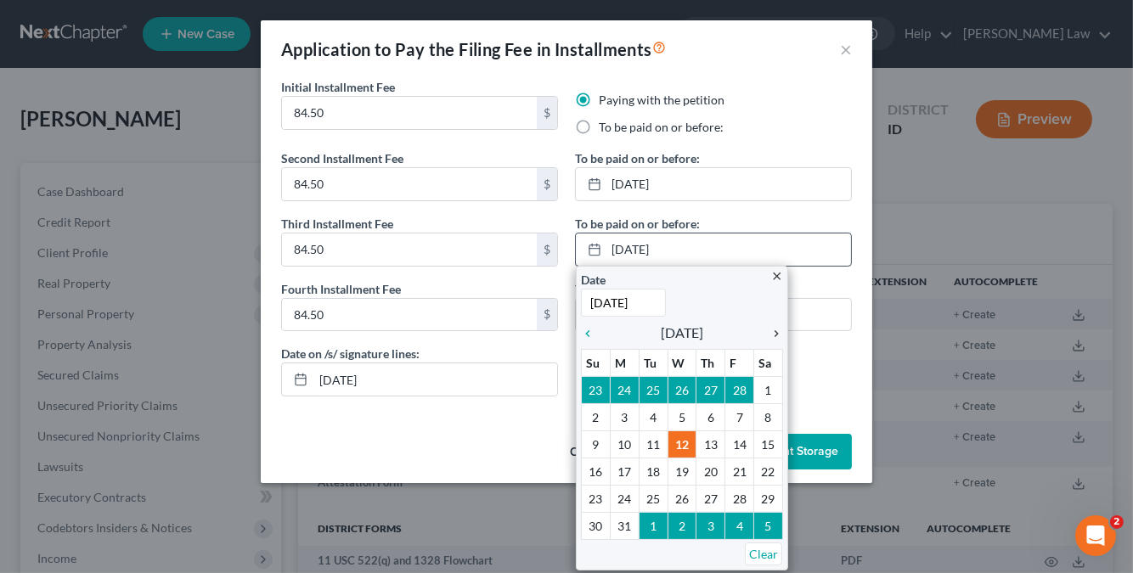
click at [776, 336] on icon "chevron_right" at bounding box center [772, 334] width 22 height 14
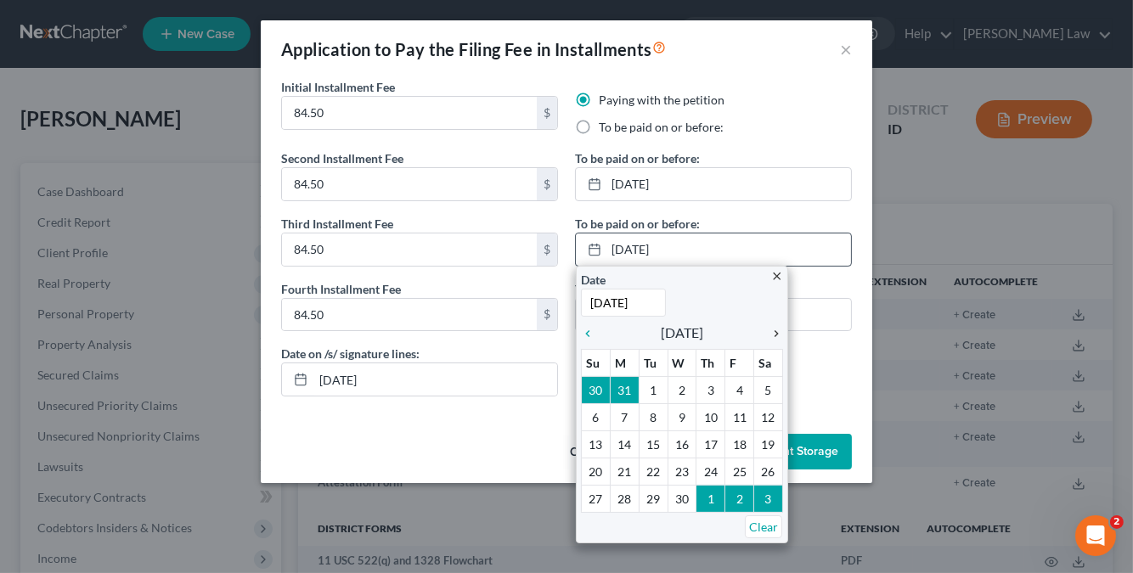
click at [776, 336] on icon "chevron_right" at bounding box center [772, 334] width 22 height 14
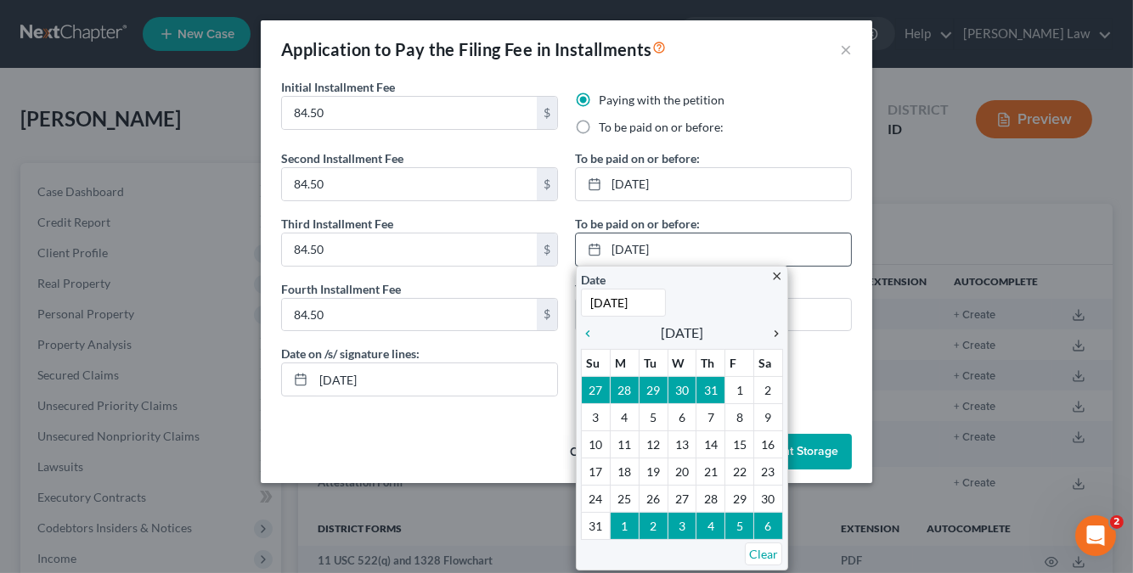
click at [776, 336] on icon "chevron_right" at bounding box center [772, 334] width 22 height 14
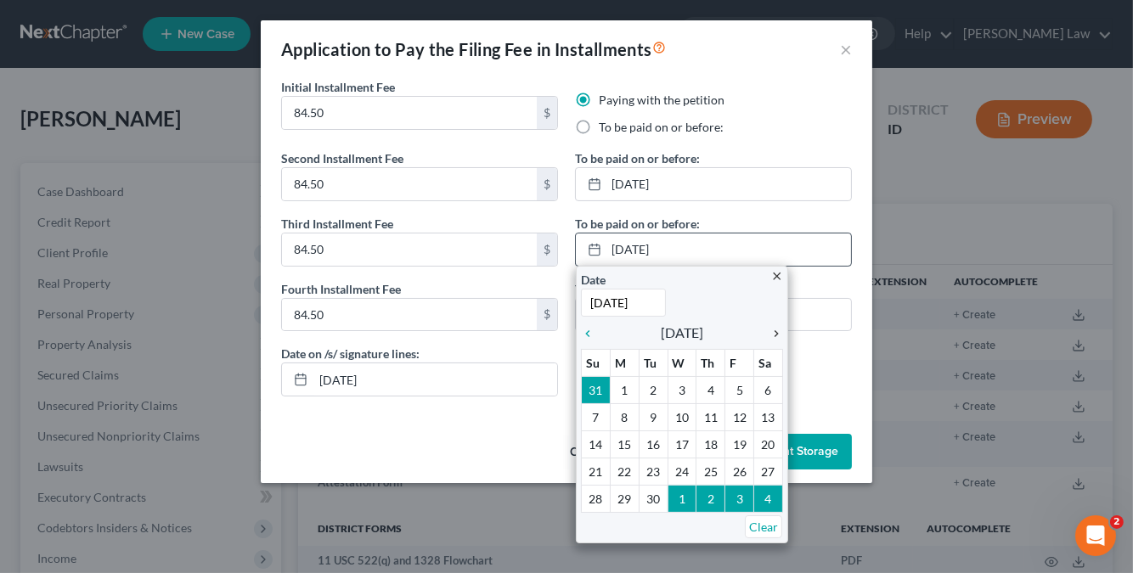
click at [776, 336] on icon "chevron_right" at bounding box center [772, 334] width 22 height 14
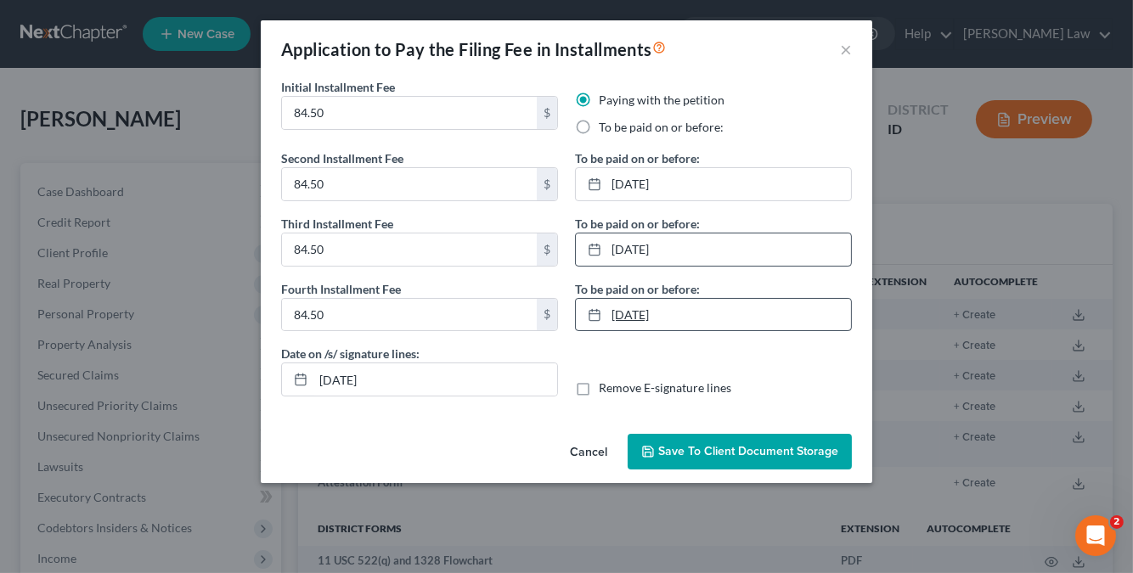
click at [722, 326] on link "3/26/2025" at bounding box center [713, 315] width 275 height 32
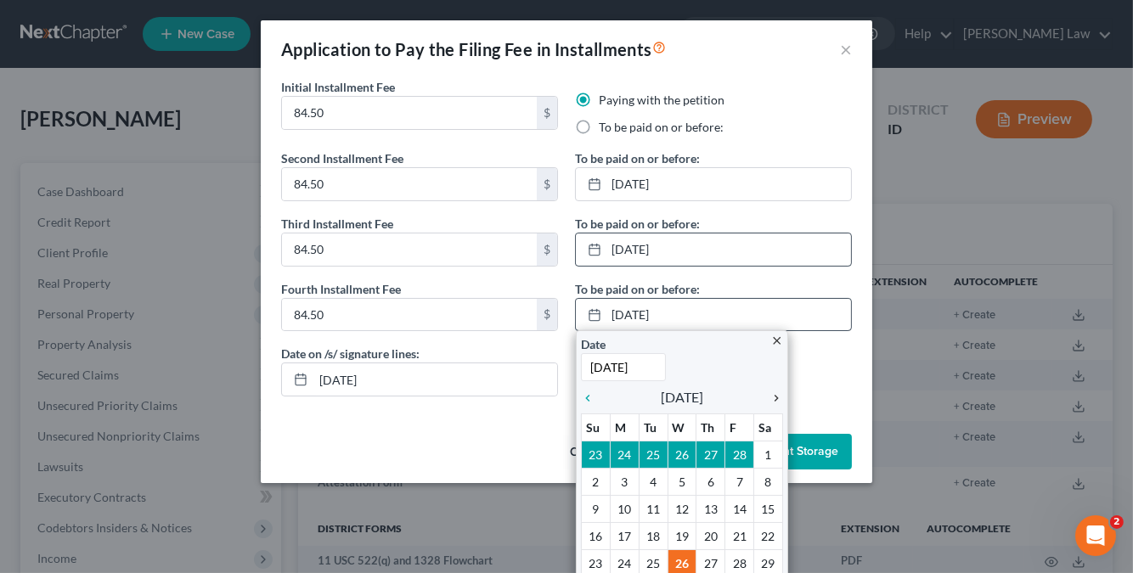
click at [764, 389] on div "chevron_right" at bounding box center [772, 397] width 22 height 16
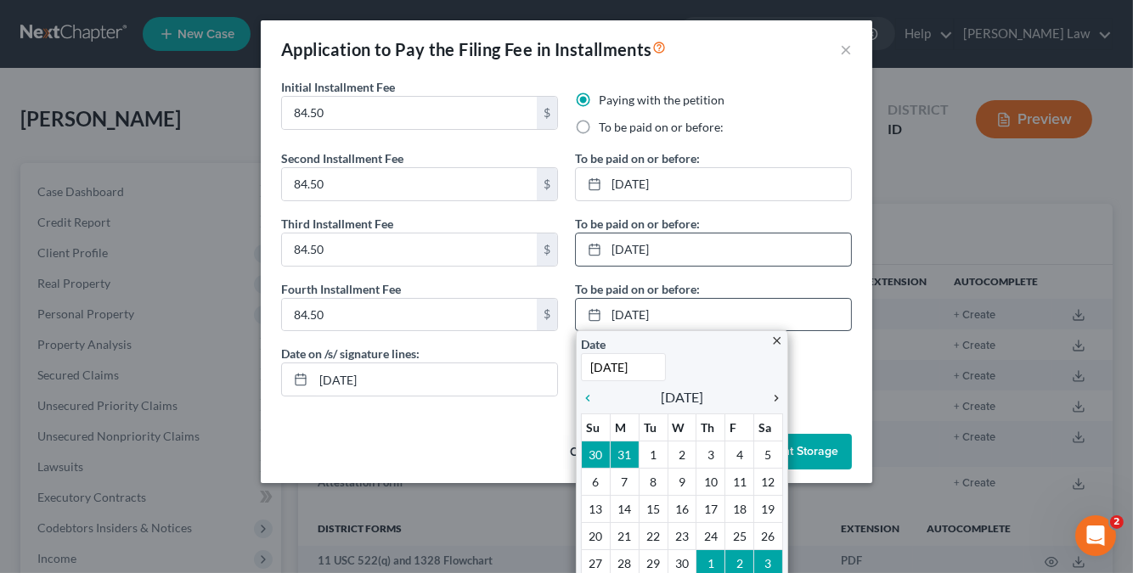
click at [764, 389] on div "chevron_right" at bounding box center [772, 397] width 22 height 16
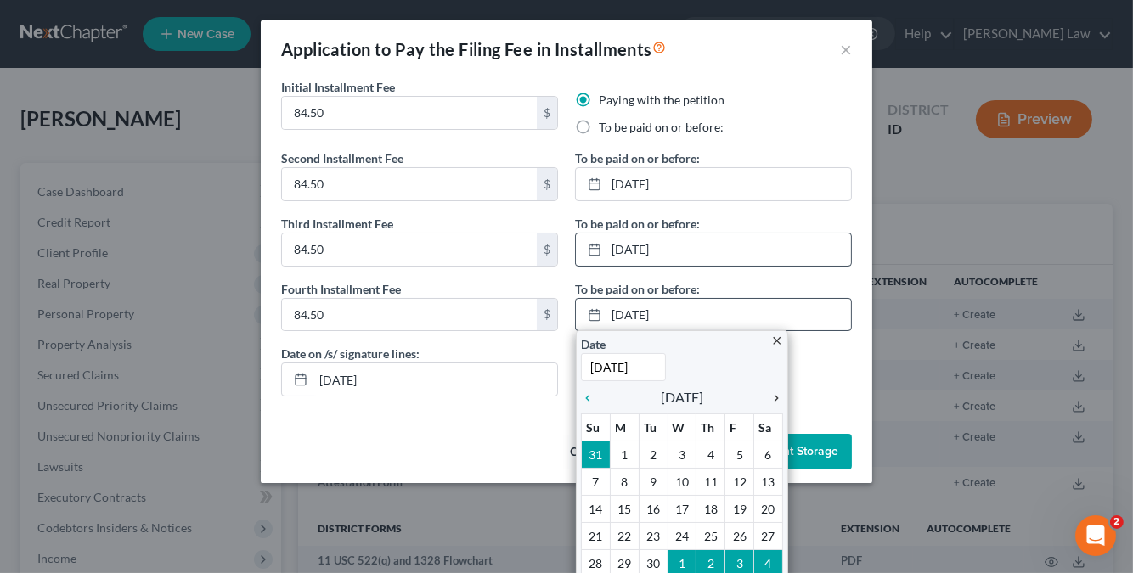
click at [764, 389] on div "chevron_right" at bounding box center [772, 397] width 22 height 16
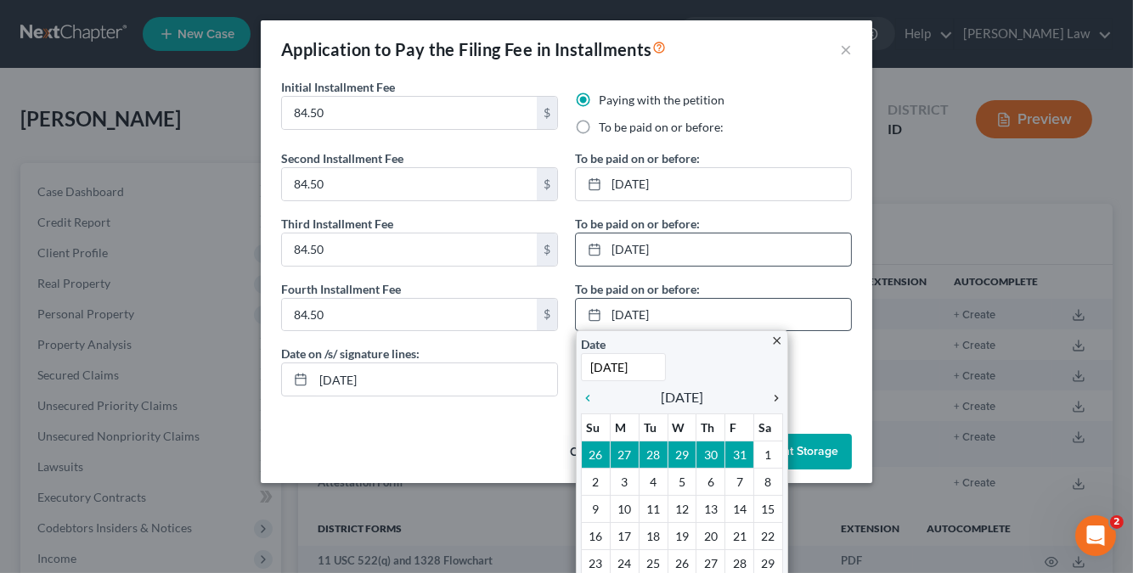
click at [764, 389] on div "chevron_right" at bounding box center [772, 397] width 22 height 16
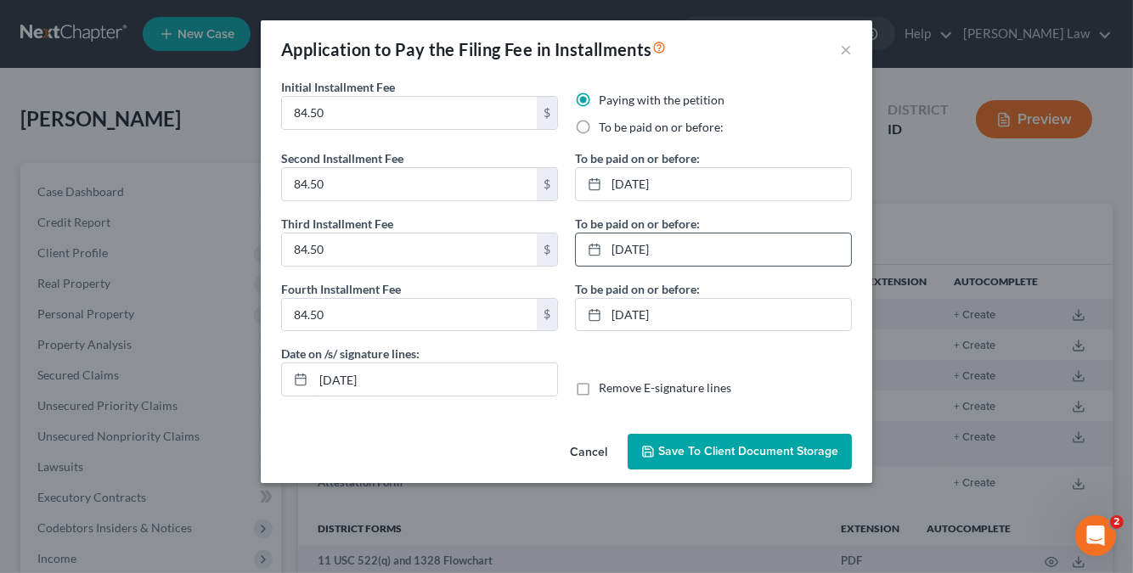
click at [599, 390] on label "Remove E-signature lines" at bounding box center [665, 388] width 132 height 17
click at [606, 390] on input "Remove E-signature lines" at bounding box center [611, 385] width 11 height 11
checkbox input "true"
click at [738, 449] on span "Save to Client Document Storage" at bounding box center [748, 451] width 180 height 14
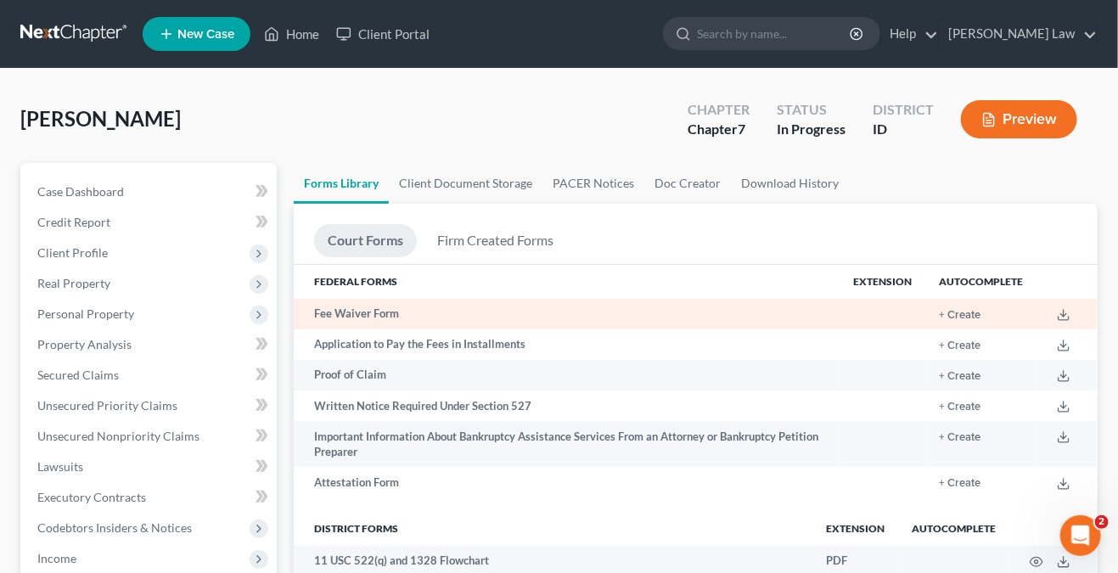
click at [362, 305] on td "Fee Waiver Form" at bounding box center [567, 314] width 546 height 31
click at [963, 318] on button "+ Create" at bounding box center [960, 315] width 42 height 11
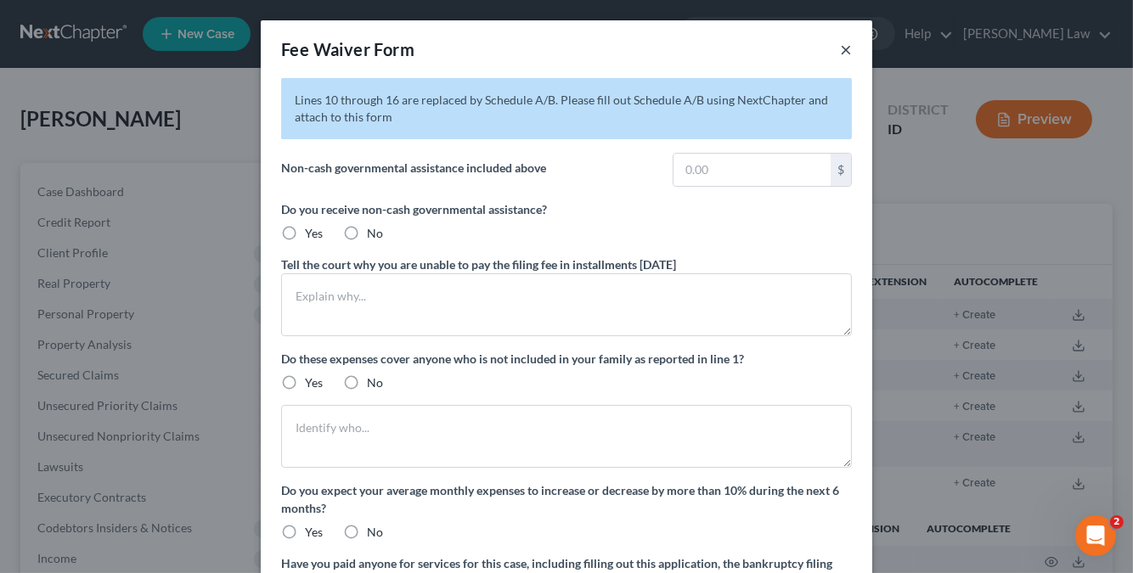
click at [840, 52] on button "×" at bounding box center [846, 49] width 12 height 20
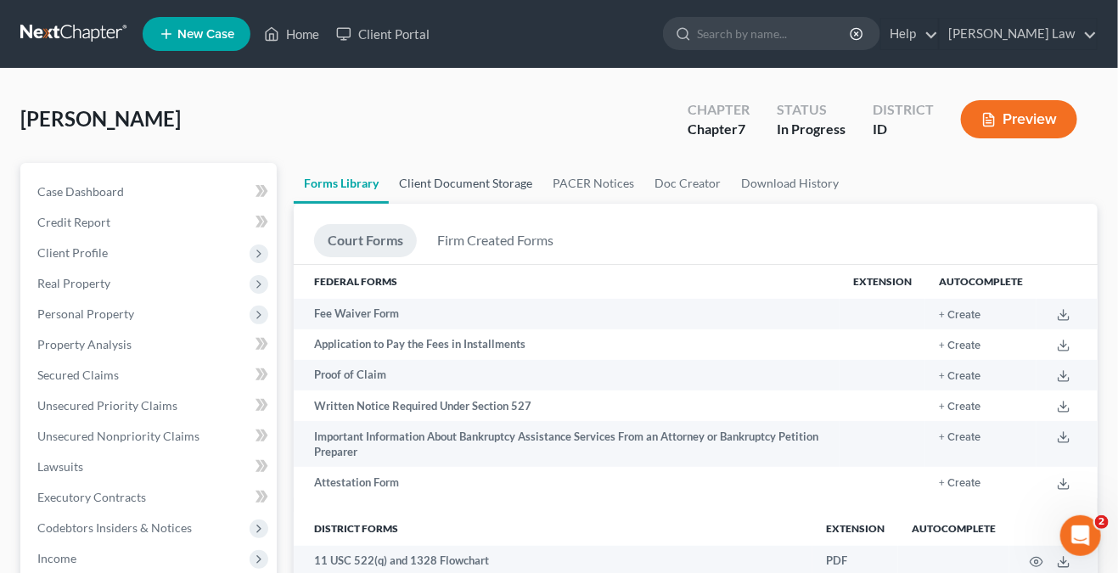
click at [529, 181] on link "Client Document Storage" at bounding box center [466, 183] width 154 height 41
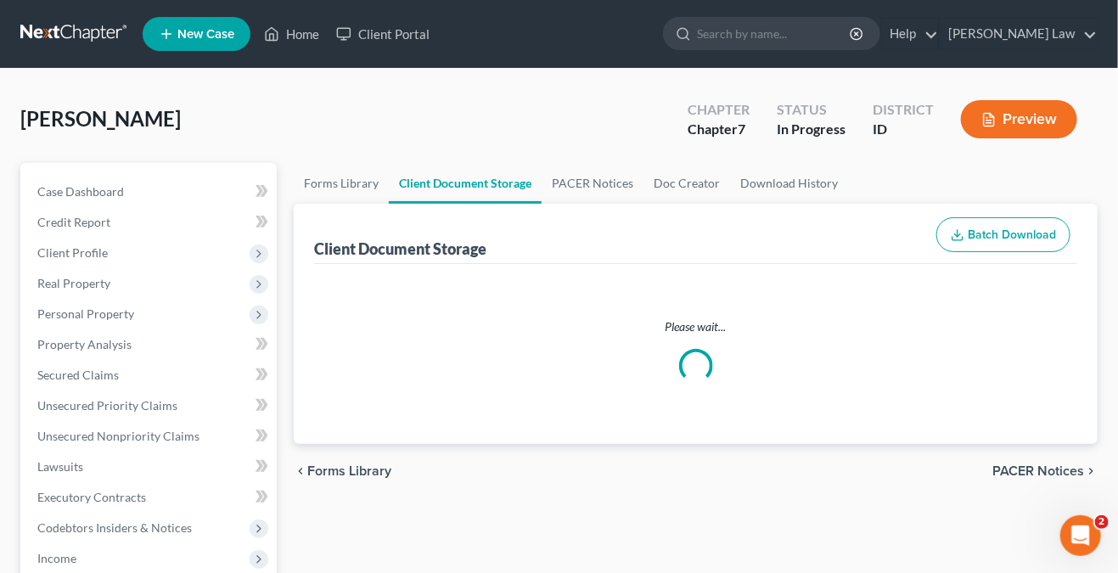
select select "5"
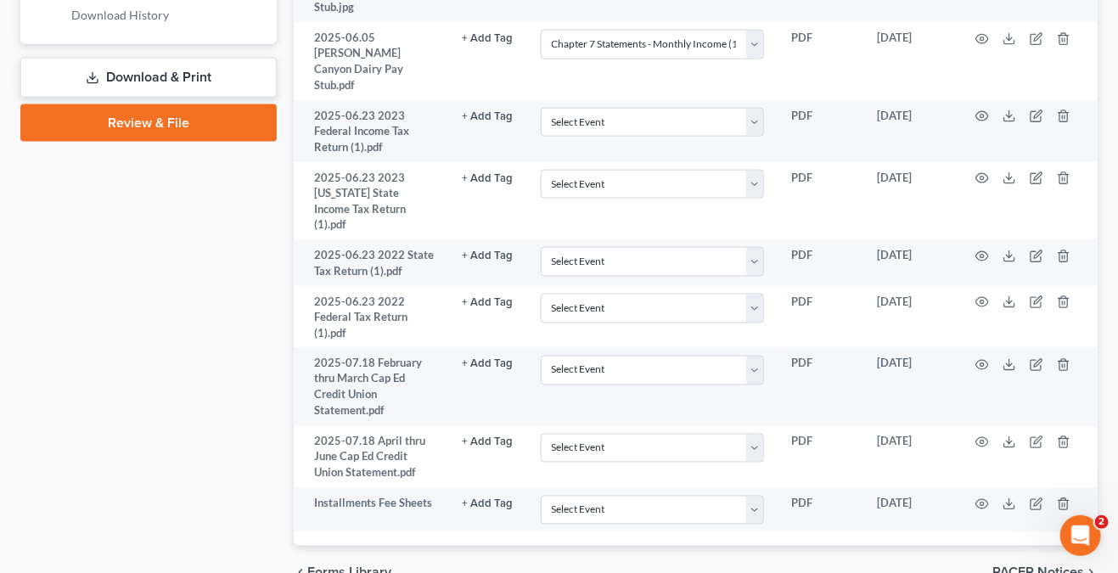
scroll to position [859, 0]
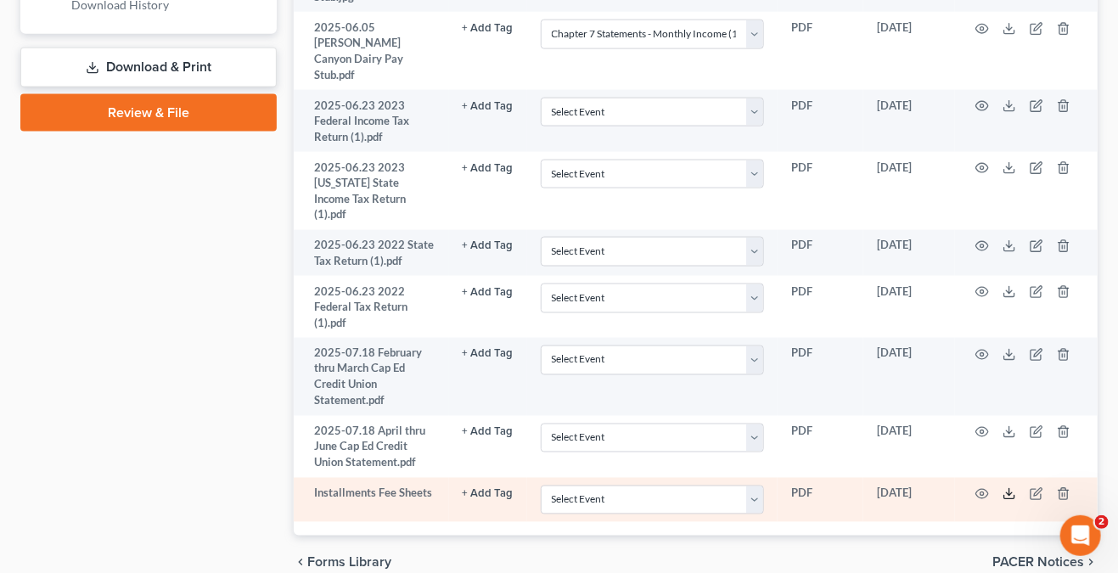
click at [1013, 487] on icon at bounding box center [1010, 494] width 14 height 14
